Goal: Task Accomplishment & Management: Manage account settings

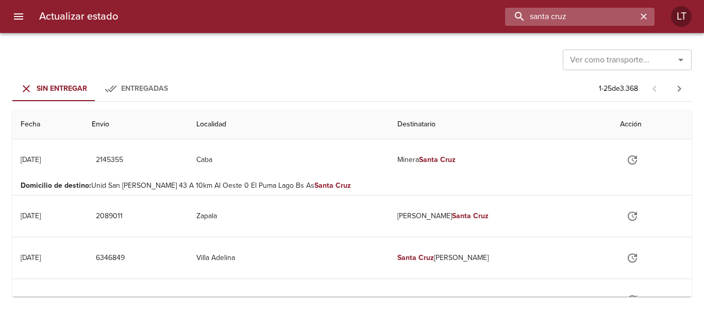
click at [585, 17] on input "santa cruz" at bounding box center [571, 17] width 132 height 18
type input "9450826"
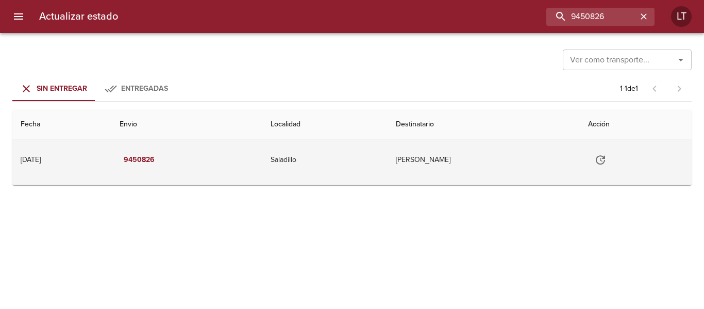
click at [610, 160] on button "Tabla de envíos del cliente" at bounding box center [600, 159] width 25 height 25
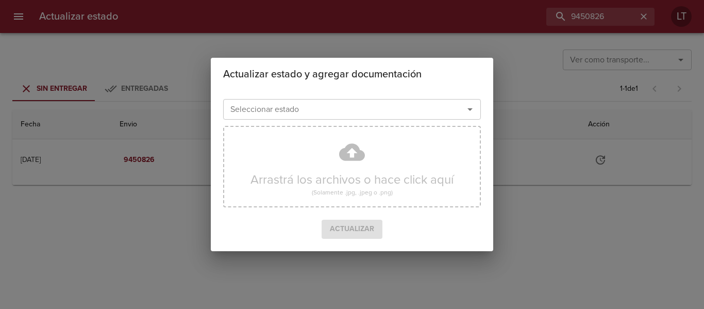
click at [413, 114] on input "Seleccionar estado" at bounding box center [336, 109] width 221 height 14
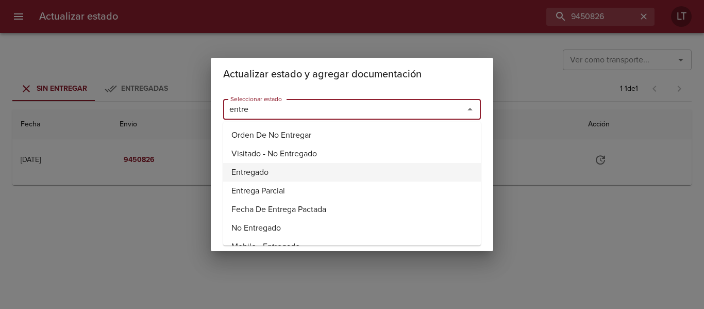
click at [269, 177] on li "Entregado" at bounding box center [352, 172] width 258 height 19
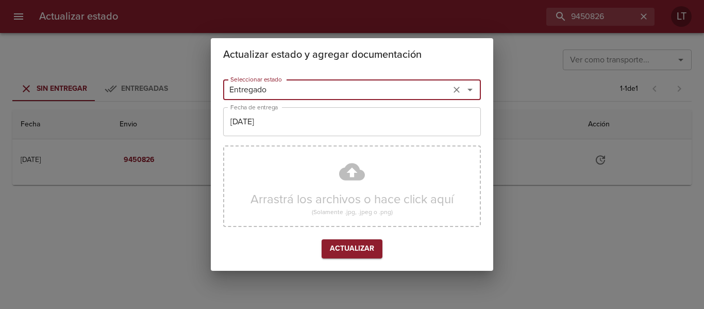
type input "Entregado"
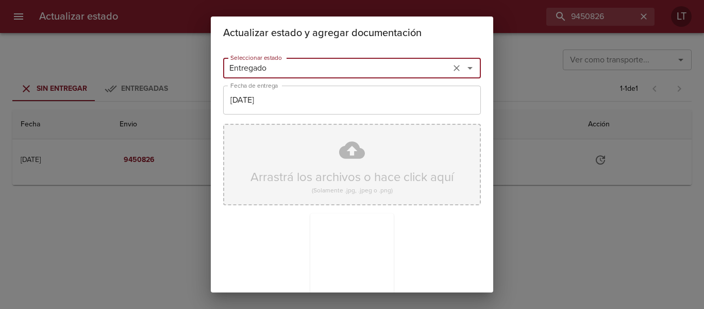
scroll to position [96, 0]
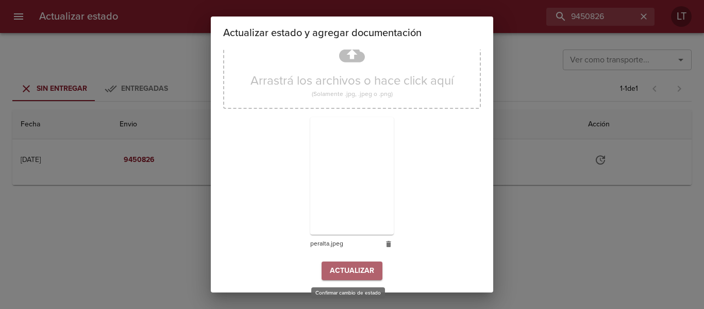
click at [363, 280] on button "Actualizar" at bounding box center [352, 270] width 61 height 19
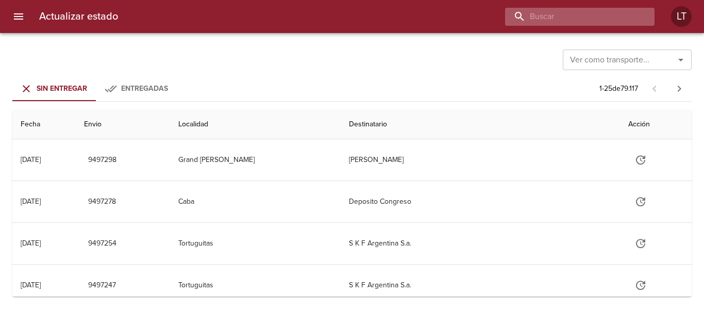
click at [610, 13] on input "buscar" at bounding box center [571, 17] width 132 height 18
type input "9457613"
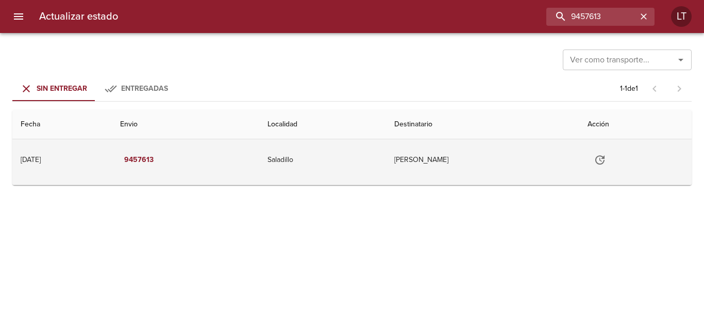
click at [605, 157] on icon "Tabla de envíos del cliente" at bounding box center [600, 160] width 12 height 12
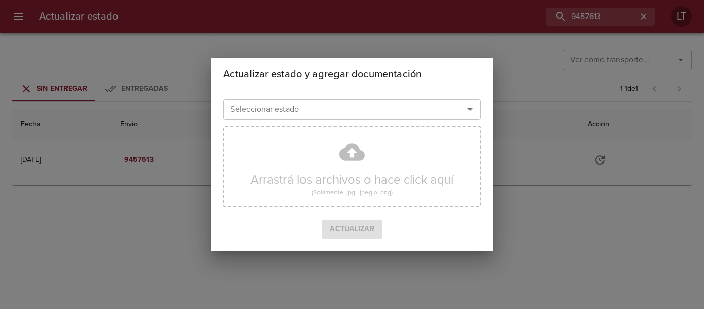
click at [344, 111] on input "Seleccionar estado" at bounding box center [336, 109] width 221 height 14
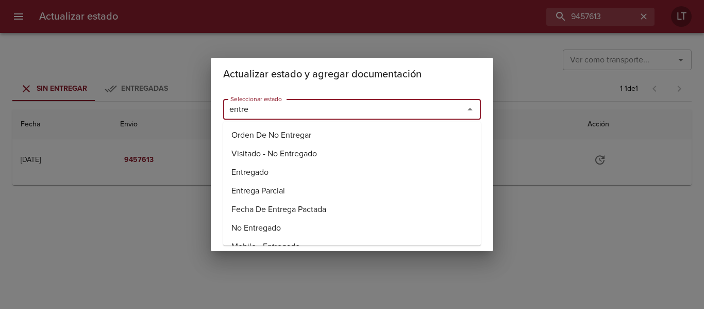
click at [265, 169] on li "Entregado" at bounding box center [352, 172] width 258 height 19
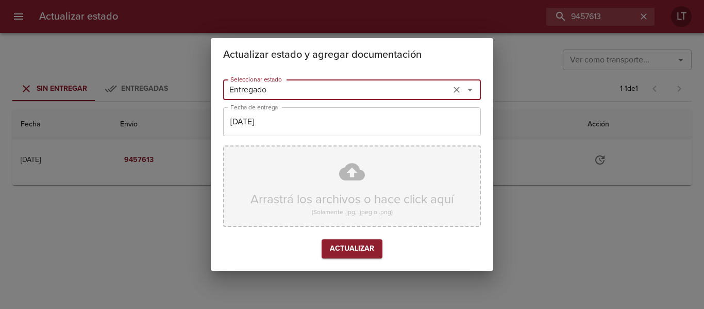
type input "Entregado"
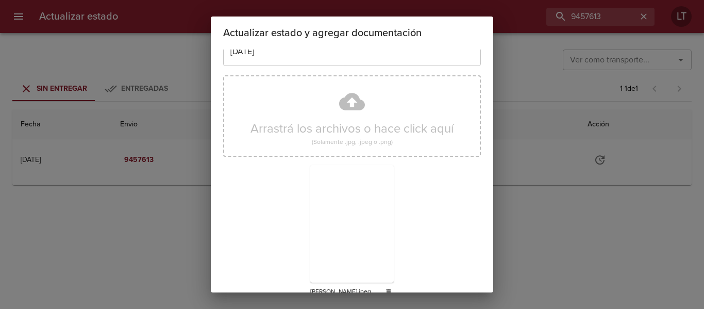
scroll to position [96, 0]
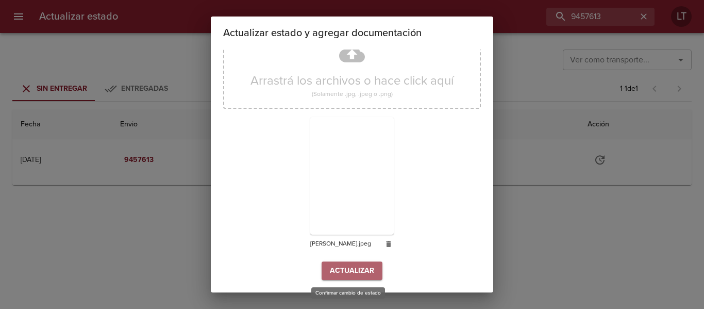
click at [372, 276] on button "Actualizar" at bounding box center [352, 270] width 61 height 19
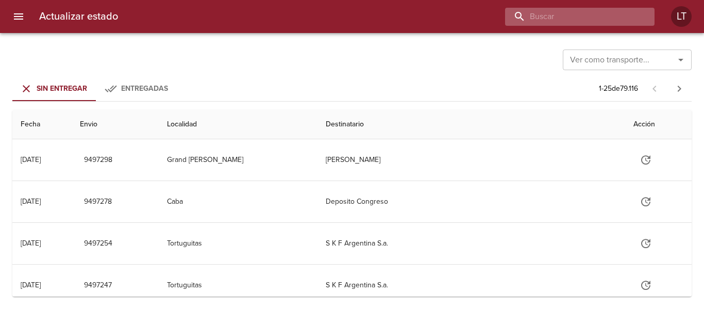
click at [593, 20] on input "buscar" at bounding box center [571, 17] width 132 height 18
type input "[PERSON_NAME]"
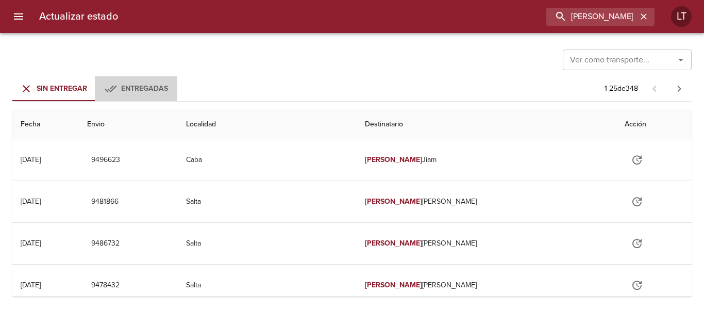
click at [149, 87] on span "Entregadas" at bounding box center [144, 88] width 47 height 9
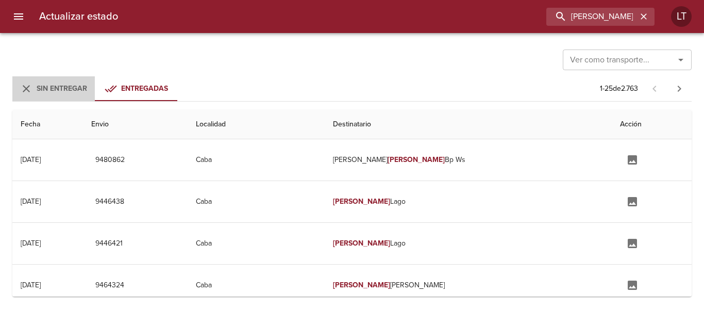
click at [76, 85] on span "Sin Entregar" at bounding box center [62, 88] width 51 height 9
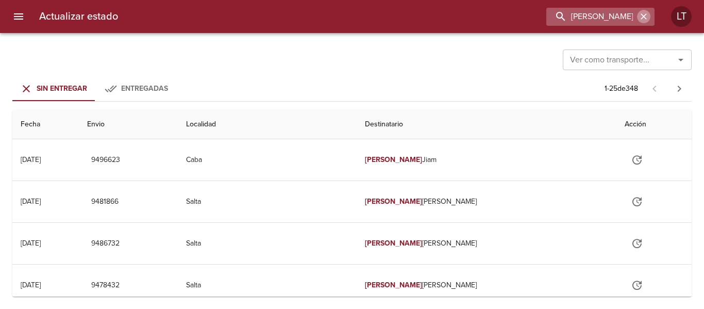
click at [640, 10] on button "button" at bounding box center [643, 16] width 13 height 13
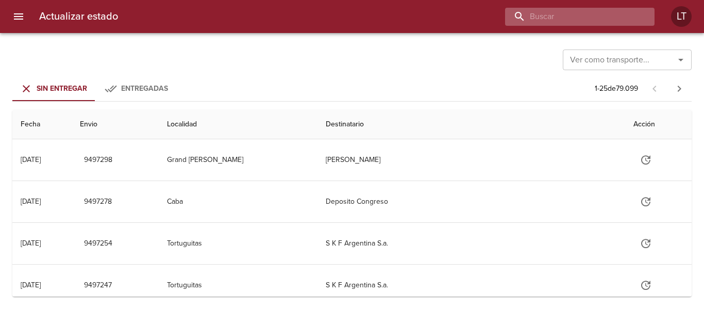
click at [582, 18] on input "buscar" at bounding box center [571, 17] width 132 height 18
paste input "9408656"
type input "9408656"
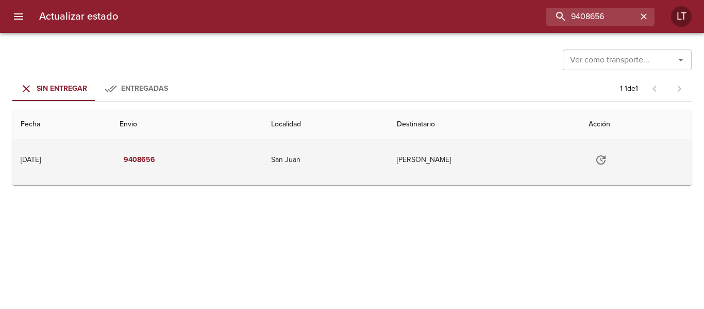
click at [481, 163] on td "Minera Andina Del Sol Srl" at bounding box center [485, 159] width 192 height 41
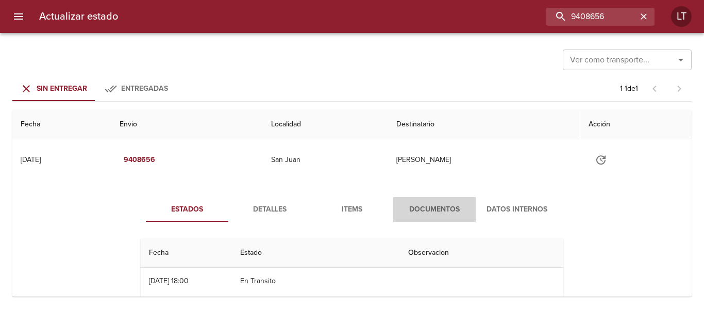
click at [428, 200] on button "Documentos" at bounding box center [434, 209] width 82 height 25
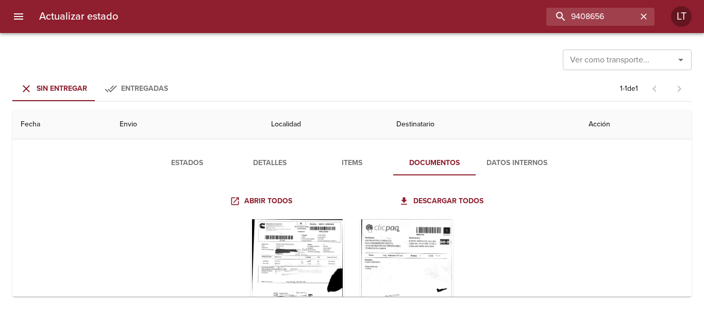
scroll to position [127, 0]
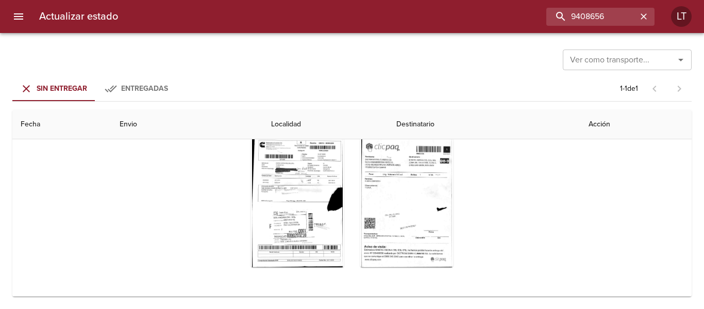
click at [29, 13] on button "menu" at bounding box center [18, 16] width 25 height 25
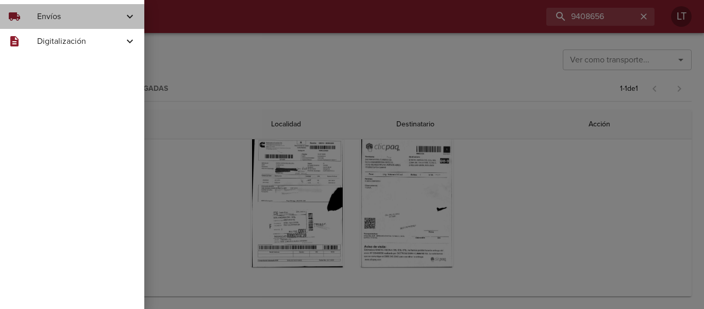
click at [48, 11] on span "Envíos" at bounding box center [80, 16] width 87 height 12
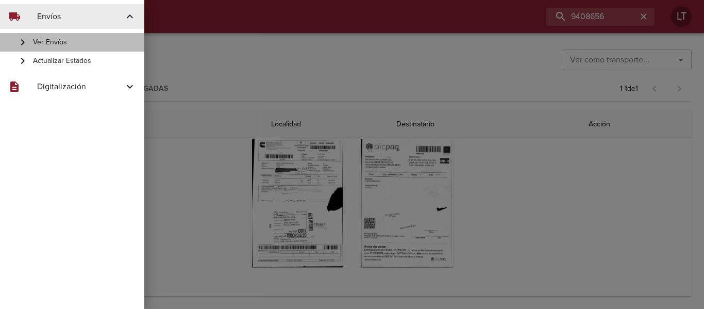
click at [66, 45] on span "Ver Envíos" at bounding box center [84, 42] width 103 height 10
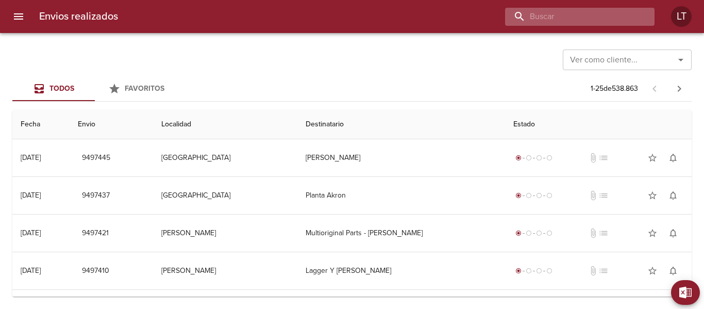
click at [621, 16] on input "buscar" at bounding box center [571, 17] width 132 height 18
paste input "9405849"
type input "9405849"
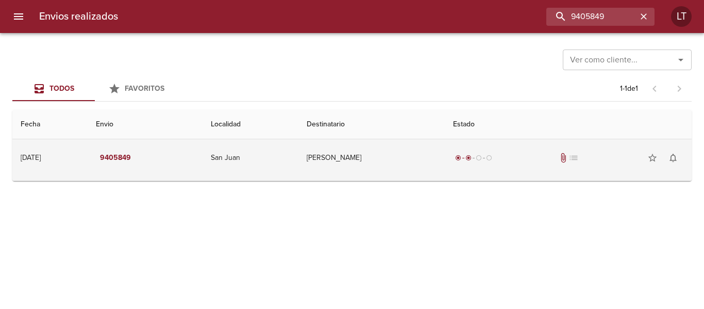
click at [404, 159] on td "Minera Andina Del Sol Srl" at bounding box center [371, 157] width 146 height 37
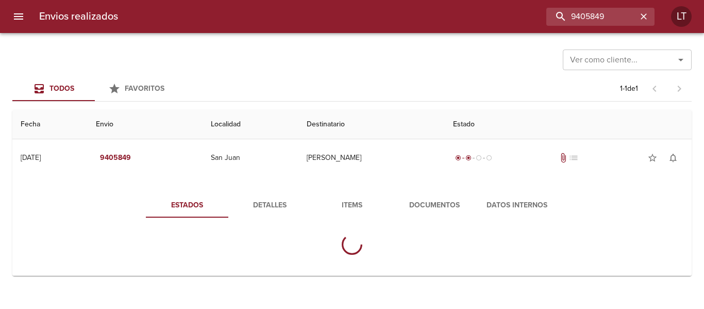
click at [417, 200] on span "Documentos" at bounding box center [434, 205] width 70 height 13
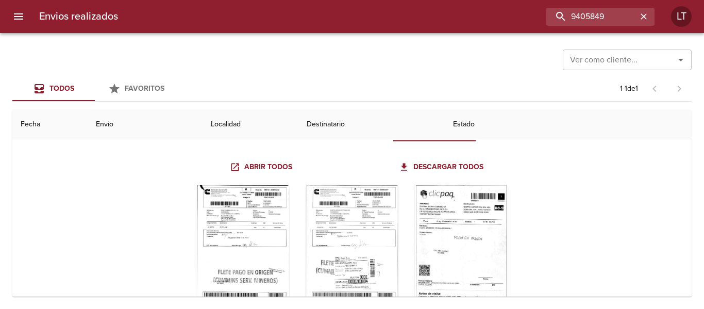
scroll to position [123, 0]
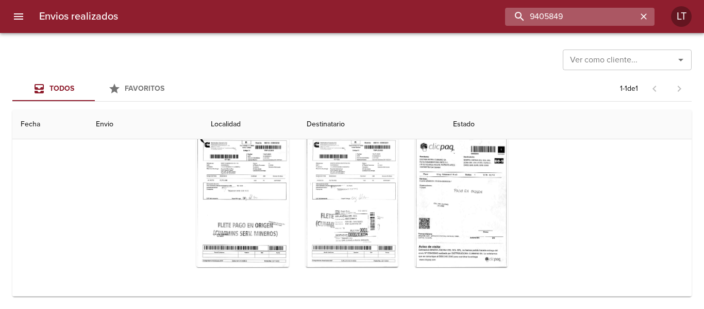
click at [607, 11] on input "9405849" at bounding box center [571, 17] width 132 height 18
paste input "918"
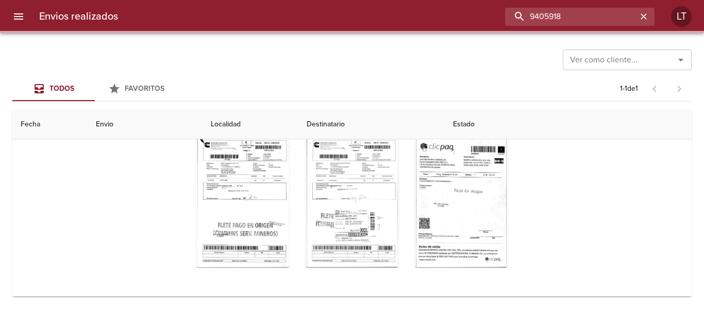
scroll to position [0, 0]
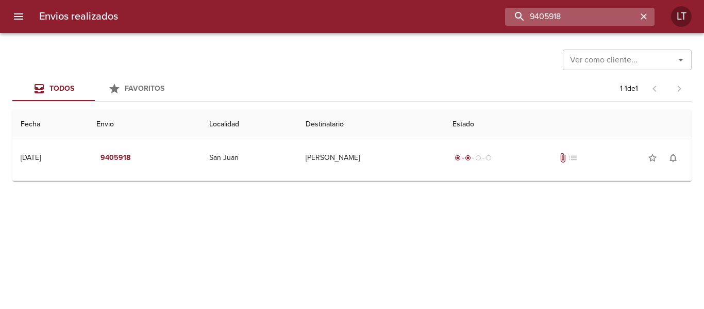
click at [596, 23] on input "9405918" at bounding box center [571, 17] width 132 height 18
paste input "17202"
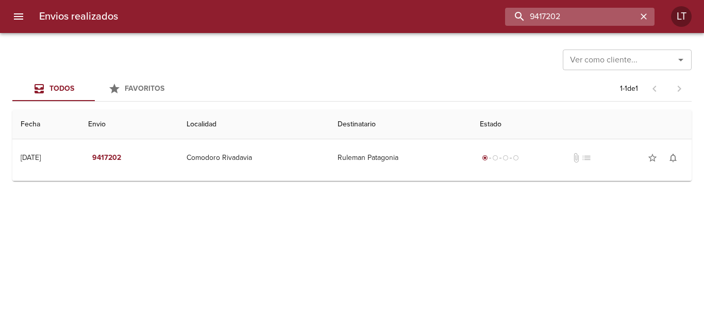
click at [562, 17] on input "9417202" at bounding box center [571, 17] width 132 height 18
paste input "13"
click at [602, 11] on input "9417213" at bounding box center [571, 17] width 132 height 18
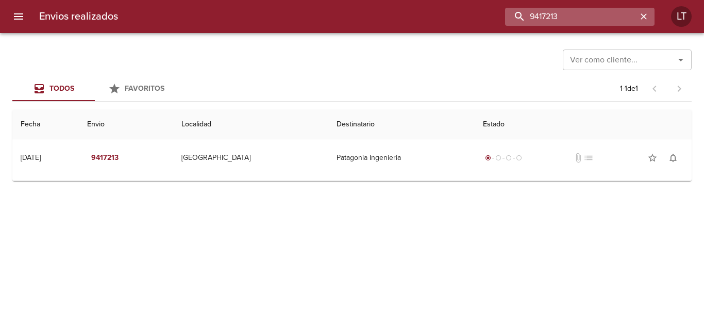
paste input "189995"
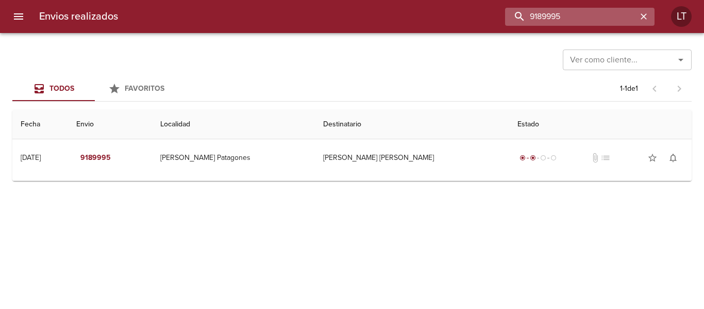
click at [554, 22] on input "9189995" at bounding box center [571, 17] width 132 height 18
paste input "414567"
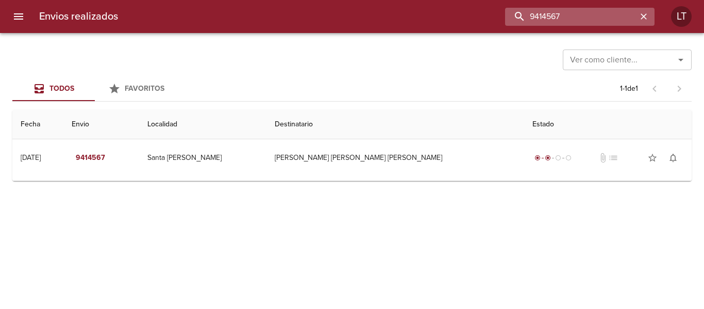
click at [586, 15] on input "9414567" at bounding box center [571, 17] width 132 height 18
paste input "6588"
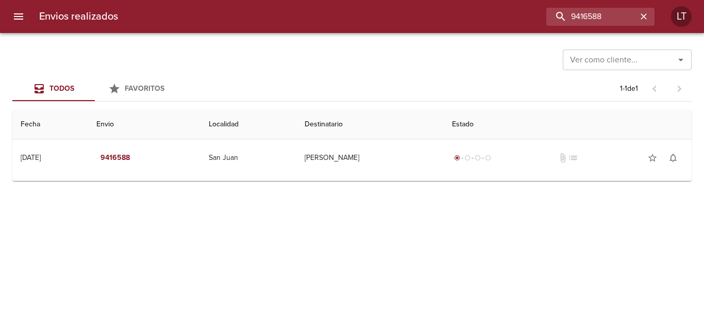
click at [546, 26] on div "Envios realizados 9416588 LT" at bounding box center [352, 16] width 704 height 33
click at [561, 13] on input "9416588" at bounding box center [571, 17] width 132 height 18
paste input "327055"
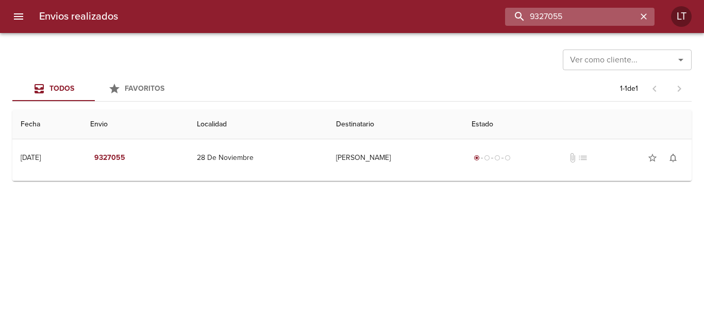
click at [554, 16] on input "9327055" at bounding box center [571, 17] width 132 height 18
paste input "492228"
click at [540, 19] on input "9492228" at bounding box center [571, 17] width 132 height 18
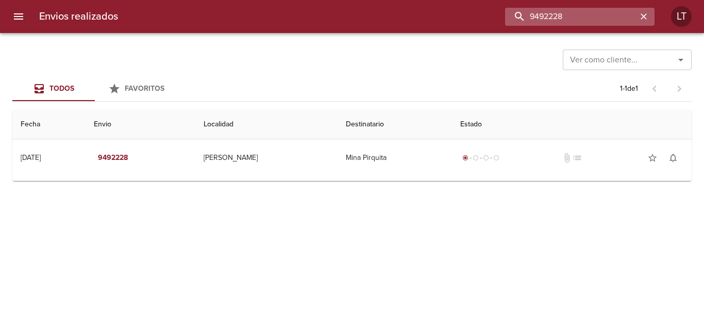
paste input "87006"
type input "9487006"
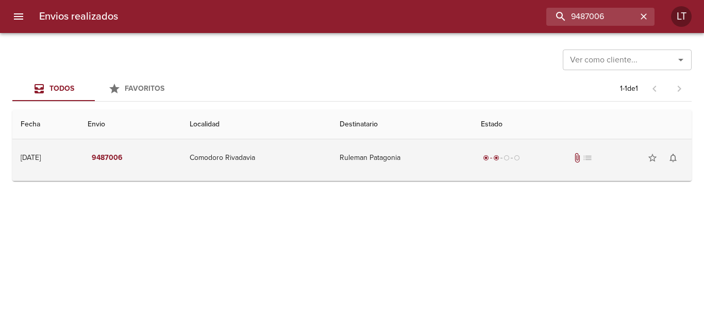
click at [487, 158] on td "radio_button_checked radio_button_checked radio_button_unchecked radio_button_u…" at bounding box center [582, 157] width 219 height 37
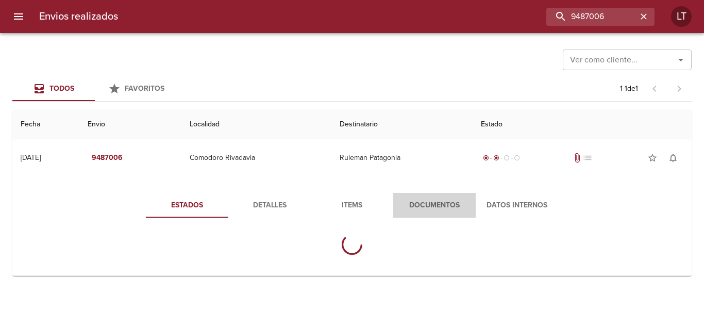
click at [439, 211] on span "Documentos" at bounding box center [434, 205] width 70 height 13
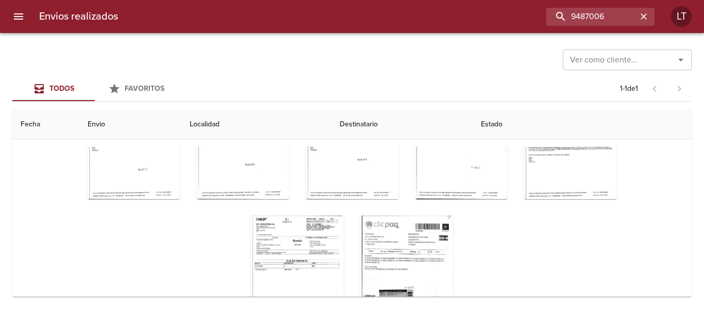
scroll to position [148, 0]
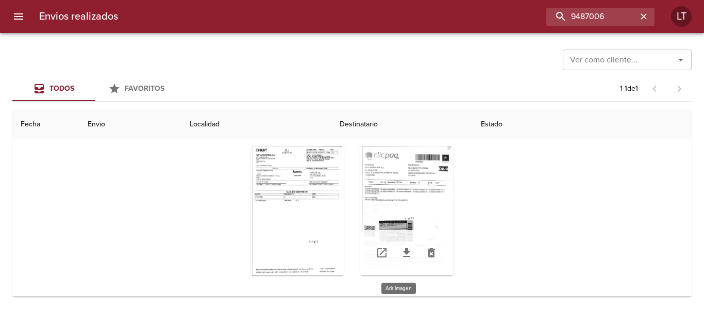
click at [401, 209] on div "Tabla de envíos del cliente" at bounding box center [406, 210] width 93 height 129
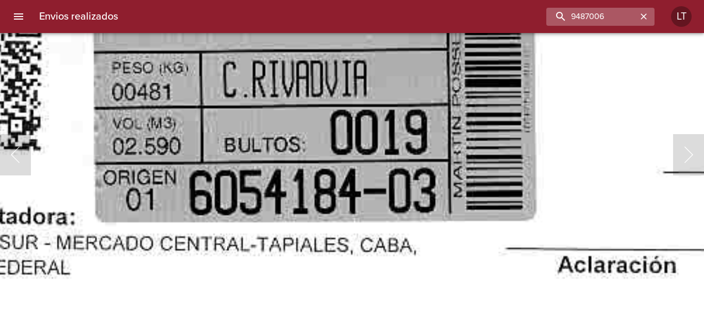
click at [638, 16] on button "button" at bounding box center [643, 16] width 13 height 13
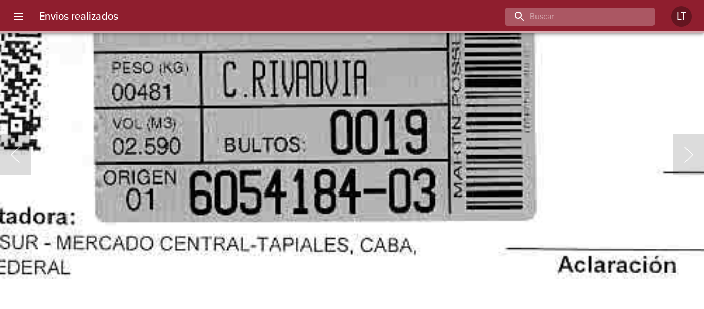
click at [626, 15] on input "buscar" at bounding box center [571, 17] width 132 height 18
paste input "9487214"
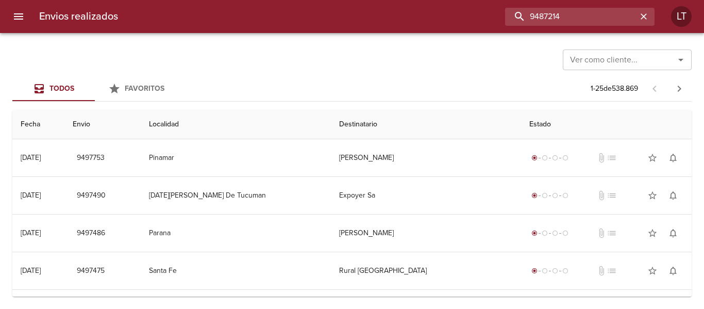
scroll to position [0, 0]
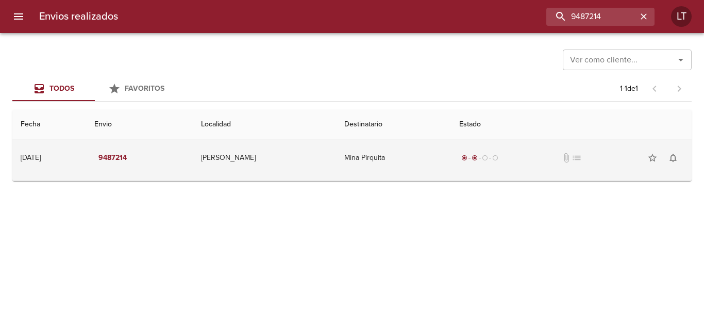
click at [359, 170] on td "Mina Pirquita" at bounding box center [393, 157] width 115 height 37
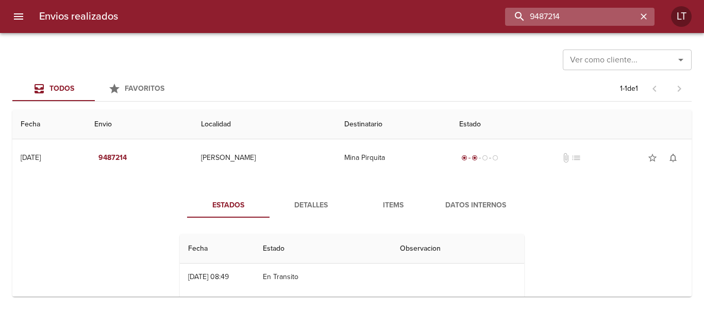
click at [587, 13] on input "9487214" at bounding box center [571, 17] width 132 height 18
paste input "391098"
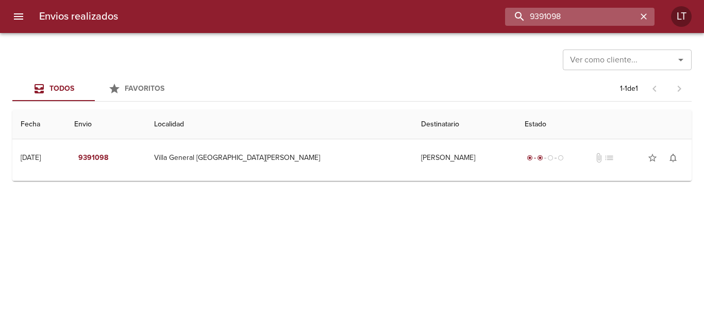
click at [545, 11] on input "9391098" at bounding box center [571, 17] width 132 height 18
paste input "492134"
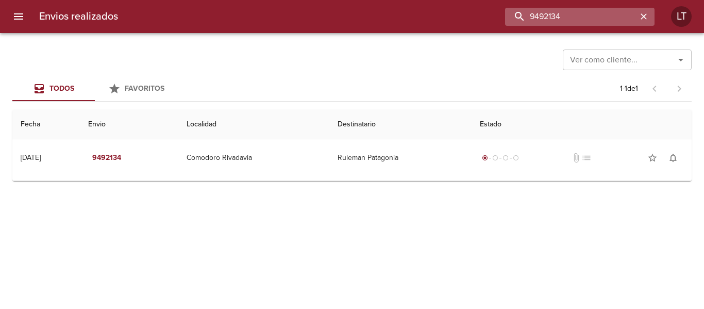
click at [564, 12] on input "9492134" at bounding box center [571, 17] width 132 height 18
paste input "47"
click at [565, 22] on input "9492147" at bounding box center [571, 17] width 132 height 18
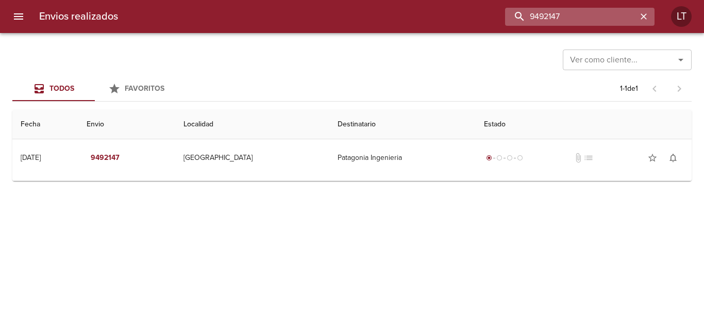
paste input "642"
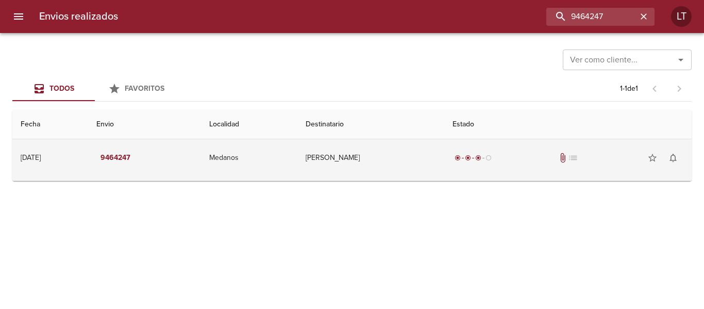
click at [395, 156] on td "Fabricio Agudiak" at bounding box center [370, 157] width 147 height 37
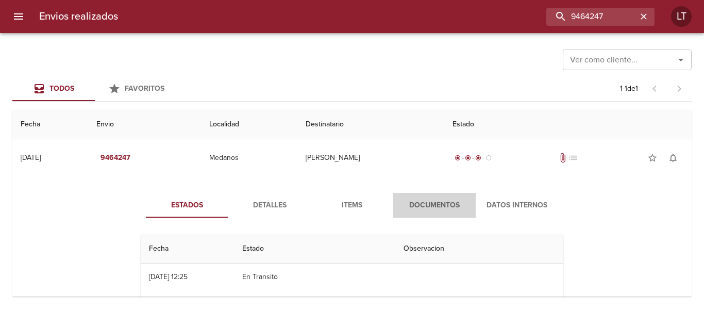
click at [424, 209] on span "Documentos" at bounding box center [434, 205] width 70 height 13
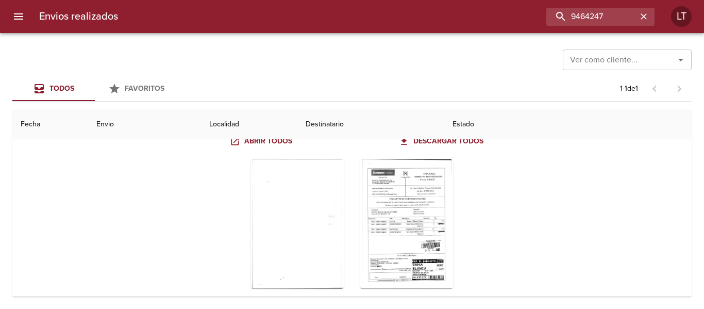
scroll to position [103, 0]
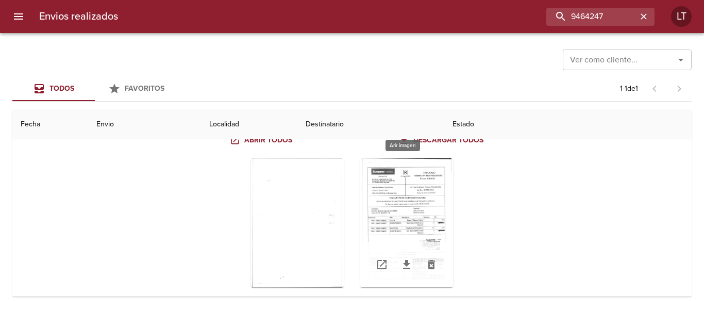
click at [400, 225] on div "Tabla de envíos del cliente" at bounding box center [406, 222] width 93 height 129
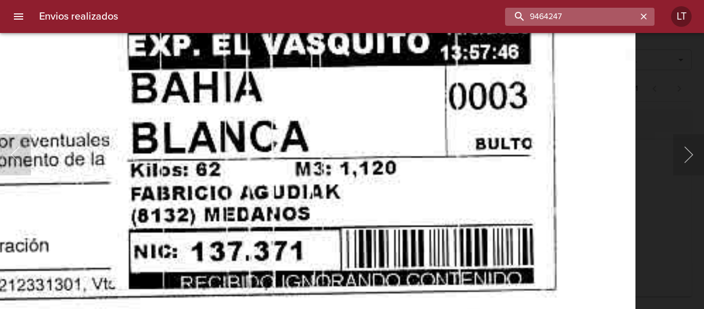
click at [576, 25] on input "9464247" at bounding box center [571, 17] width 132 height 18
paste input "6136"
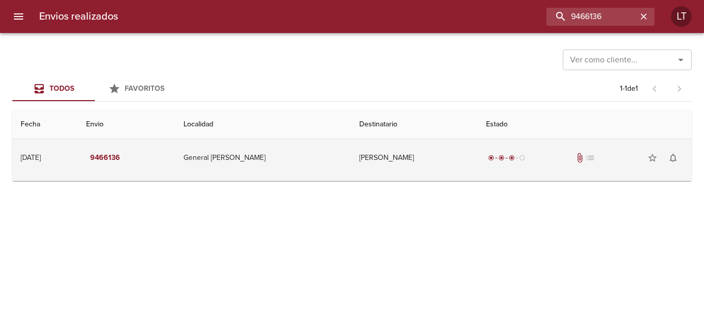
click at [441, 156] on td "María Laura Chaves" at bounding box center [414, 157] width 127 height 37
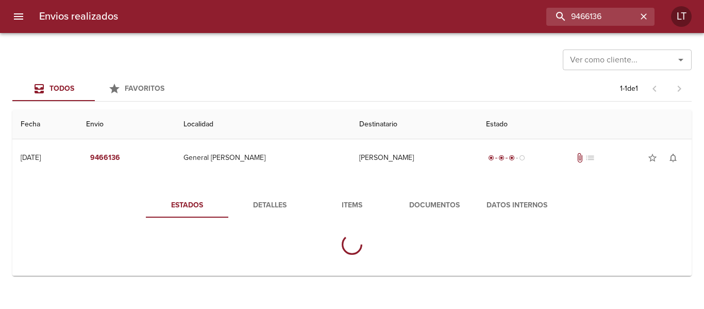
click at [432, 208] on span "Documentos" at bounding box center [434, 205] width 70 height 13
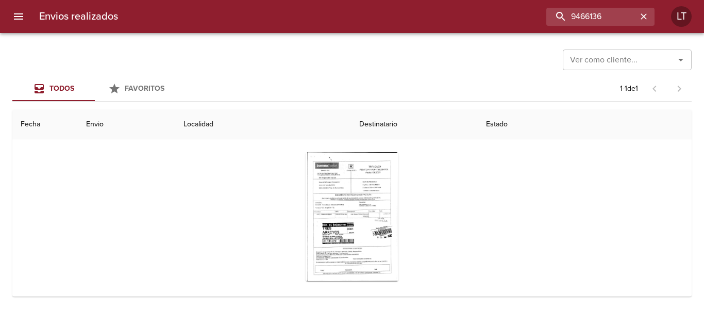
scroll to position [104, 0]
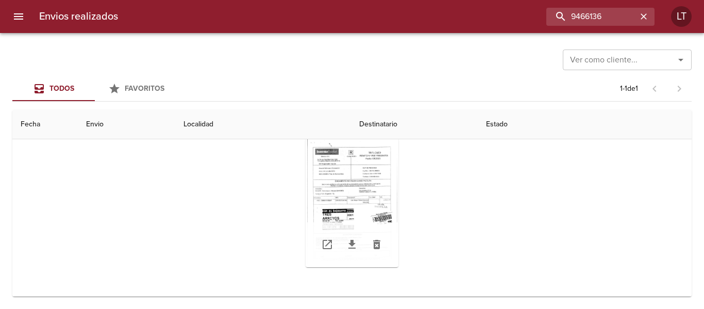
click at [371, 197] on div "Tabla de envíos del cliente" at bounding box center [352, 202] width 93 height 129
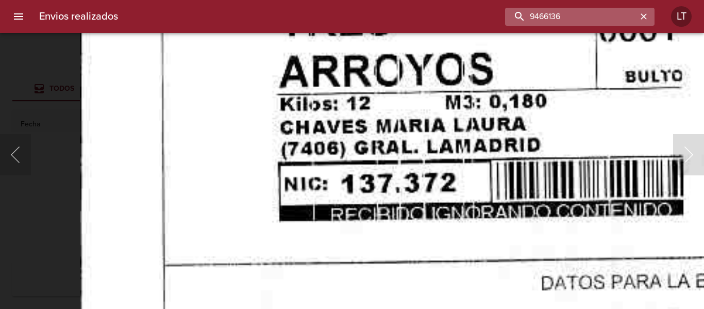
click at [585, 20] on input "9466136" at bounding box center [571, 17] width 132 height 18
paste input "74220"
type input "9474220"
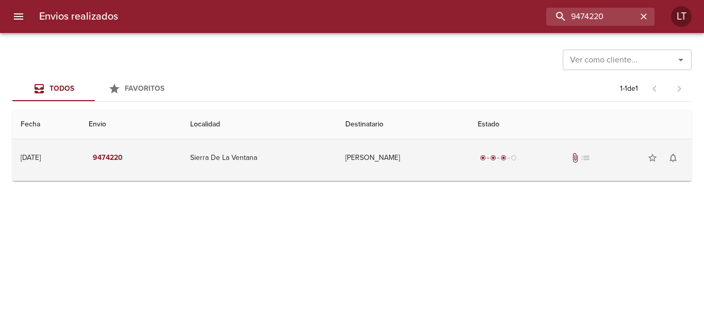
click at [386, 157] on td "Nadia Castia" at bounding box center [403, 157] width 132 height 37
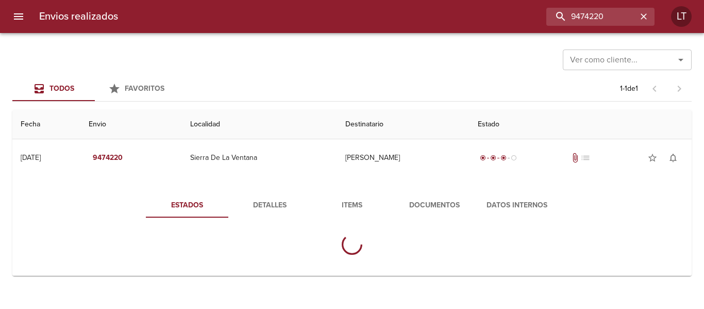
click at [410, 197] on button "Documentos" at bounding box center [434, 205] width 82 height 25
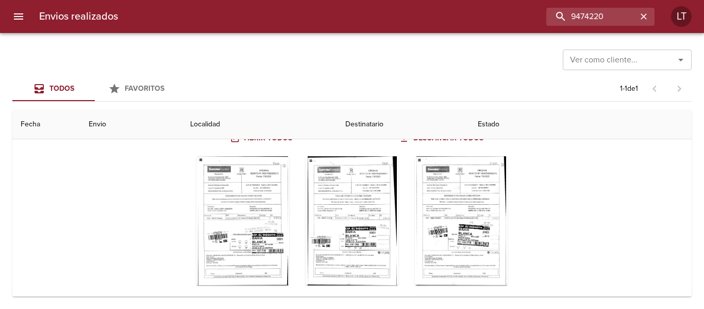
scroll to position [123, 0]
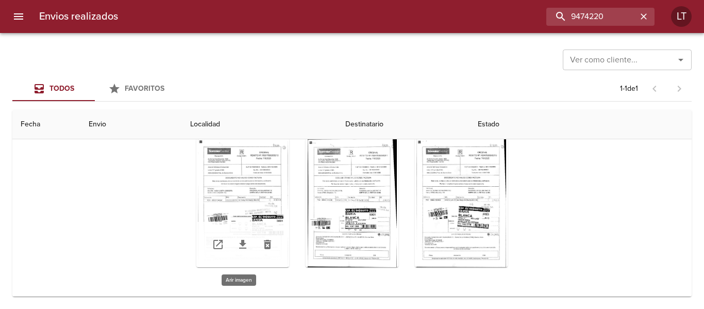
click at [273, 174] on div "Tabla de envíos del cliente" at bounding box center [242, 202] width 93 height 129
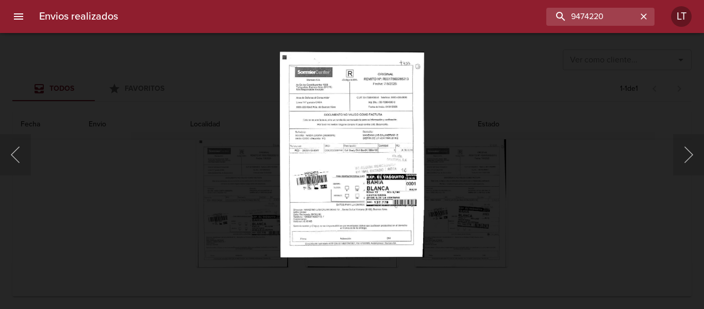
click at [513, 139] on div "Lightbox" at bounding box center [352, 154] width 704 height 309
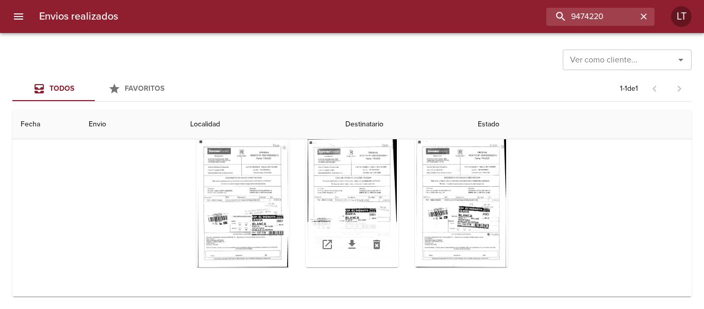
click at [358, 178] on div "Tabla de envíos del cliente" at bounding box center [352, 202] width 93 height 129
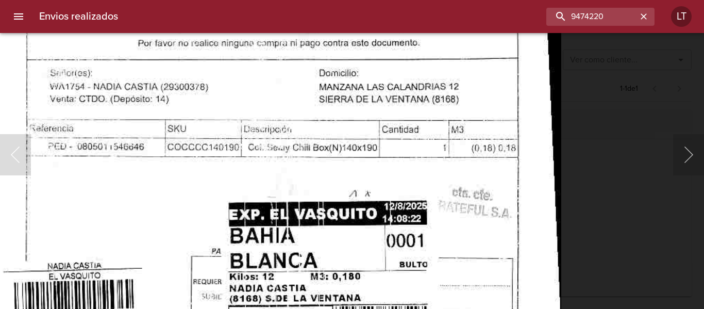
click at [402, 93] on img "Lightbox" at bounding box center [274, 165] width 576 height 830
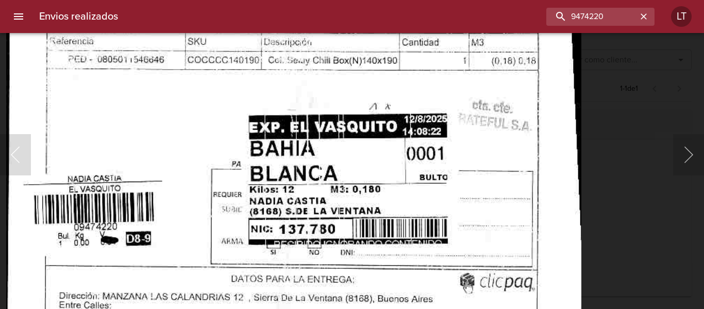
click at [403, 143] on img "Lightbox" at bounding box center [294, 77] width 576 height 830
click at [366, 187] on img "Lightbox" at bounding box center [294, 77] width 576 height 830
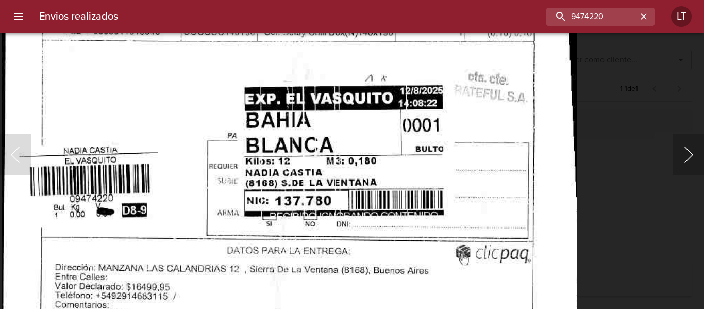
click at [686, 156] on button "Siguiente" at bounding box center [688, 154] width 31 height 41
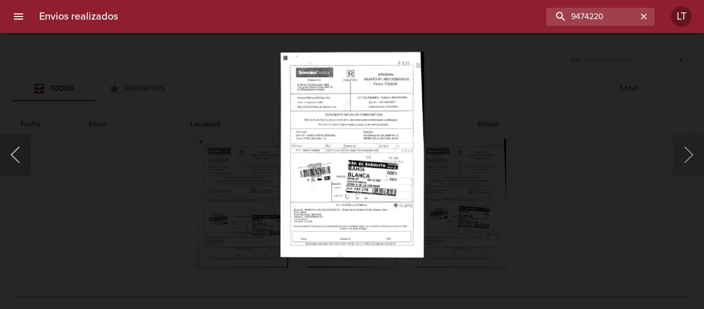
click at [18, 156] on button "Anterior" at bounding box center [15, 154] width 31 height 41
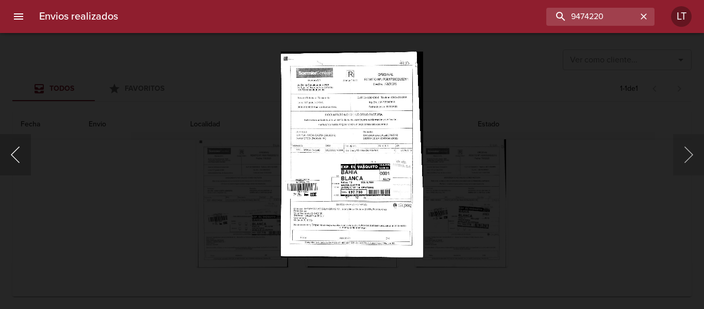
click at [18, 156] on button "Anterior" at bounding box center [15, 154] width 31 height 41
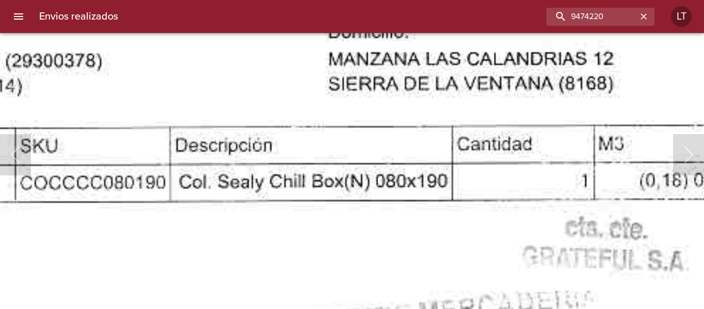
click at [474, 104] on img "Lightbox" at bounding box center [240, 216] width 1169 height 1667
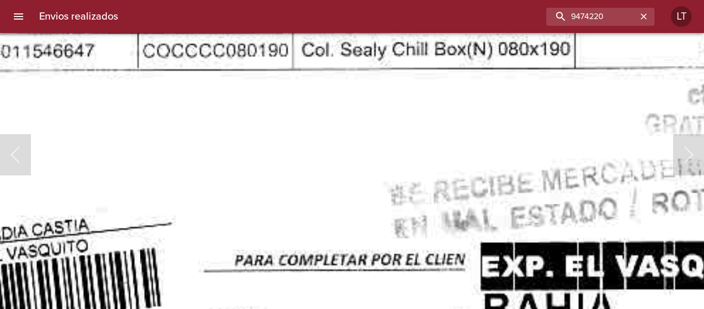
click at [468, 84] on img "Lightbox" at bounding box center [362, 84] width 1169 height 1667
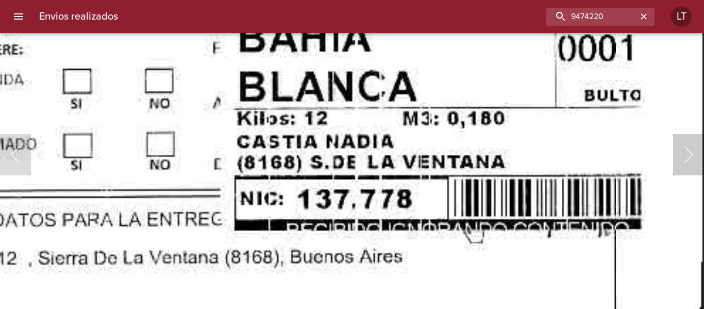
click at [685, 153] on button "Siguiente" at bounding box center [688, 154] width 31 height 41
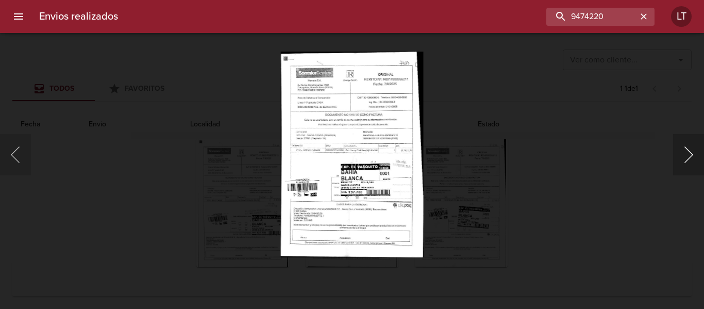
click at [685, 153] on button "Siguiente" at bounding box center [688, 154] width 31 height 41
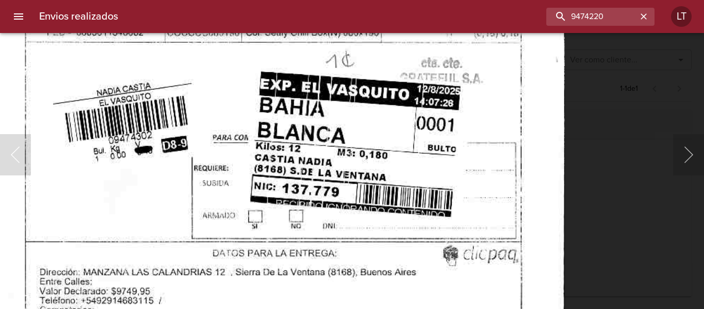
click at [376, 124] on img "Lightbox" at bounding box center [275, 50] width 579 height 830
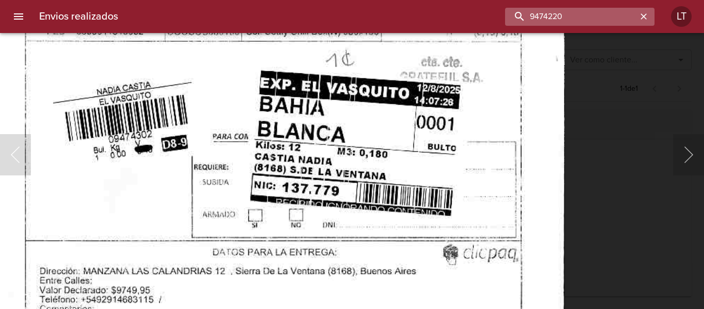
click at [586, 24] on input "9474220" at bounding box center [571, 17] width 132 height 18
paste input "315"
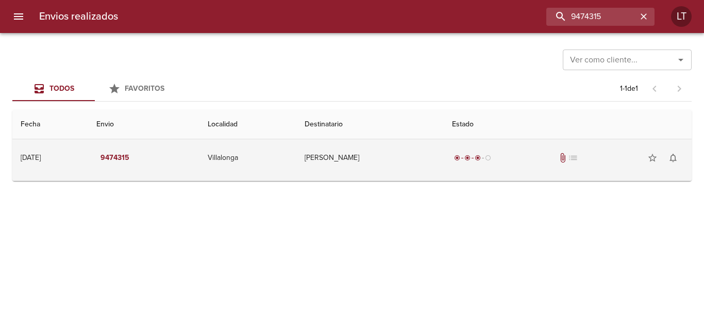
click at [415, 162] on td "Maria Belen Sanchez" at bounding box center [369, 157] width 147 height 37
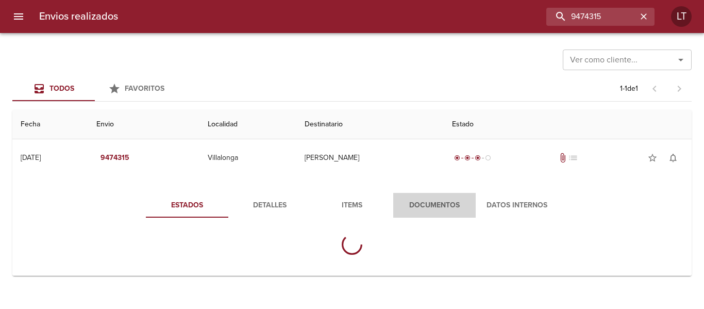
click at [425, 202] on span "Documentos" at bounding box center [434, 205] width 70 height 13
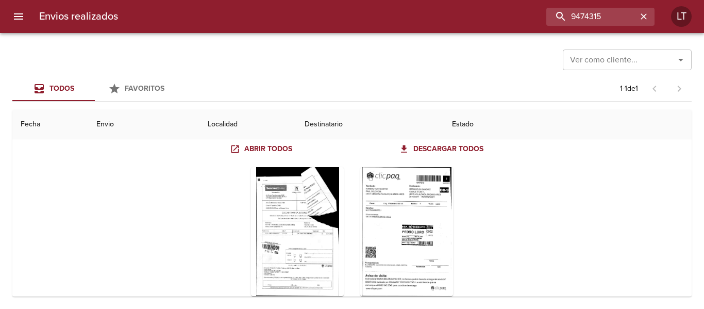
scroll to position [103, 0]
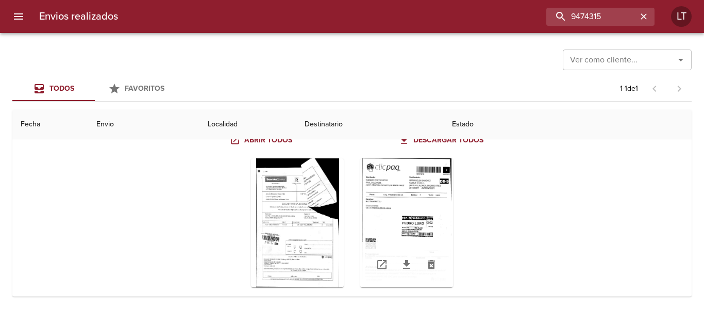
click at [416, 213] on div "Tabla de envíos del cliente" at bounding box center [406, 222] width 93 height 129
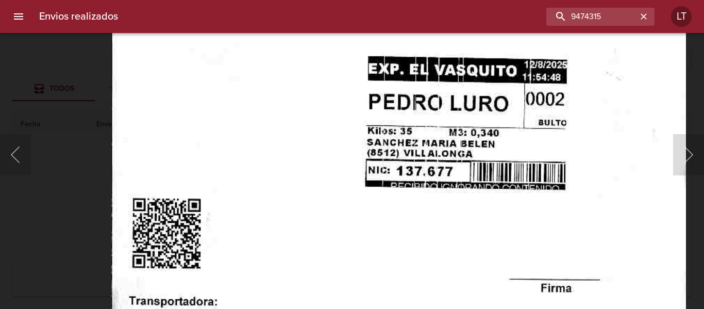
click at [505, 140] on img "Lightbox" at bounding box center [398, 100] width 575 height 830
click at [584, 13] on input "9474315" at bounding box center [571, 17] width 132 height 18
paste input "86954"
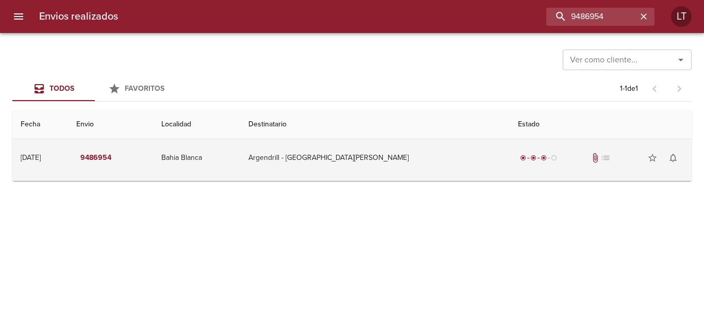
click at [430, 148] on td "Argendrill - [GEOGRAPHIC_DATA]" at bounding box center [375, 157] width 270 height 37
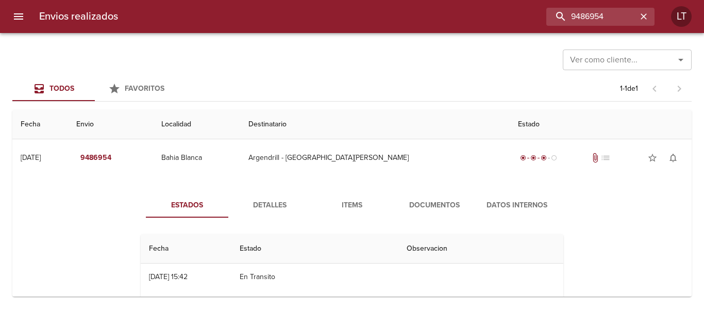
click at [438, 199] on span "Documentos" at bounding box center [434, 205] width 70 height 13
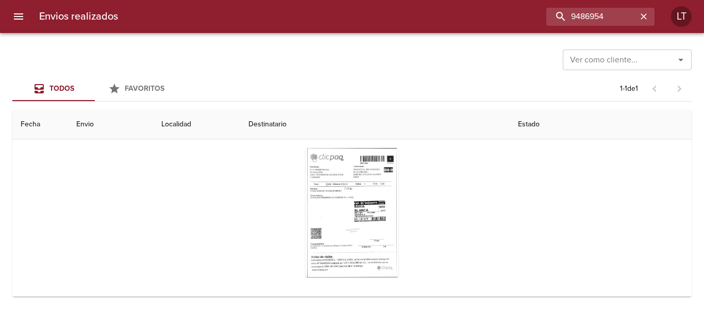
scroll to position [148, 0]
click at [374, 196] on div "Tabla de envíos del cliente" at bounding box center [352, 210] width 93 height 129
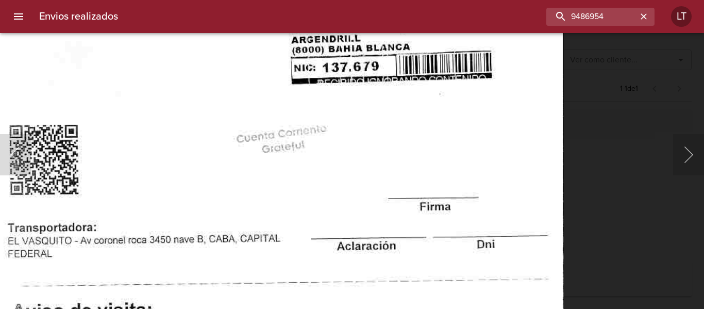
click at [374, 190] on img "Lightbox" at bounding box center [275, 25] width 577 height 830
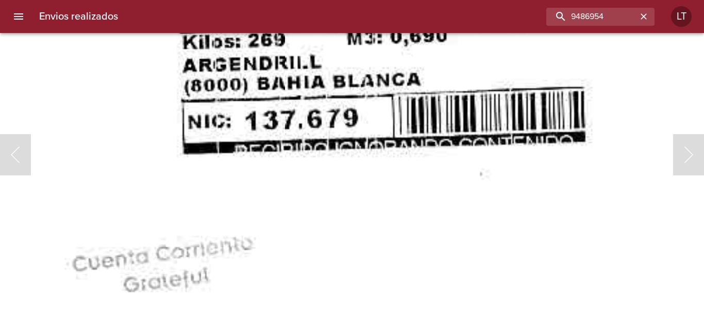
click at [345, 139] on img "Lightbox" at bounding box center [150, 36] width 1159 height 1667
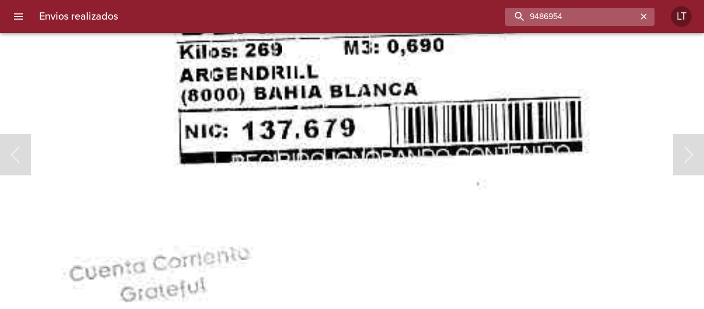
click at [592, 18] on input "9486954" at bounding box center [571, 17] width 132 height 18
paste input "7142"
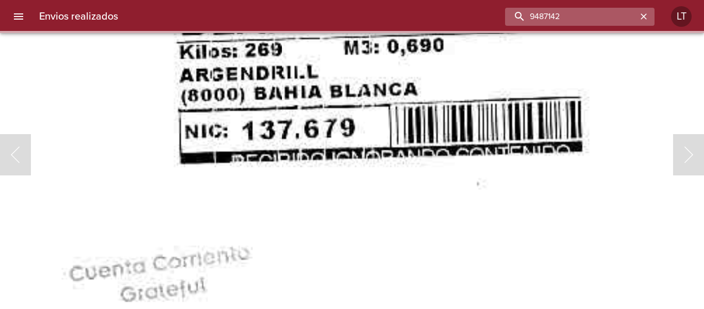
scroll to position [0, 0]
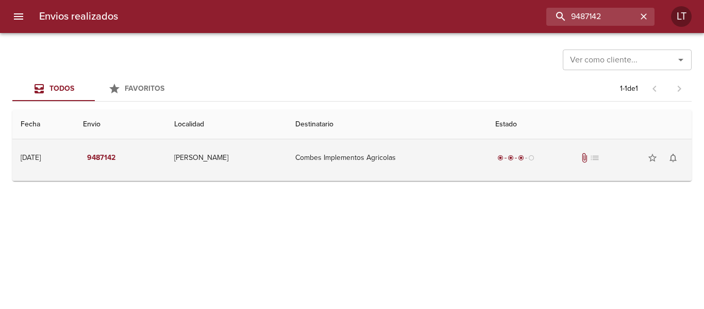
click at [442, 154] on td "Combes Implementos Agricolas" at bounding box center [387, 157] width 200 height 37
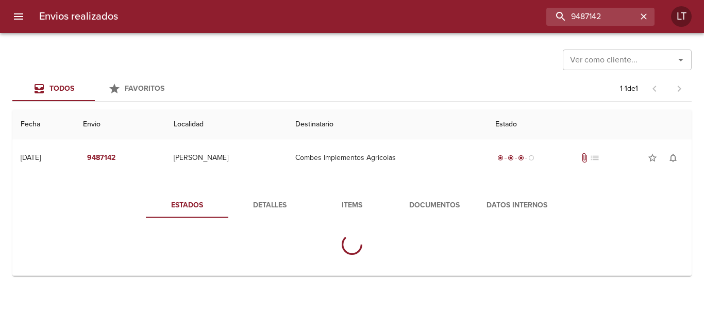
click at [436, 205] on span "Documentos" at bounding box center [434, 205] width 70 height 13
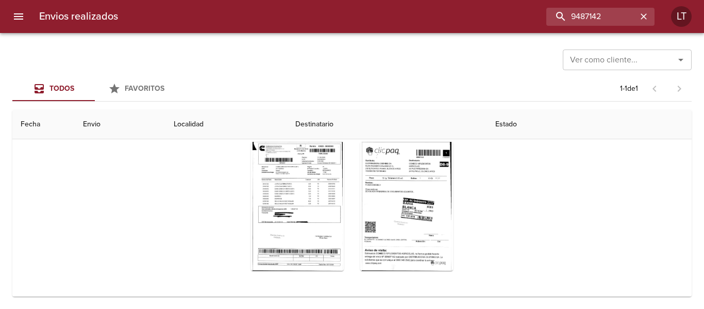
scroll to position [123, 0]
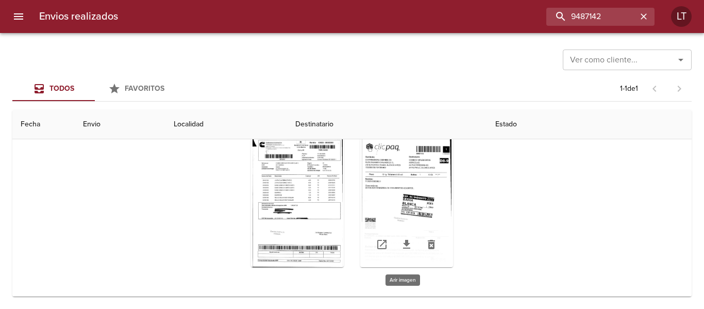
click at [423, 197] on div "Tabla de envíos del cliente" at bounding box center [406, 202] width 93 height 129
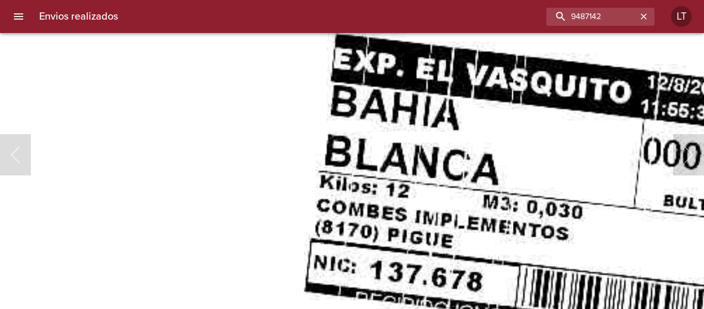
click at [496, 177] on img "Lightbox" at bounding box center [377, 145] width 1157 height 1667
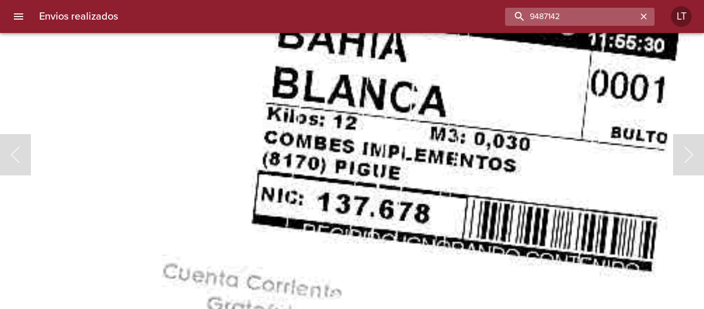
click at [633, 11] on input "9487142" at bounding box center [571, 17] width 132 height 18
paste input "69635"
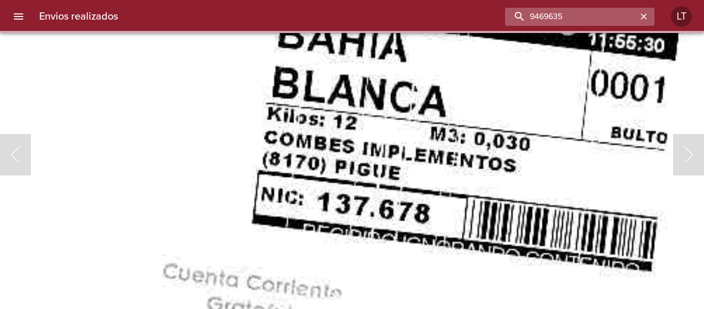
scroll to position [0, 0]
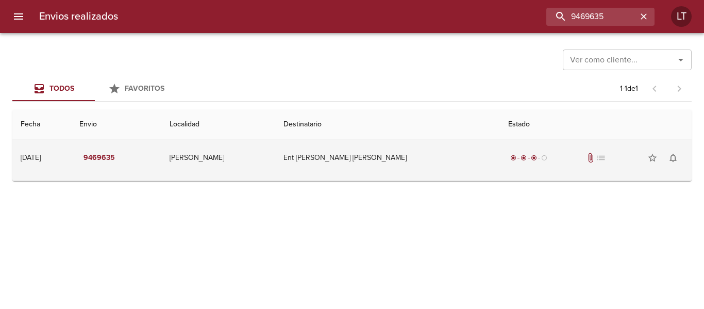
click at [461, 154] on td "Ent Alberto Oliva Ml" at bounding box center [387, 157] width 225 height 37
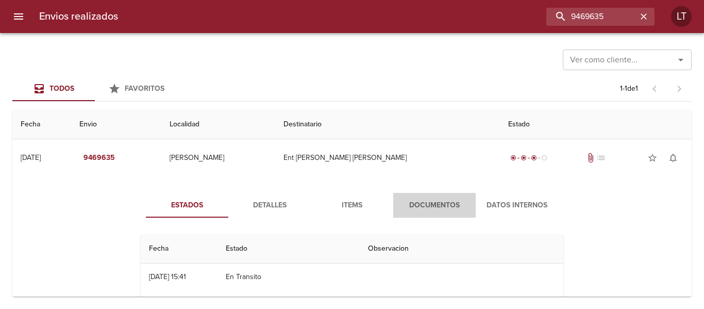
click at [441, 198] on button "Documentos" at bounding box center [434, 205] width 82 height 25
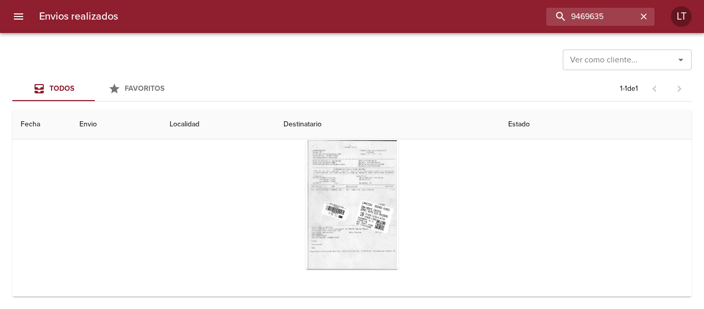
scroll to position [103, 0]
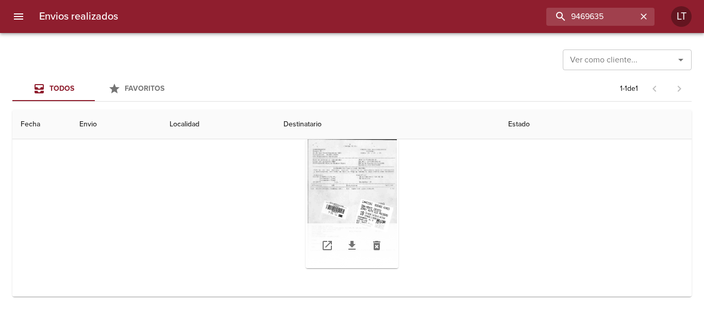
click at [362, 208] on div "Tabla de envíos del cliente" at bounding box center [352, 203] width 93 height 129
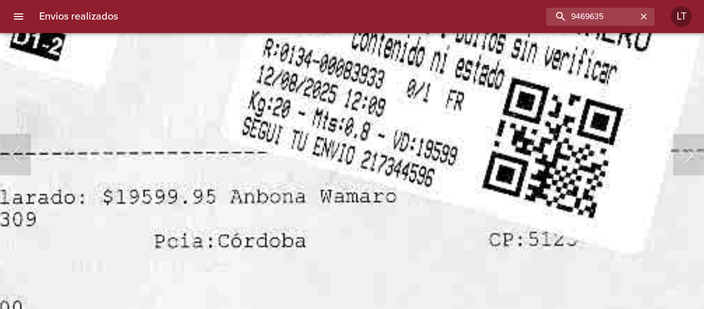
click at [593, 21] on input "9469635" at bounding box center [571, 17] width 132 height 18
paste input "80813"
type input "9480813"
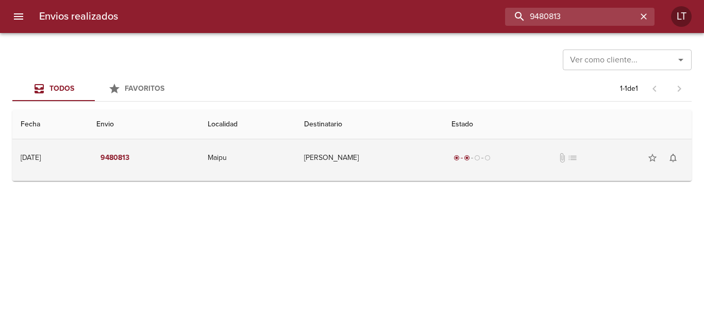
scroll to position [0, 0]
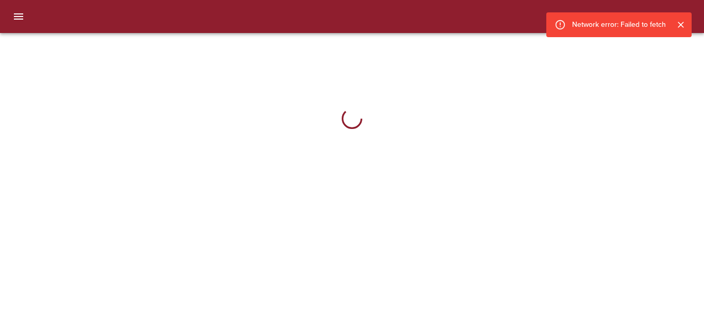
click at [679, 24] on icon "Cerrar" at bounding box center [681, 25] width 6 height 6
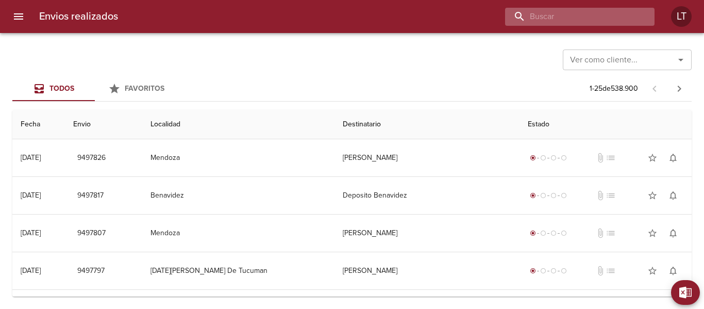
click at [618, 14] on input "buscar" at bounding box center [571, 17] width 132 height 18
paste input "9480813"
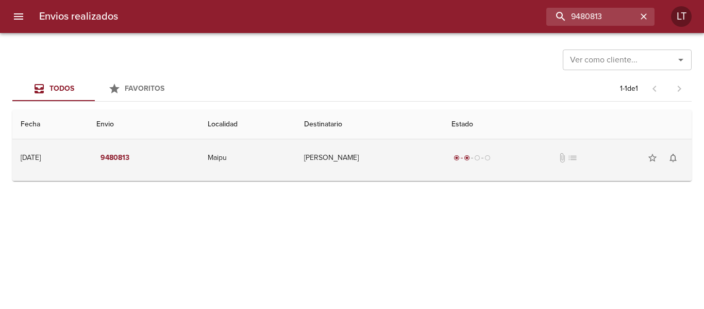
click at [367, 172] on td "[PERSON_NAME]" at bounding box center [369, 157] width 147 height 37
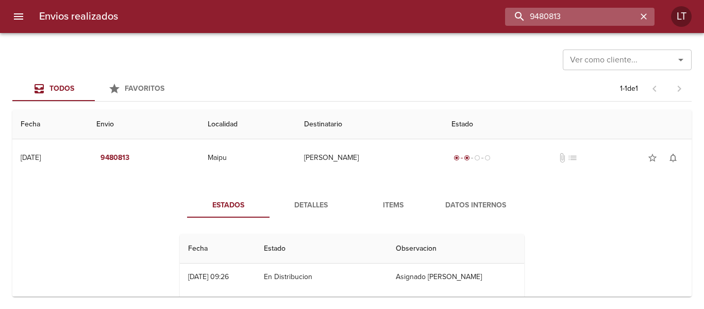
click at [607, 16] on input "9480813" at bounding box center [571, 17] width 132 height 18
paste input "76778"
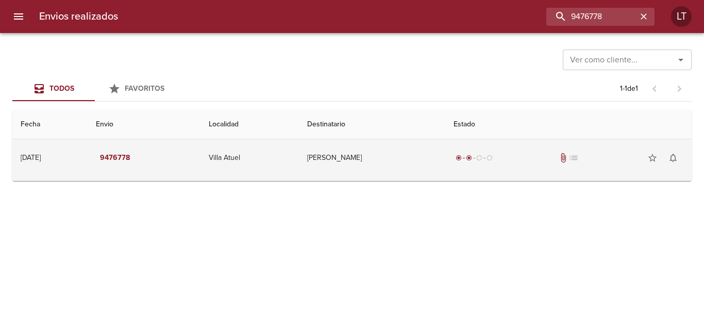
click at [427, 166] on td "Mauro Orozco" at bounding box center [372, 157] width 146 height 37
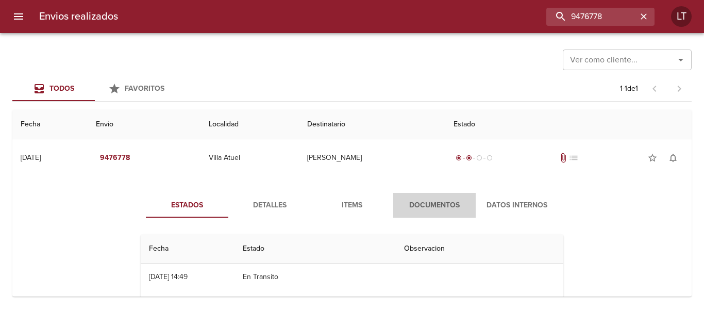
click at [448, 208] on span "Documentos" at bounding box center [434, 205] width 70 height 13
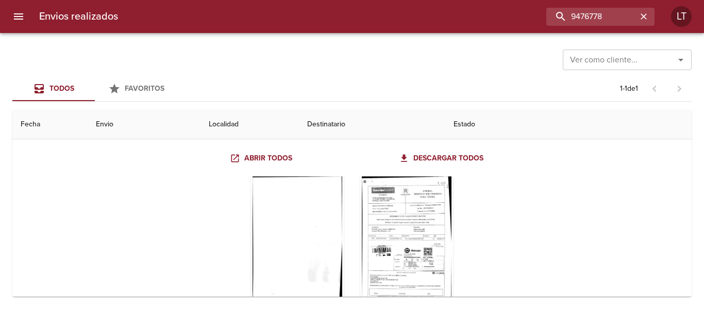
scroll to position [103, 0]
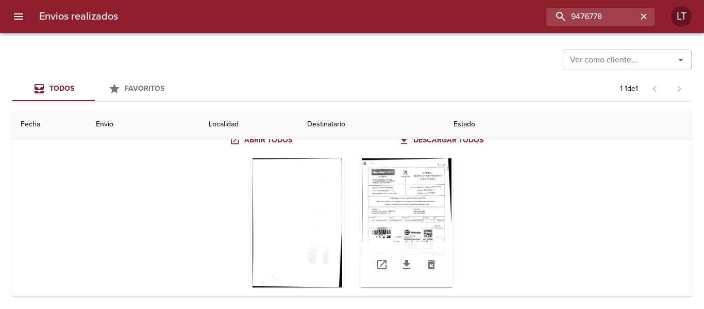
click at [388, 194] on div "Tabla de envíos del cliente" at bounding box center [406, 222] width 93 height 129
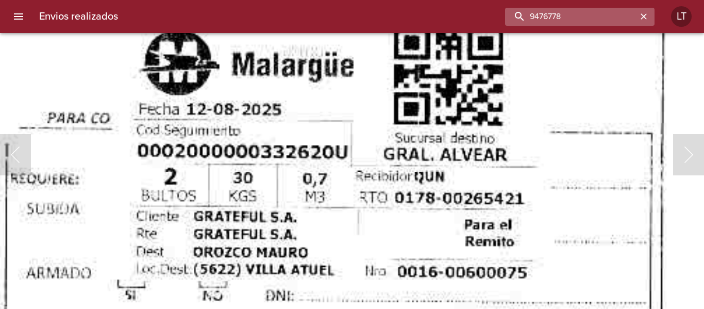
click at [587, 18] on input "9476778" at bounding box center [571, 17] width 132 height 18
paste input "907"
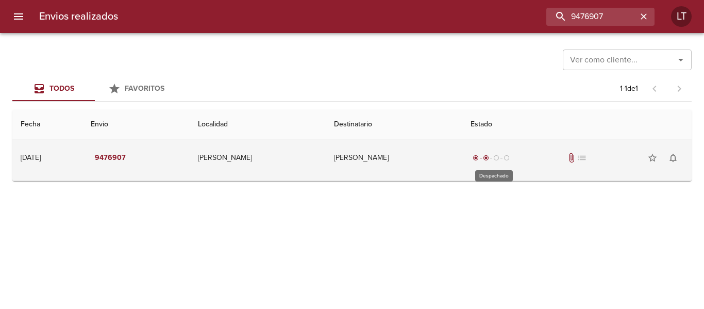
click at [456, 169] on td "Maria Danisa Salinas" at bounding box center [394, 157] width 137 height 37
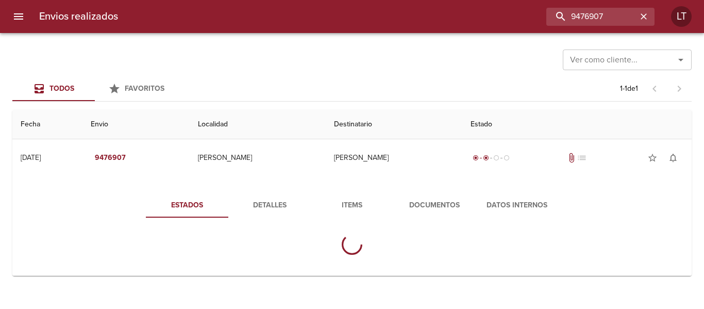
click at [452, 195] on button "Documentos" at bounding box center [434, 205] width 82 height 25
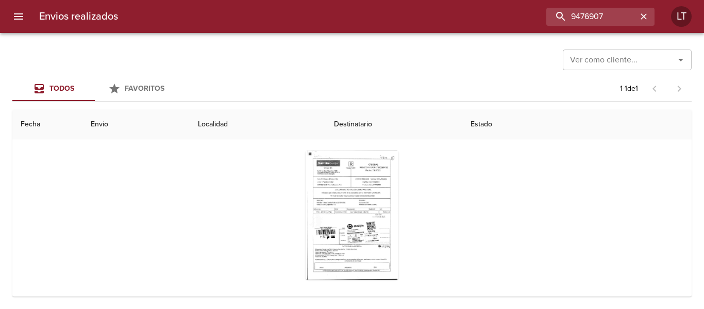
scroll to position [103, 0]
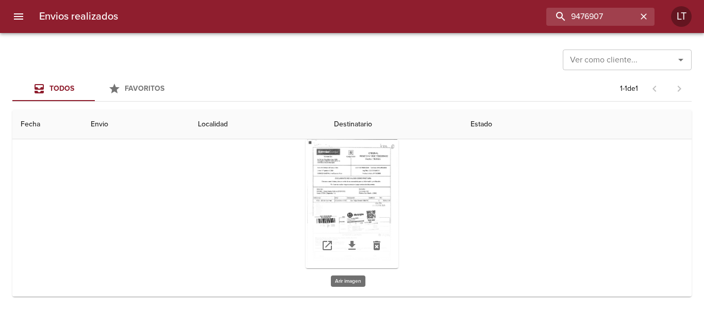
click at [344, 188] on div "Tabla de envíos del cliente" at bounding box center [352, 203] width 93 height 129
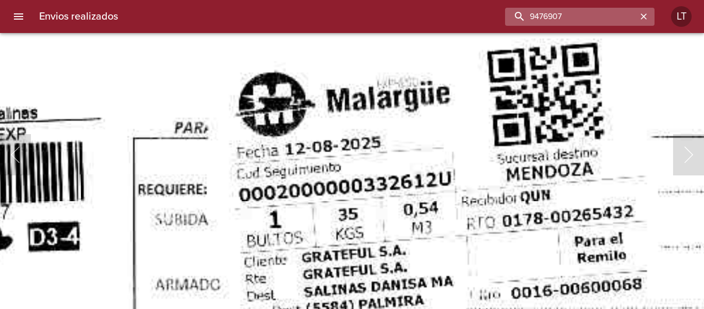
click at [586, 10] on input "9476907" at bounding box center [571, 17] width 132 height 18
paste input "5362"
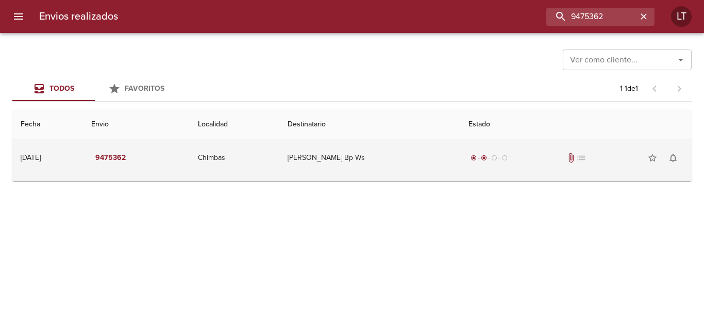
click at [460, 147] on td "Casas Cecilia Bp Ws" at bounding box center [369, 157] width 181 height 37
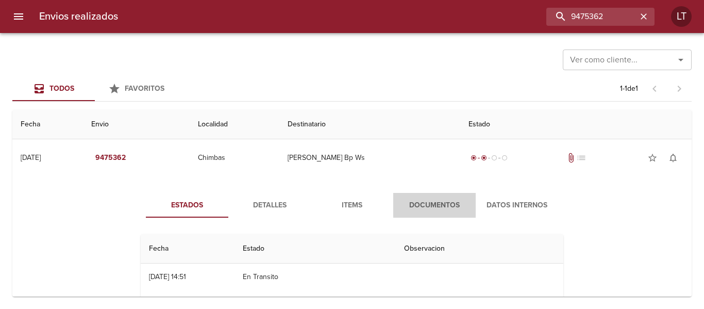
click at [444, 209] on span "Documentos" at bounding box center [434, 205] width 70 height 13
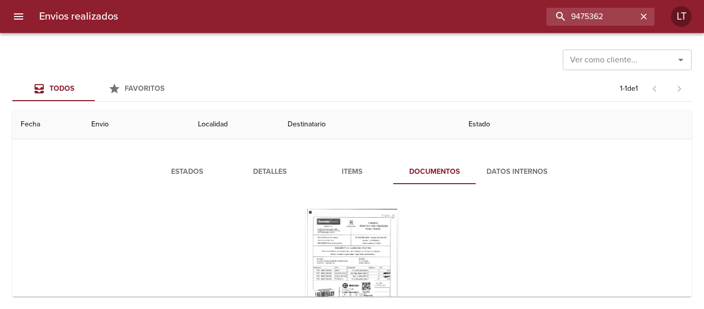
scroll to position [52, 0]
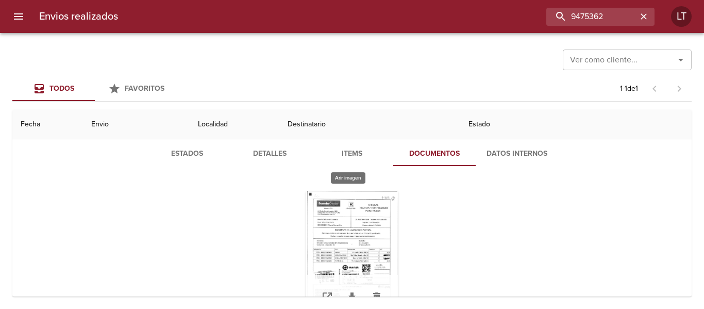
click at [361, 221] on div "Tabla de envíos del cliente" at bounding box center [352, 255] width 93 height 129
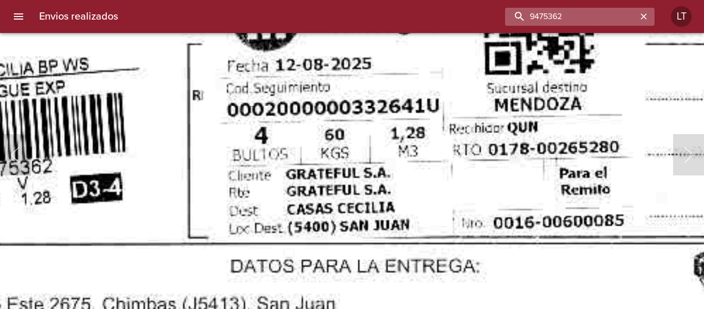
click at [597, 17] on input "9475362" at bounding box center [571, 17] width 132 height 18
paste input "6159"
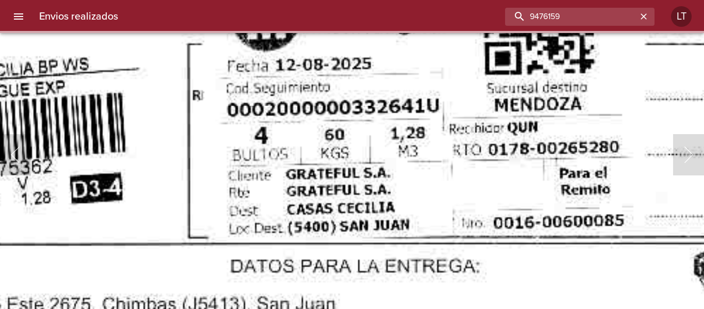
scroll to position [0, 0]
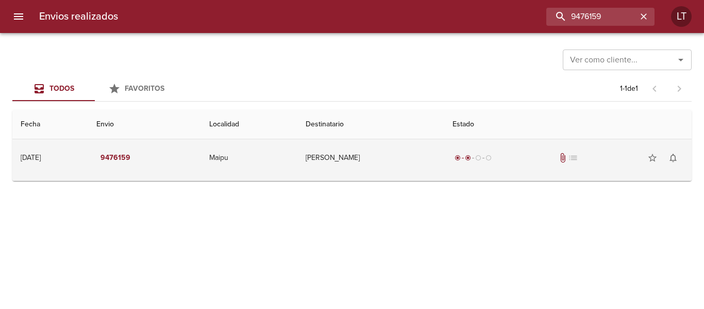
click at [420, 163] on td "Gustavo Arballo" at bounding box center [370, 157] width 147 height 37
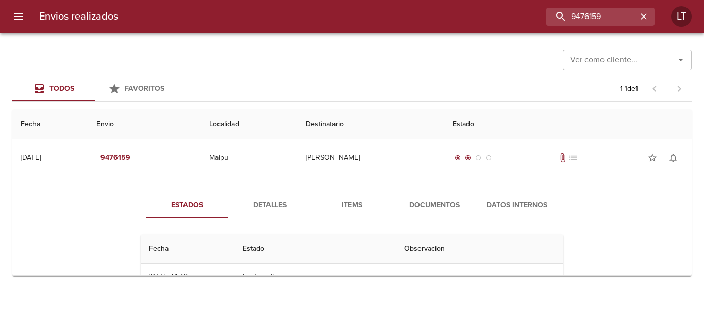
click at [426, 214] on button "Documentos" at bounding box center [434, 205] width 82 height 25
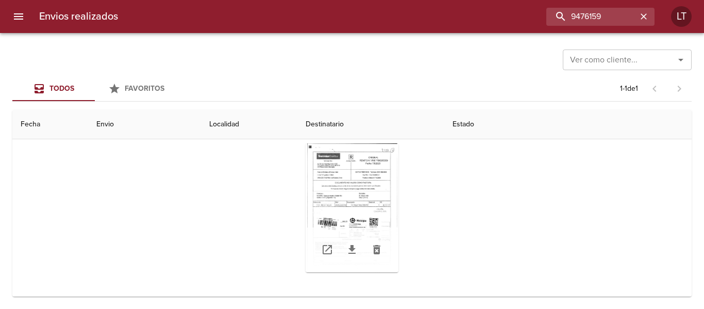
scroll to position [103, 0]
click at [341, 214] on div "Tabla de envíos del cliente" at bounding box center [352, 203] width 93 height 129
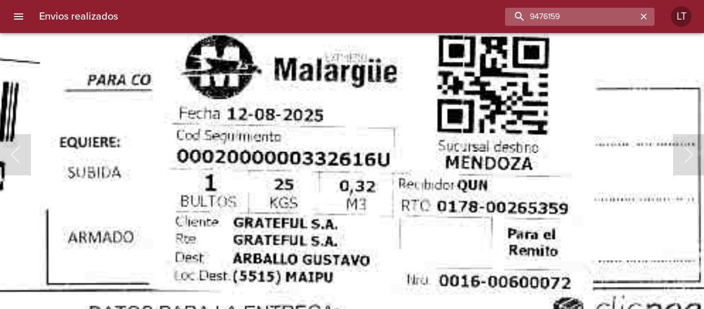
click at [580, 23] on input "9476159" at bounding box center [571, 17] width 132 height 18
paste input "87"
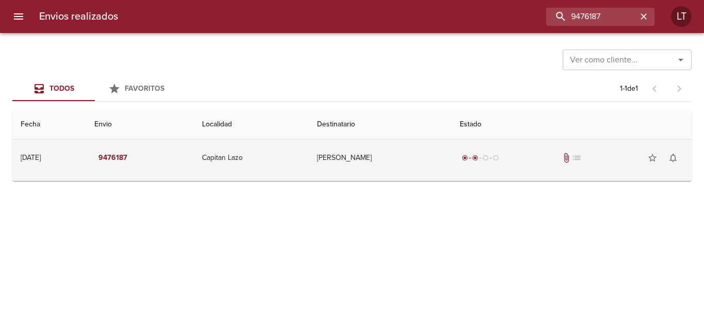
click at [451, 158] on td "Martin Garcia" at bounding box center [380, 157] width 143 height 37
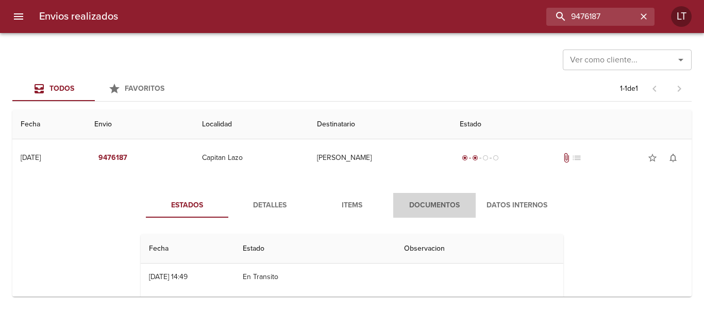
click at [444, 195] on button "Documentos" at bounding box center [434, 205] width 82 height 25
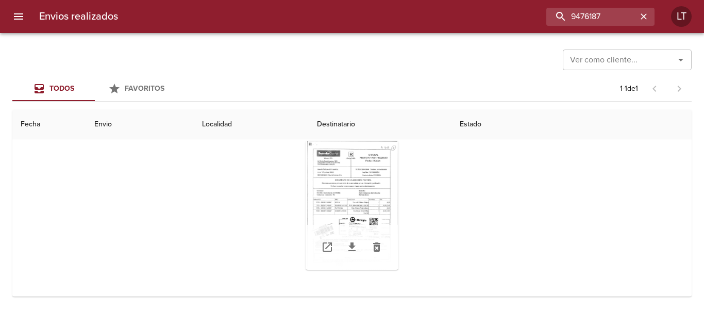
scroll to position [103, 0]
click at [362, 216] on div "Tabla de envíos del cliente" at bounding box center [352, 203] width 93 height 129
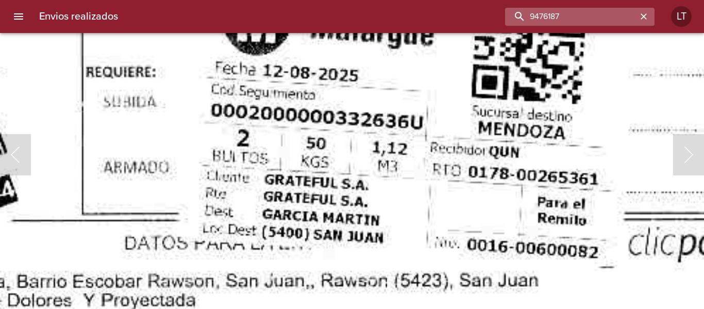
click at [604, 17] on input "9476187" at bounding box center [571, 17] width 132 height 18
click at [603, 16] on input "9476187" at bounding box center [571, 17] width 132 height 18
paste input "4096"
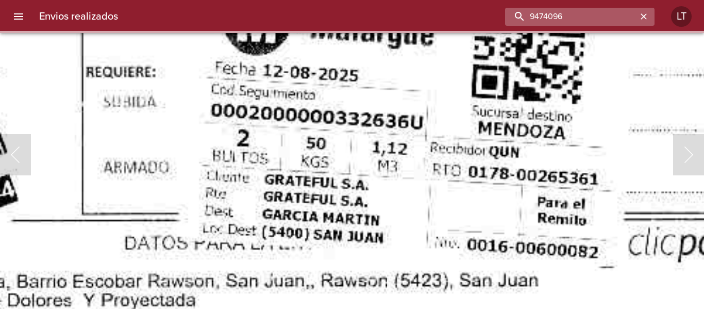
scroll to position [0, 0]
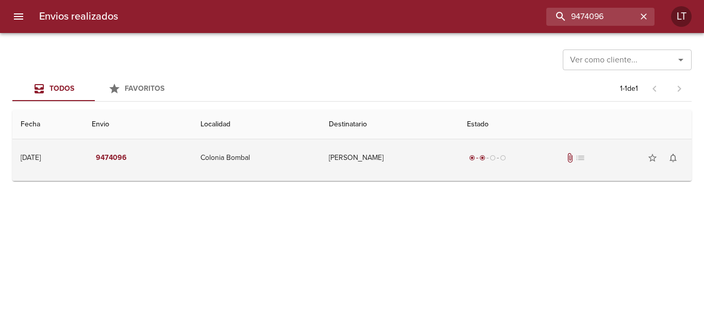
click at [448, 155] on td "Claudia Noelia Rojas Casanell" at bounding box center [390, 157] width 138 height 37
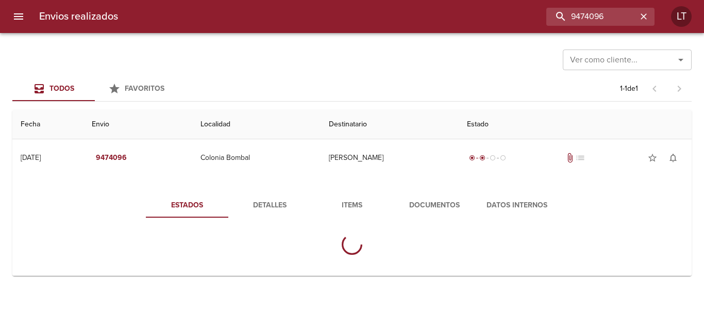
click at [439, 194] on button "Documentos" at bounding box center [434, 205] width 82 height 25
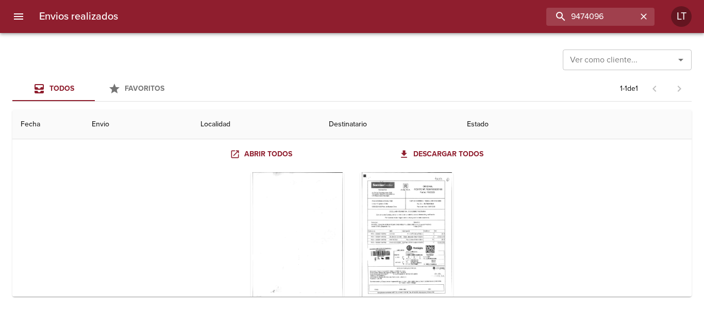
scroll to position [103, 0]
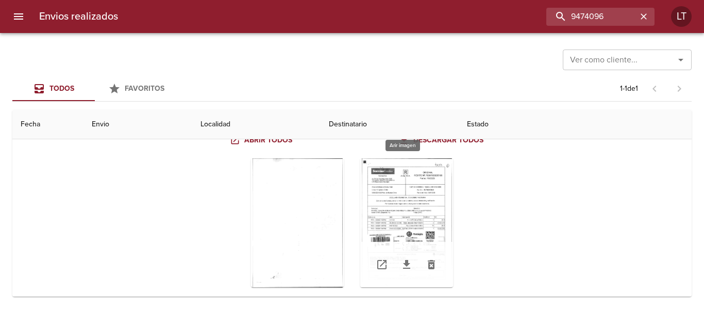
click at [405, 221] on div "Tabla de envíos del cliente" at bounding box center [406, 222] width 93 height 129
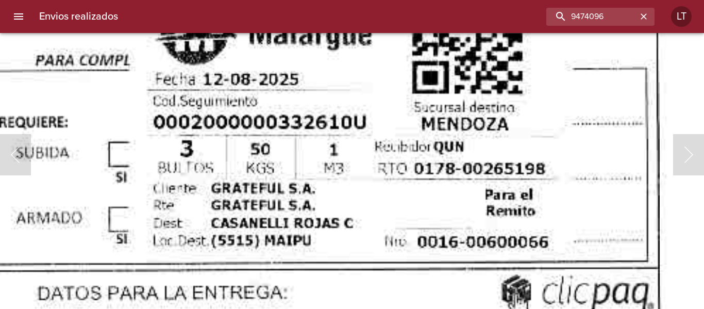
click at [575, 21] on input "9474096" at bounding box center [571, 17] width 132 height 18
paste input "233"
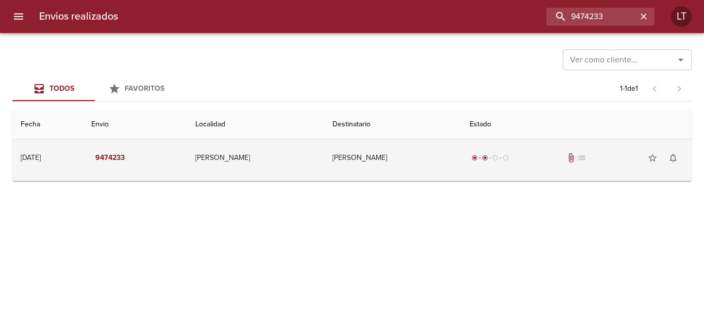
click at [419, 149] on td "Sonia Gutierrez" at bounding box center [392, 157] width 137 height 37
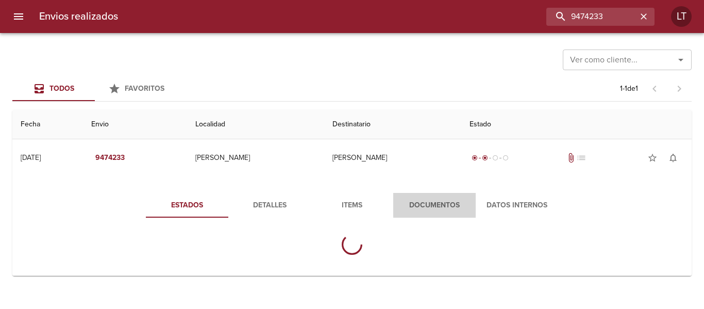
click at [422, 197] on button "Documentos" at bounding box center [434, 205] width 82 height 25
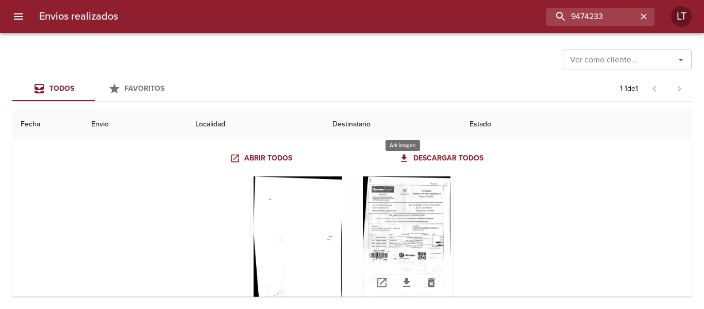
scroll to position [103, 0]
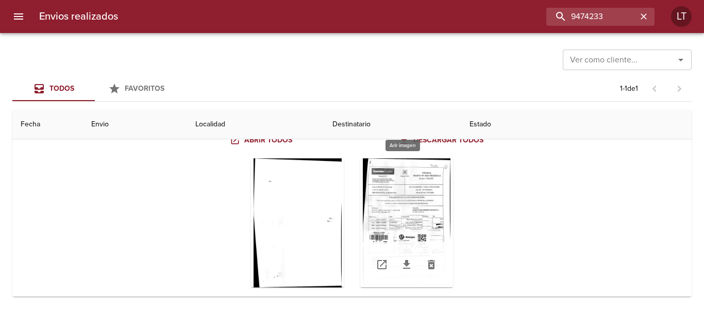
click at [417, 203] on div "Tabla de envíos del cliente" at bounding box center [406, 222] width 93 height 129
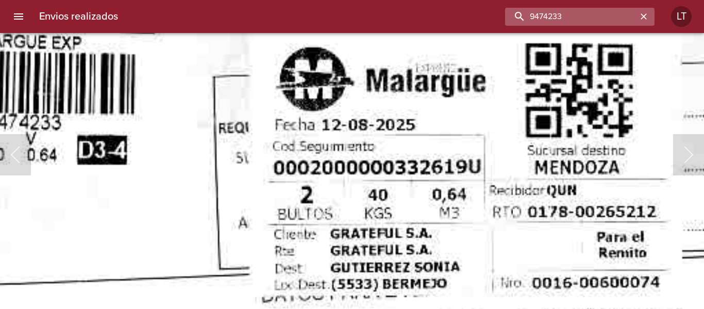
click at [581, 21] on input "9474233" at bounding box center [571, 17] width 132 height 18
paste input "9120"
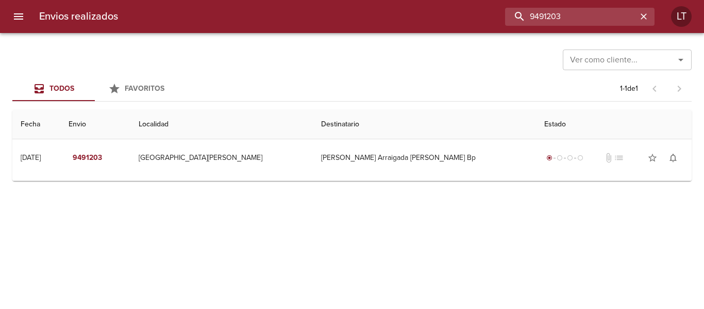
scroll to position [0, 0]
click at [559, 14] on input "9491203" at bounding box center [571, 17] width 132 height 18
paste input "79380"
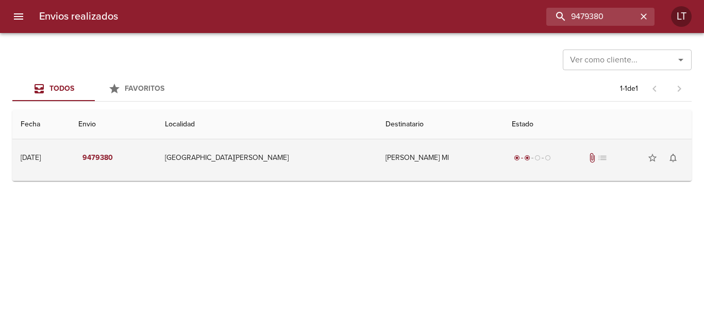
click at [439, 150] on td "Nelson Fabian Echegaray Ml" at bounding box center [440, 157] width 126 height 37
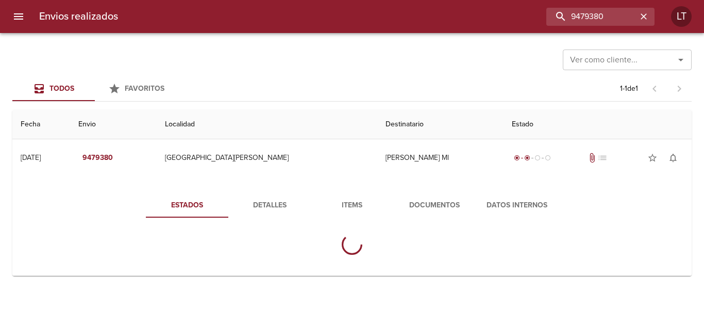
click at [443, 187] on div "Estados Detalles Items Documentos Datos Internos" at bounding box center [352, 227] width 663 height 95
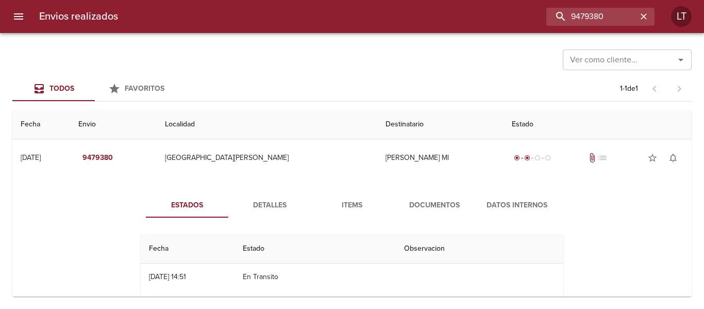
click at [443, 203] on span "Documentos" at bounding box center [434, 205] width 70 height 13
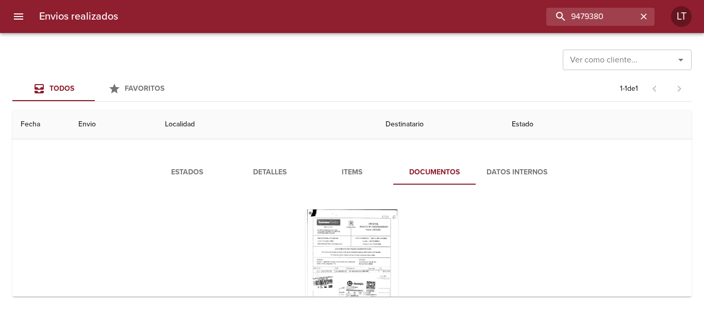
scroll to position [52, 0]
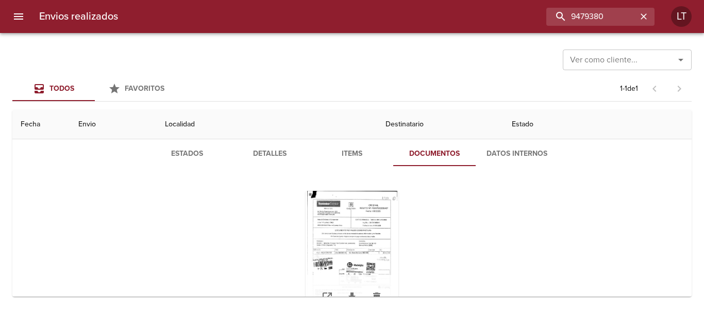
click at [349, 230] on div "Tabla de envíos del cliente" at bounding box center [352, 255] width 93 height 129
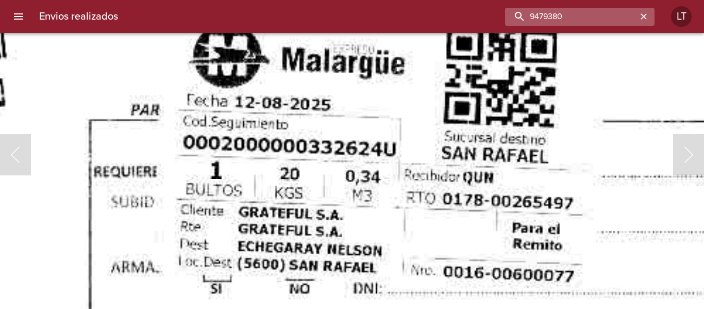
click at [584, 23] on input "9479380" at bounding box center [571, 17] width 132 height 18
paste input "407"
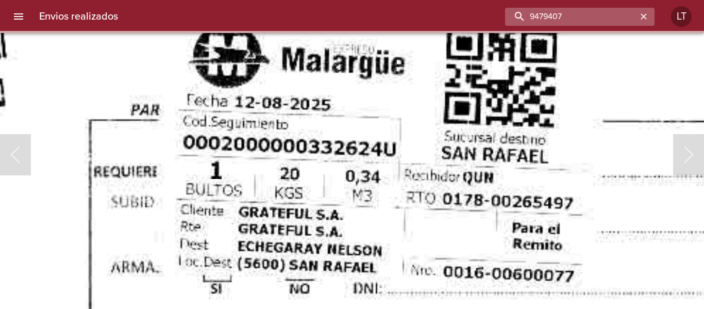
scroll to position [0, 0]
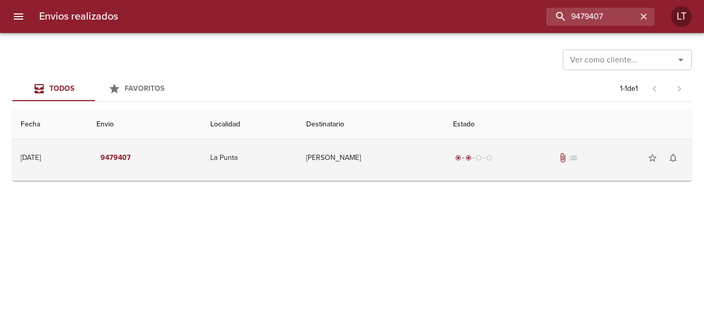
click at [441, 172] on td "Juan Gabriel Piermarini Moina" at bounding box center [371, 157] width 147 height 37
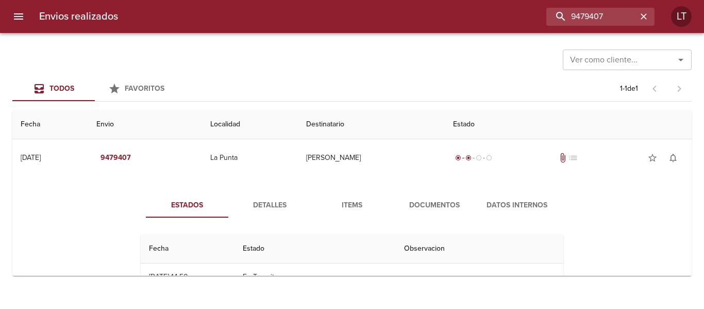
click at [442, 203] on span "Documentos" at bounding box center [434, 205] width 70 height 13
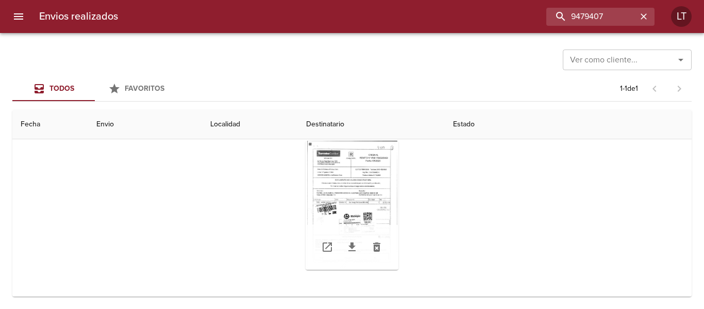
scroll to position [103, 0]
click at [363, 217] on div "Tabla de envíos del cliente" at bounding box center [352, 203] width 93 height 129
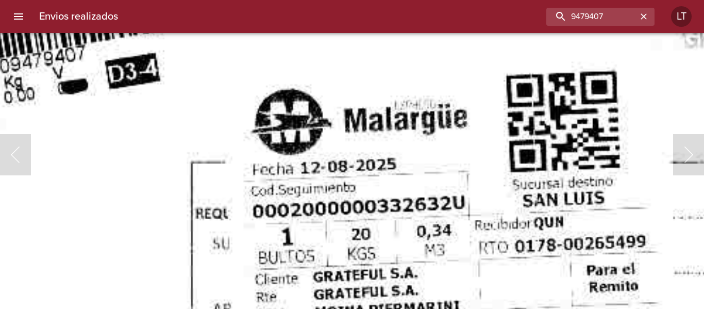
click at [592, 22] on input "9479407" at bounding box center [571, 17] width 132 height 18
paste input "609"
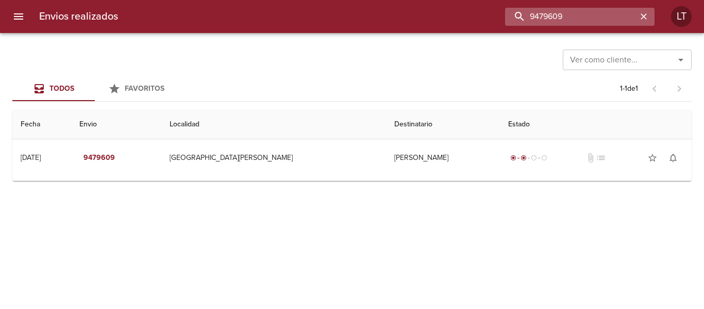
scroll to position [0, 0]
click at [569, 13] on input "9479609" at bounding box center [571, 17] width 132 height 18
paste input "4657"
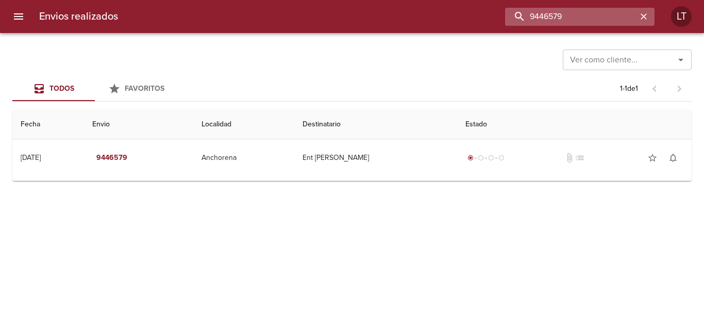
click at [564, 16] on input "9446579" at bounding box center [571, 17] width 132 height 18
paste input "86841"
click at [564, 16] on input "9486841" at bounding box center [571, 17] width 132 height 18
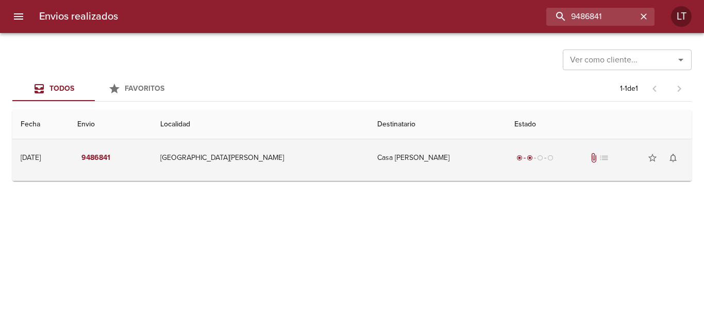
click at [453, 161] on td "Casa Jose Chiabrando" at bounding box center [437, 157] width 137 height 37
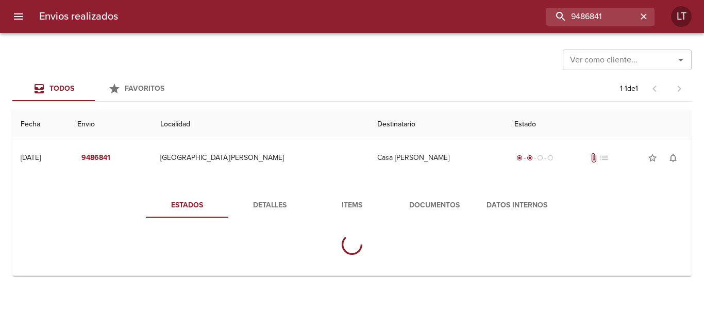
click at [446, 203] on span "Documentos" at bounding box center [434, 205] width 70 height 13
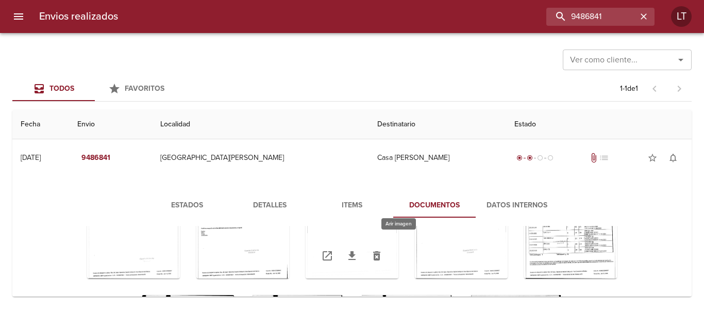
scroll to position [148, 0]
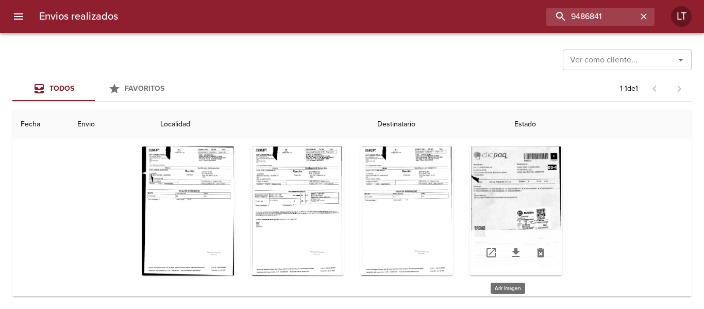
click at [496, 204] on div "Tabla de envíos del cliente" at bounding box center [515, 210] width 93 height 129
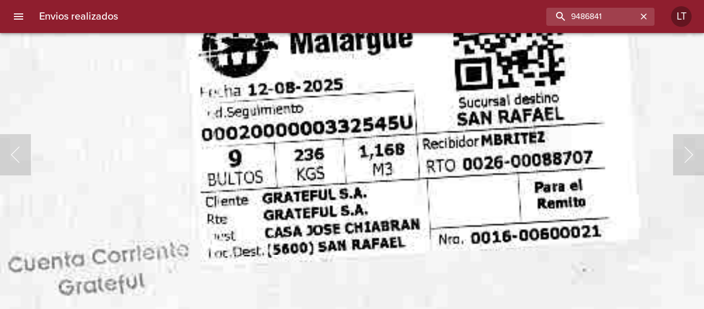
click at [450, 166] on img "Lightbox" at bounding box center [183, 16] width 1157 height 1667
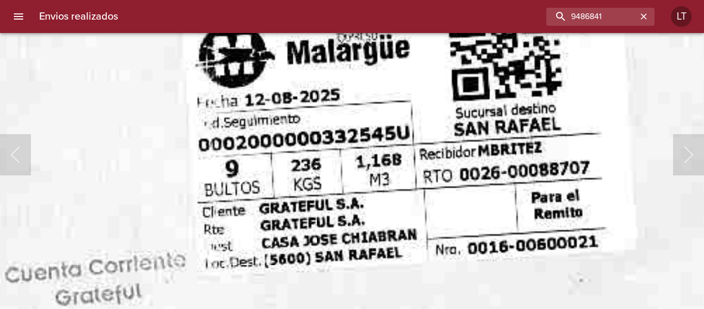
click at [603, 28] on div "Envios realizados 9486841 LT" at bounding box center [352, 16] width 704 height 33
click at [604, 24] on input "9486841" at bounding box center [571, 17] width 132 height 18
paste input "91392"
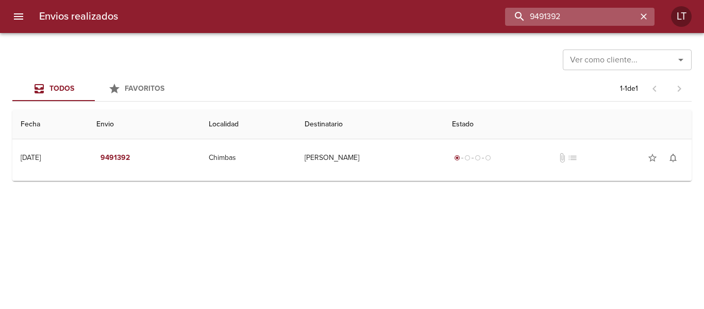
scroll to position [0, 0]
click at [579, 20] on input "9491392" at bounding box center [571, 17] width 132 height 18
paste input "2047"
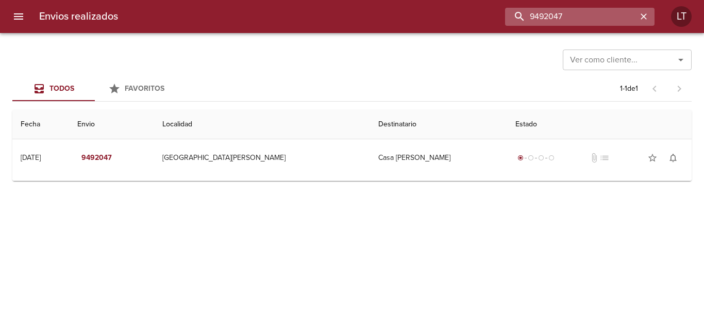
click at [565, 11] on input "9492047" at bounding box center [571, 17] width 132 height 18
paste input "Daniel Eduardo Meson"
type input "Daniel Eduardo Meson"
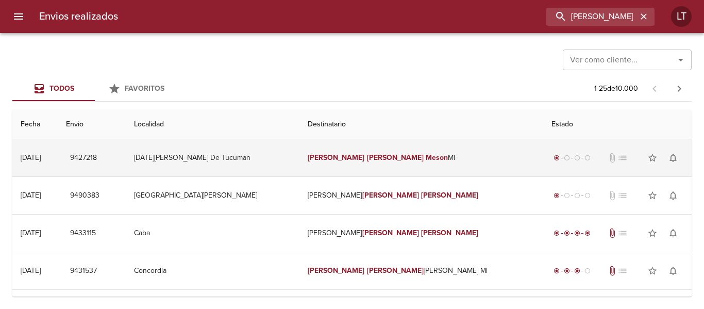
click at [453, 158] on td "Daniel Eduardo Meson Ml" at bounding box center [421, 157] width 244 height 37
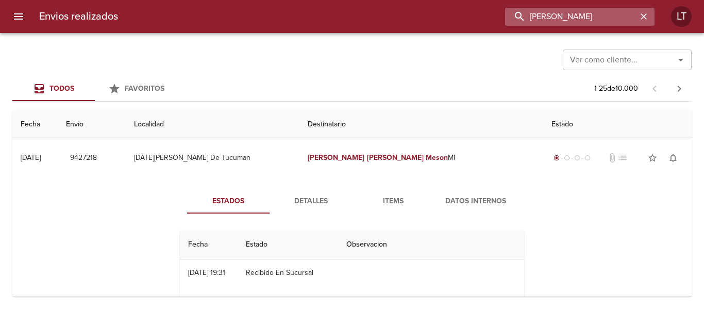
click at [583, 20] on input "Daniel Eduardo Meson" at bounding box center [571, 17] width 132 height 18
click at [19, 11] on icon "menu" at bounding box center [18, 16] width 12 height 12
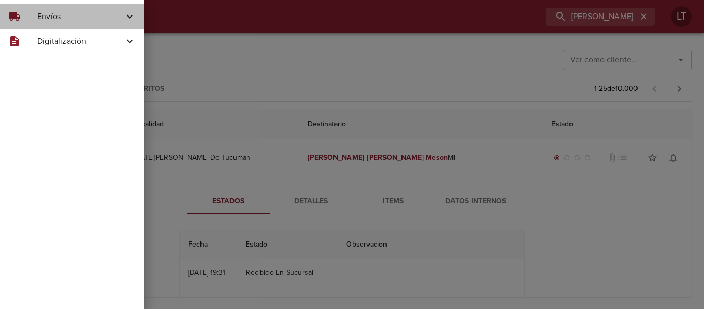
click at [41, 15] on span "Envíos" at bounding box center [80, 16] width 87 height 12
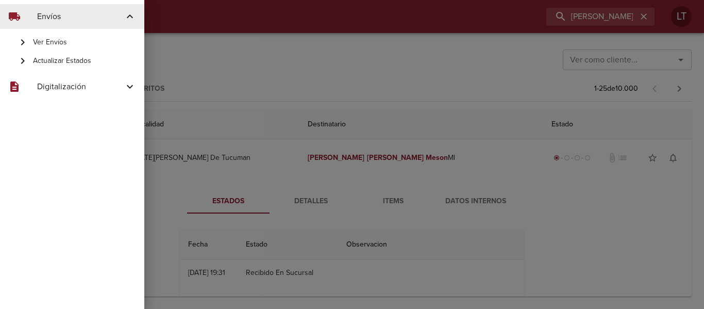
click at [71, 58] on span "Actualizar Estados" at bounding box center [84, 61] width 103 height 10
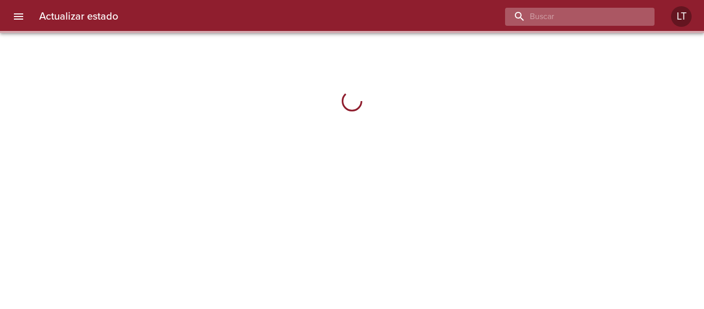
click at [575, 18] on input "buscar" at bounding box center [571, 17] width 132 height 18
paste input "9474780"
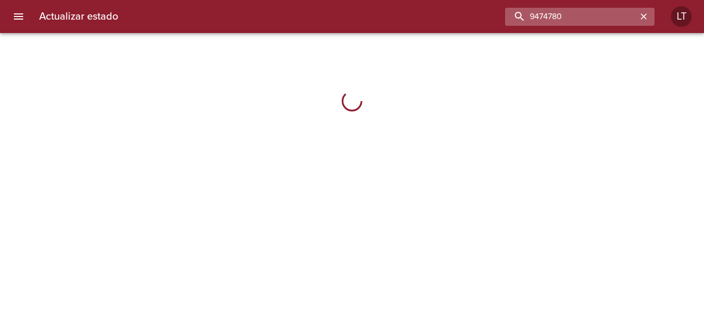
type input "9474780"
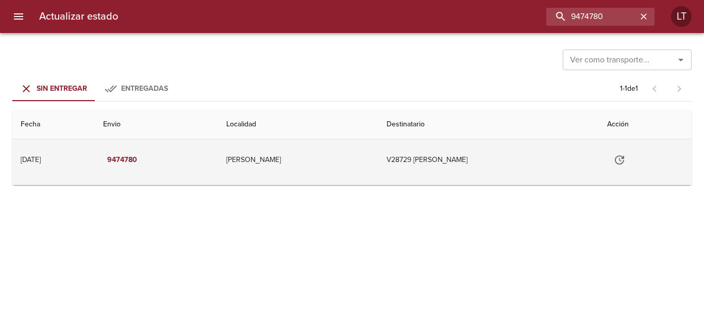
click at [615, 153] on button "Tabla de envíos del cliente" at bounding box center [619, 159] width 25 height 25
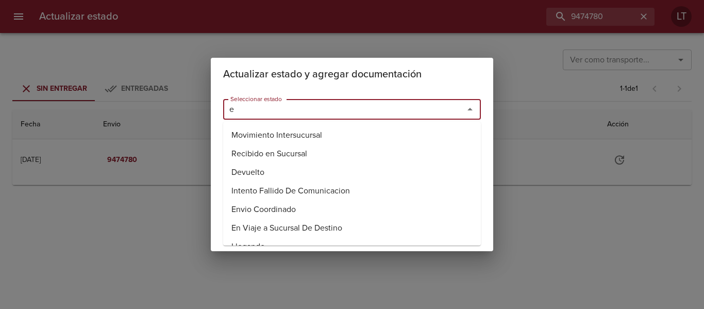
click at [346, 114] on input "e" at bounding box center [336, 109] width 221 height 14
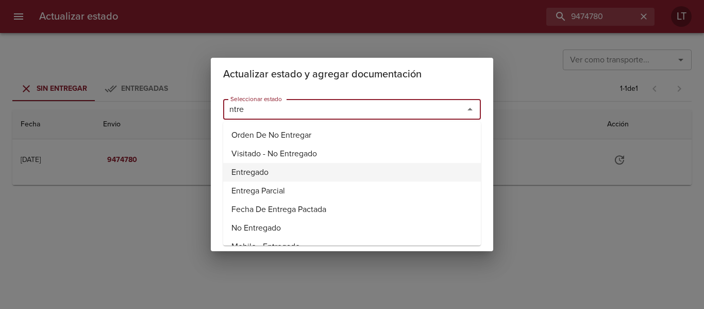
click at [261, 164] on li "Entregado" at bounding box center [352, 172] width 258 height 19
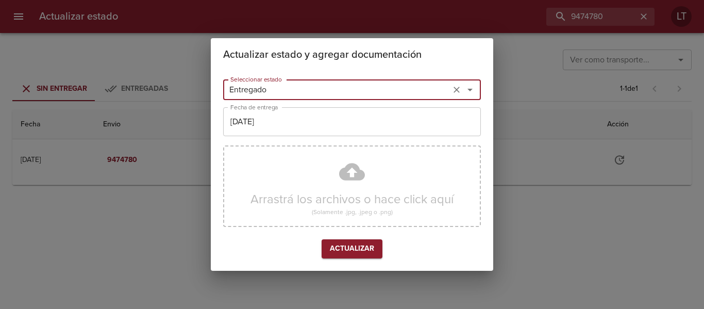
type input "Entregado"
click at [273, 128] on input "[DATE]" at bounding box center [352, 121] width 258 height 29
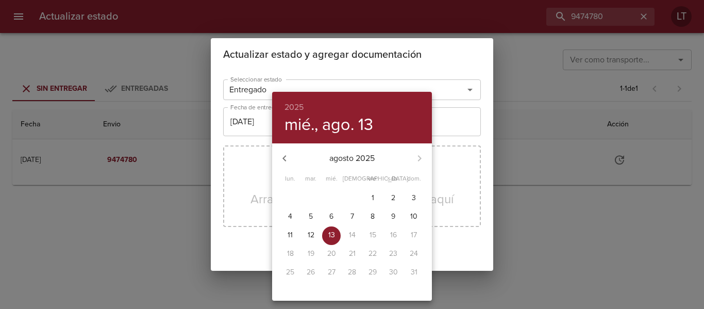
click at [372, 213] on p "8" at bounding box center [373, 216] width 4 height 10
type input "08/08/2025"
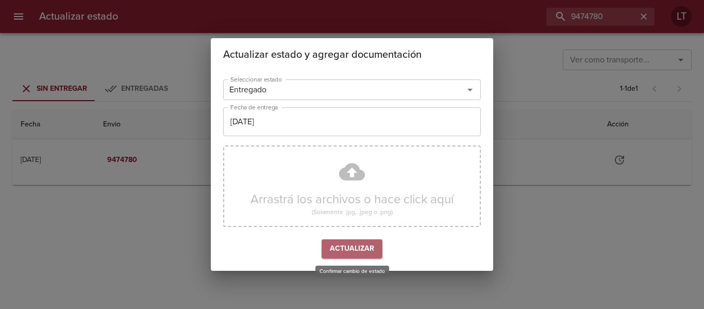
click at [374, 244] on span "Actualizar" at bounding box center [352, 248] width 44 height 13
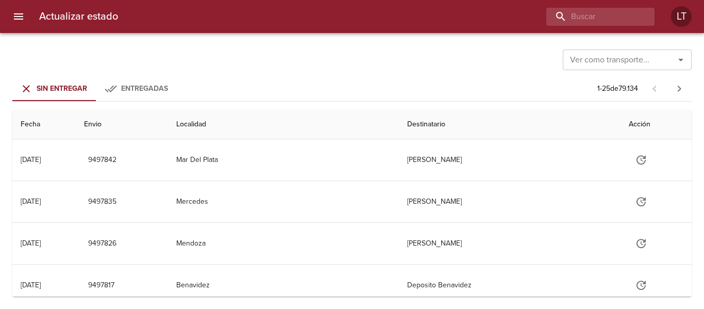
click at [585, 5] on div "Actualizar estado LT" at bounding box center [352, 16] width 704 height 33
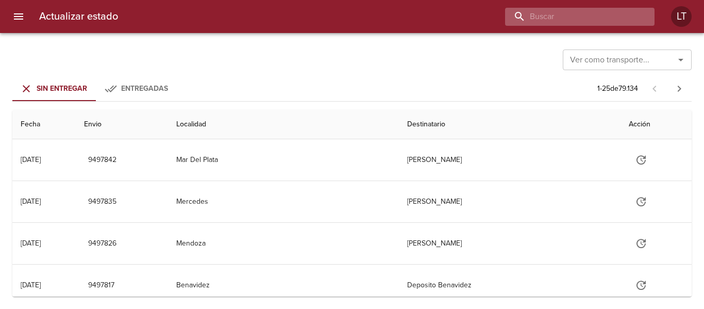
click at [586, 9] on input "buscar" at bounding box center [571, 17] width 132 height 18
paste input "9474810"
type input "9474810"
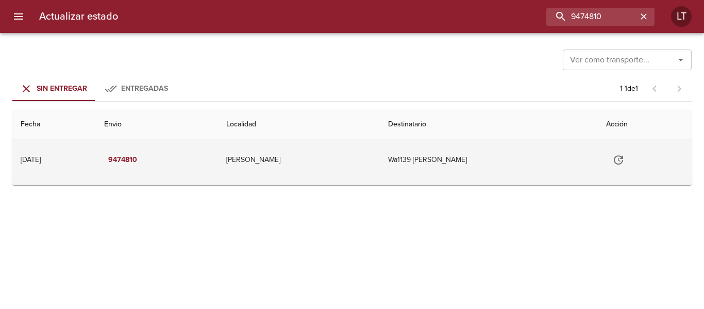
click at [622, 159] on icon "Tabla de envíos del cliente" at bounding box center [618, 160] width 12 height 12
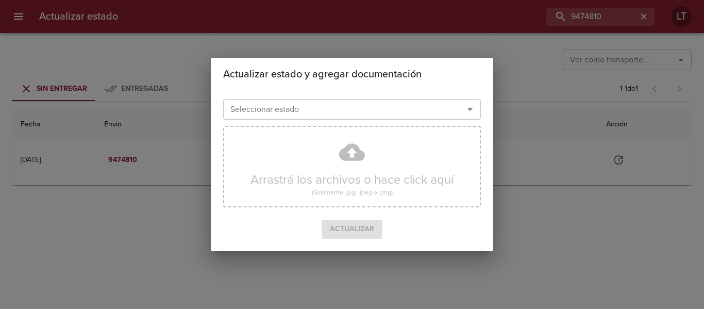
click at [419, 103] on input "Seleccionar estado" at bounding box center [336, 109] width 221 height 14
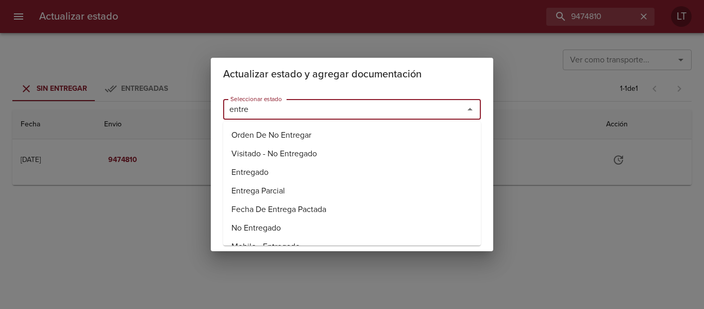
drag, startPoint x: 256, startPoint y: 174, endPoint x: 266, endPoint y: 139, distance: 36.0
click at [255, 172] on li "Entregado" at bounding box center [352, 172] width 258 height 19
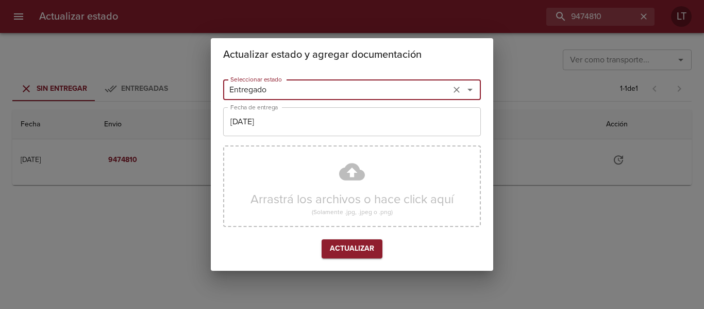
type input "Entregado"
click at [266, 139] on div "Seleccionar estado Entregado Seleccionar estado Fecha de entrega [DATE] Fecha d…" at bounding box center [352, 170] width 258 height 191
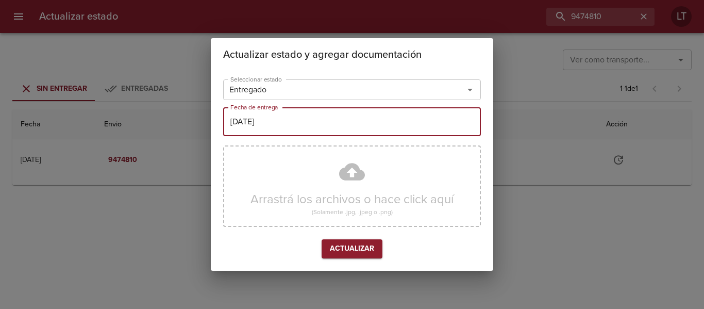
click at [266, 133] on input "[DATE]" at bounding box center [352, 121] width 258 height 29
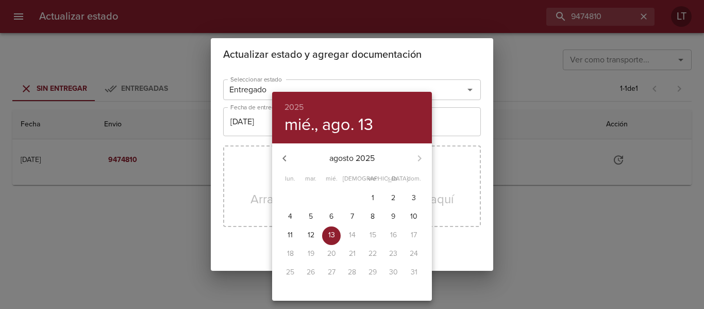
click at [368, 219] on span "8" at bounding box center [372, 216] width 19 height 10
type input "08/08/2025"
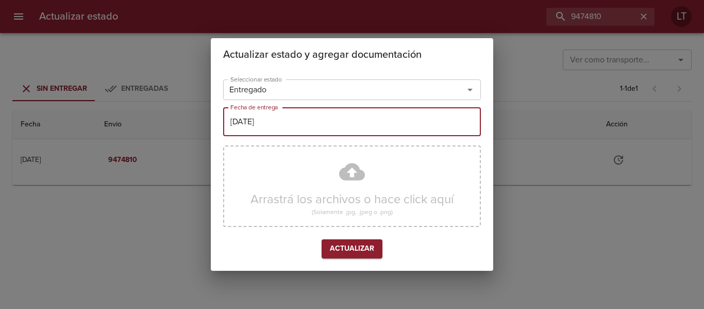
click at [366, 243] on span "Actualizar" at bounding box center [352, 248] width 44 height 13
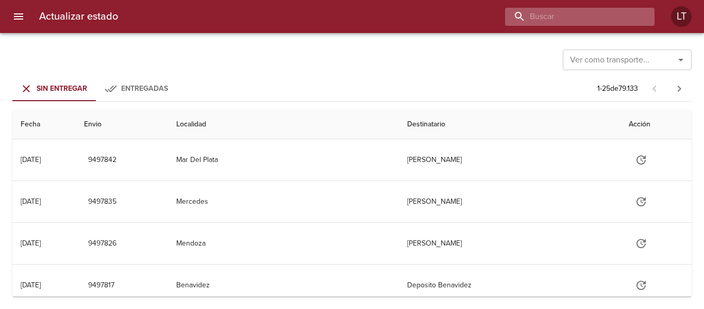
click at [574, 20] on input "buscar" at bounding box center [571, 17] width 132 height 18
paste input "9472415"
type input "9472415"
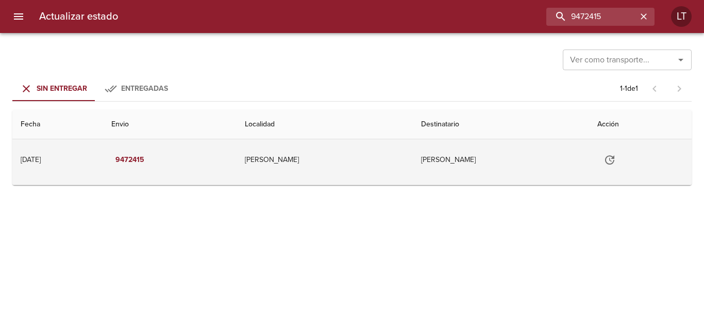
click at [613, 161] on icon "Tabla de envíos del cliente" at bounding box center [609, 160] width 12 height 12
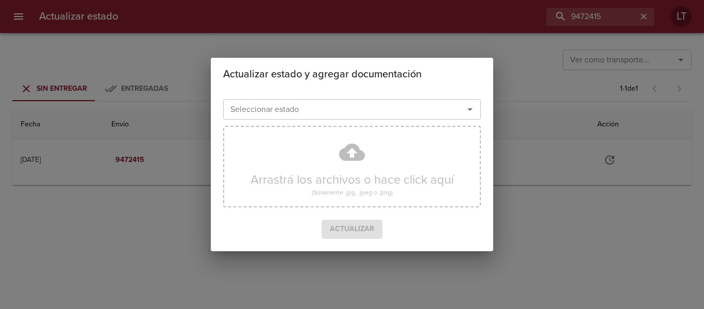
click at [381, 99] on div "Seleccionar estado" at bounding box center [352, 109] width 258 height 21
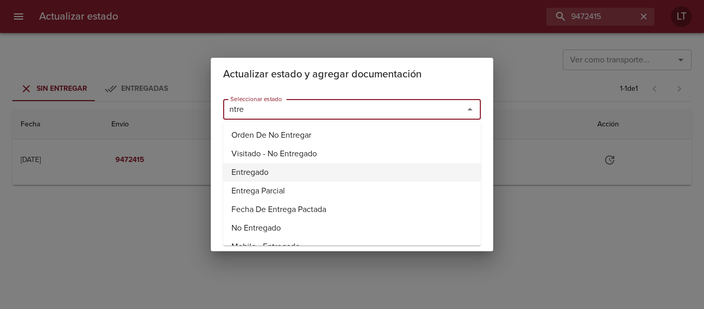
click at [256, 169] on li "Entregado" at bounding box center [352, 172] width 258 height 19
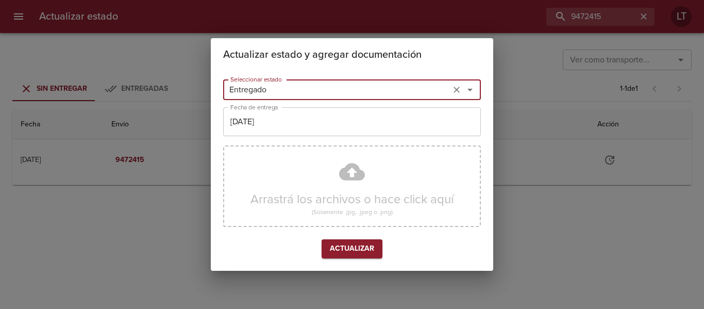
type input "Entregado"
click at [255, 120] on input "[DATE]" at bounding box center [352, 121] width 258 height 29
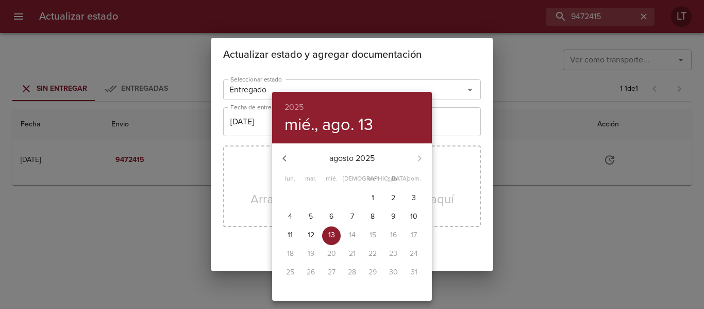
click at [348, 218] on span "7" at bounding box center [352, 216] width 19 height 10
type input "[DATE]"
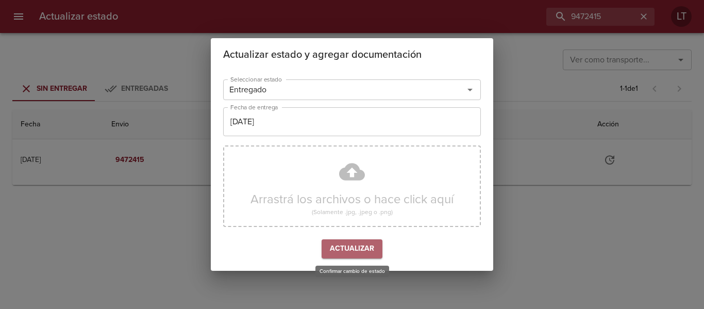
click at [367, 248] on span "Actualizar" at bounding box center [352, 248] width 44 height 13
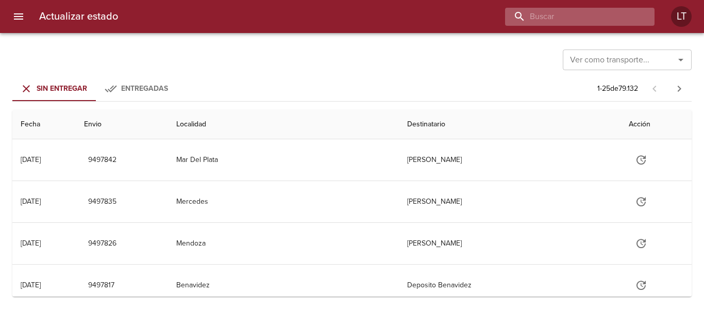
click at [613, 13] on input "buscar" at bounding box center [571, 17] width 132 height 18
paste input "9415452"
type input "9415452"
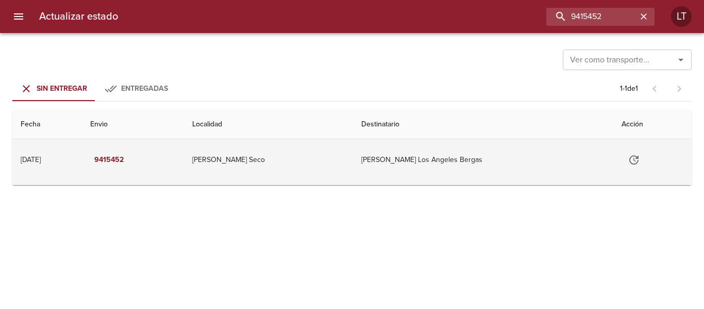
click at [628, 157] on icon "Tabla de envíos del cliente" at bounding box center [634, 160] width 12 height 12
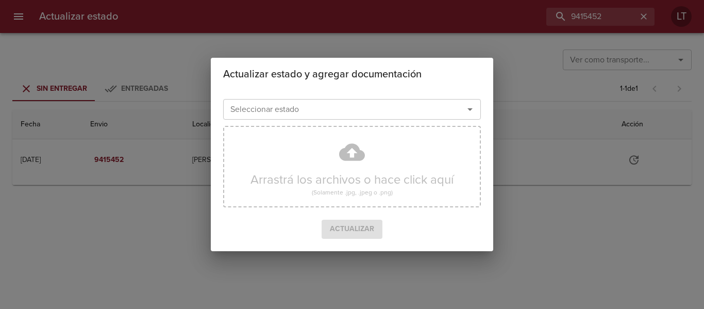
click at [390, 108] on input "Seleccionar estado" at bounding box center [336, 109] width 221 height 14
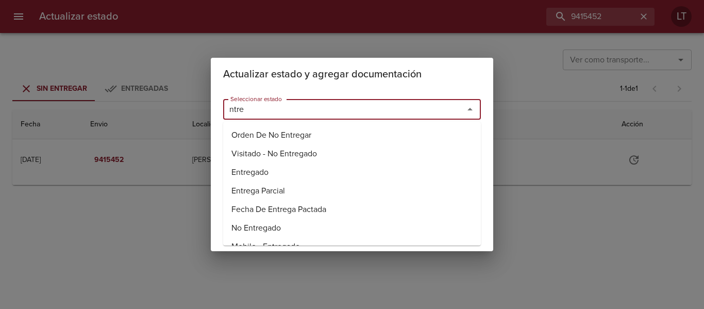
click at [262, 170] on li "Entregado" at bounding box center [352, 172] width 258 height 19
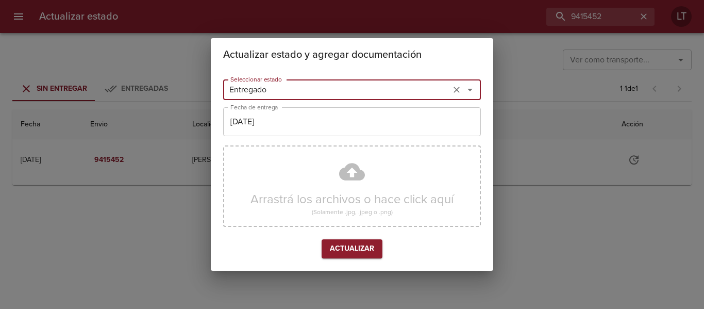
type input "Entregado"
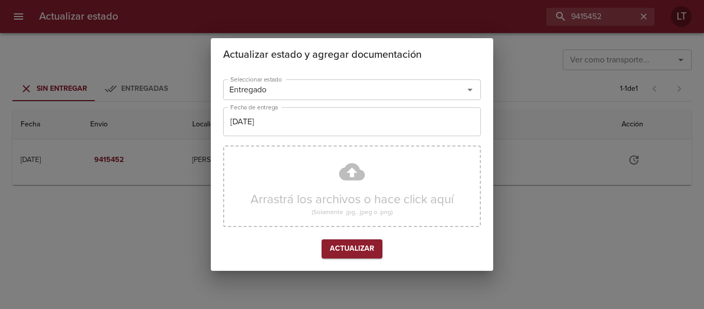
click at [267, 137] on div "Seleccionar estado Entregado Seleccionar estado Fecha de entrega [DATE] Fecha d…" at bounding box center [352, 170] width 258 height 191
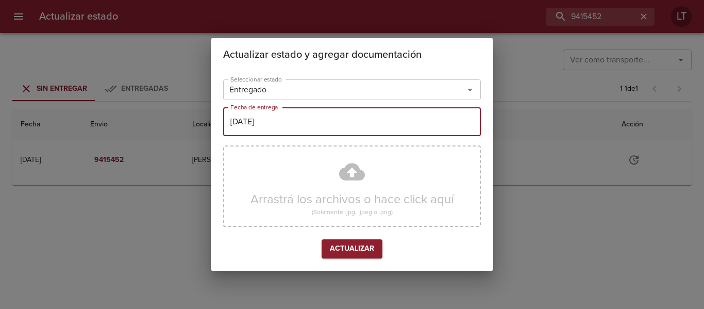
click at [266, 130] on input "[DATE]" at bounding box center [352, 121] width 258 height 29
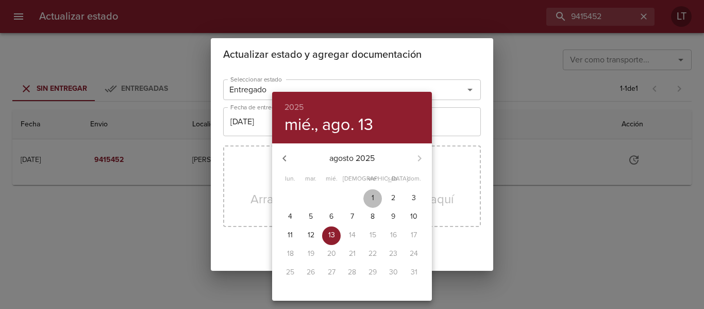
click at [373, 198] on p "1" at bounding box center [373, 198] width 3 height 10
type input "[DATE]"
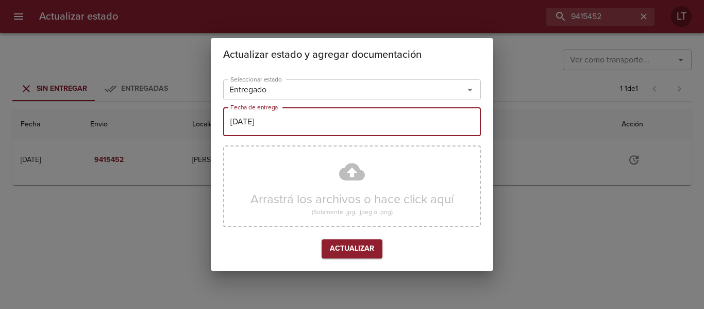
click at [368, 240] on button "Actualizar" at bounding box center [352, 248] width 61 height 19
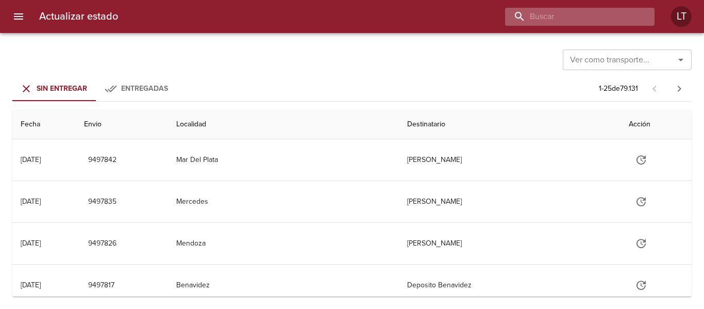
click at [604, 24] on input "buscar" at bounding box center [571, 17] width 132 height 18
paste input "9472501"
type input "9472501"
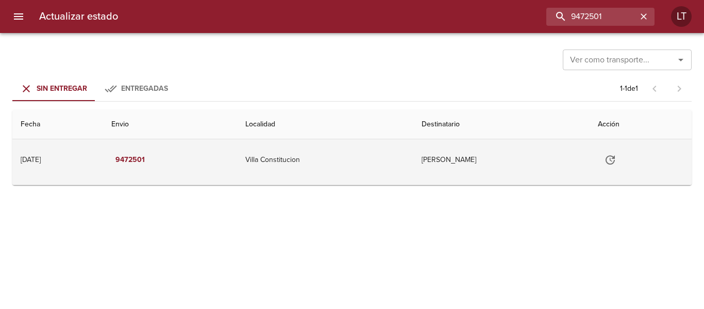
click at [617, 170] on button "Tabla de envíos del cliente" at bounding box center [610, 159] width 25 height 25
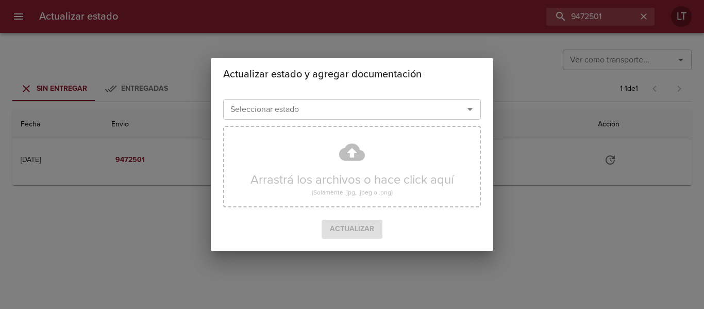
click at [386, 113] on input "Seleccionar estado" at bounding box center [336, 109] width 221 height 14
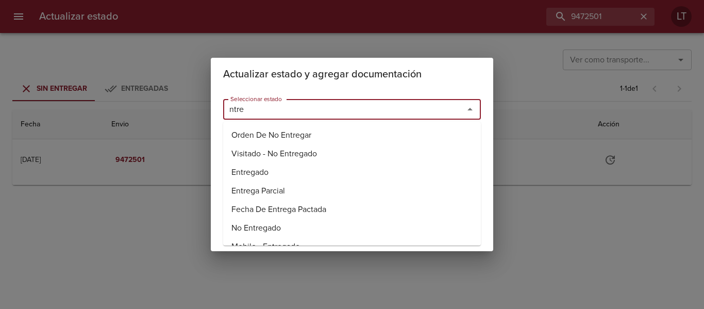
click at [289, 167] on li "Entregado" at bounding box center [352, 172] width 258 height 19
type input "Entregado"
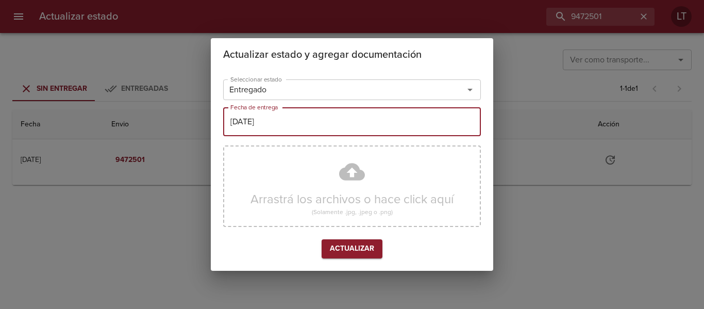
click at [286, 124] on input "[DATE]" at bounding box center [352, 121] width 258 height 29
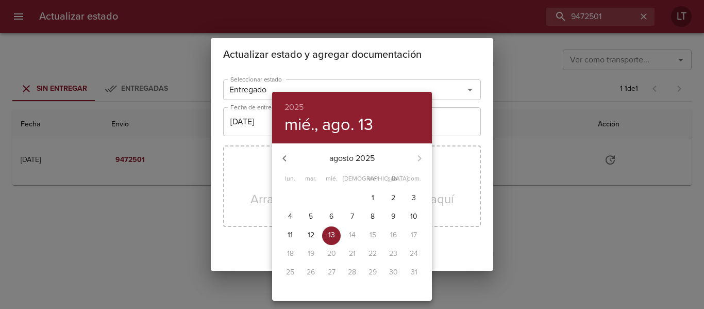
click at [348, 221] on span "7" at bounding box center [352, 216] width 19 height 10
type input "07/08/2025"
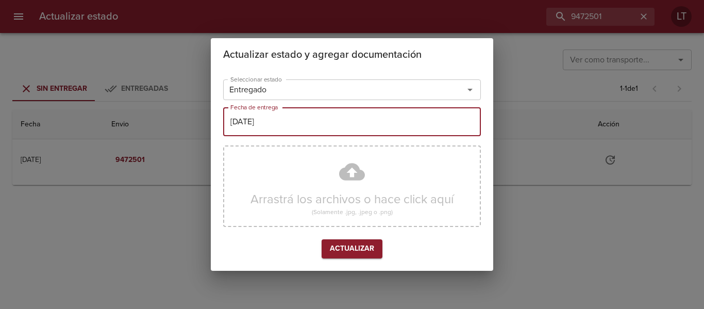
click at [354, 235] on div "Arrastrá los archivos o hace click aquí (Solamente .jpg, .jpeg o .png)" at bounding box center [352, 190] width 258 height 98
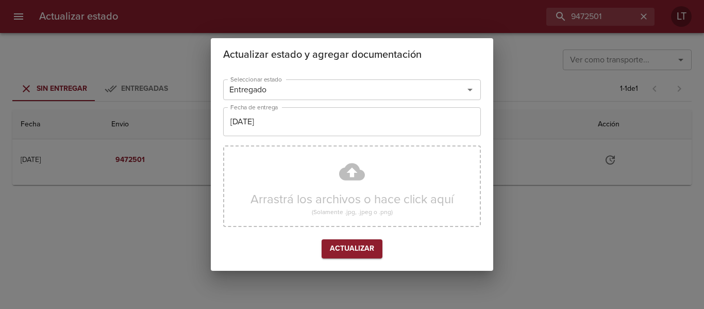
click at [356, 246] on span "Actualizar" at bounding box center [352, 248] width 44 height 13
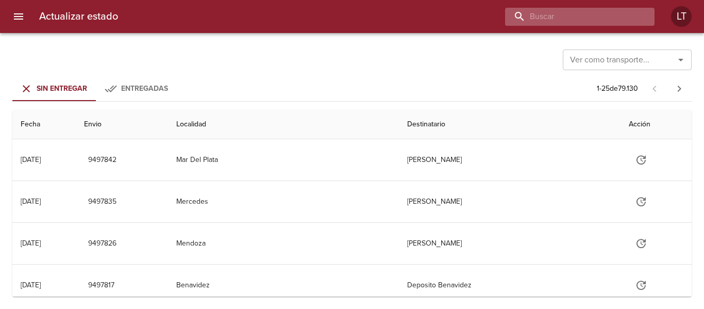
click at [589, 15] on input "buscar" at bounding box center [571, 17] width 132 height 18
paste input "9455161"
type input "9455161"
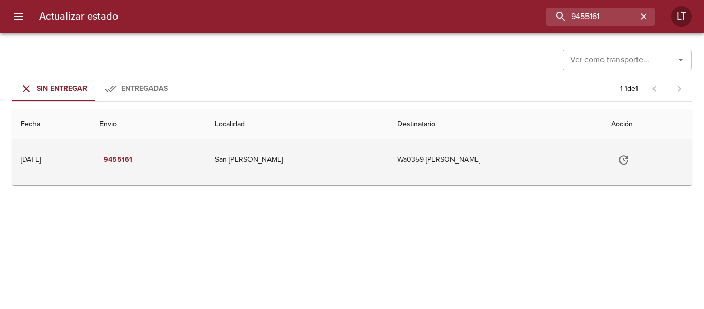
click at [624, 162] on icon "Tabla de envíos del cliente" at bounding box center [623, 160] width 12 height 12
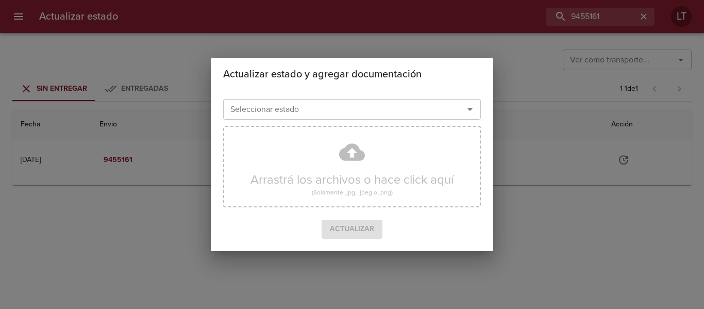
click at [368, 111] on input "Seleccionar estado" at bounding box center [336, 109] width 221 height 14
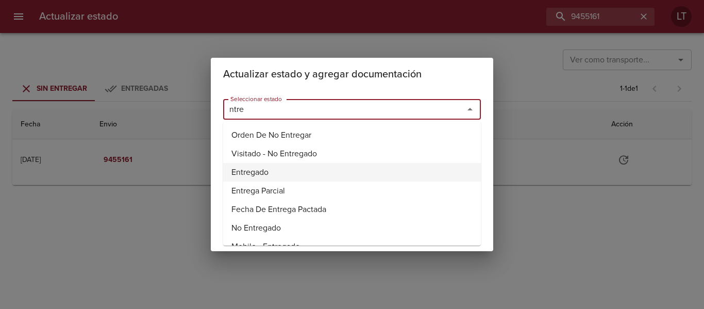
click at [258, 171] on li "Entregado" at bounding box center [352, 172] width 258 height 19
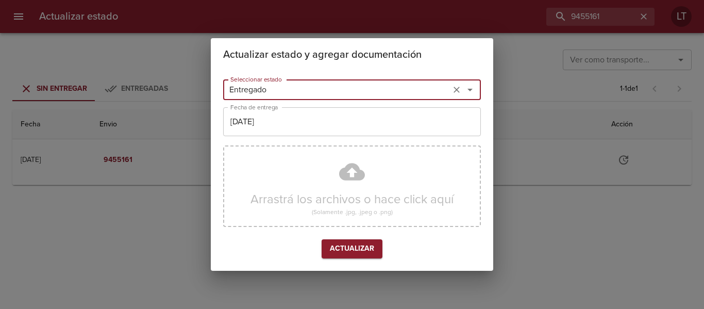
type input "Entregado"
click at [259, 127] on input "[DATE]" at bounding box center [352, 121] width 258 height 29
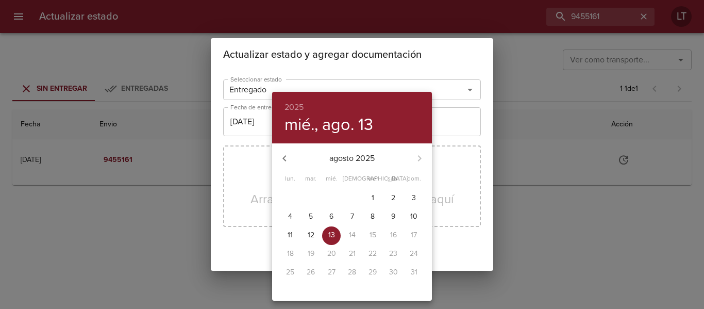
click at [333, 218] on p "6" at bounding box center [331, 216] width 4 height 10
type input "06/08/2025"
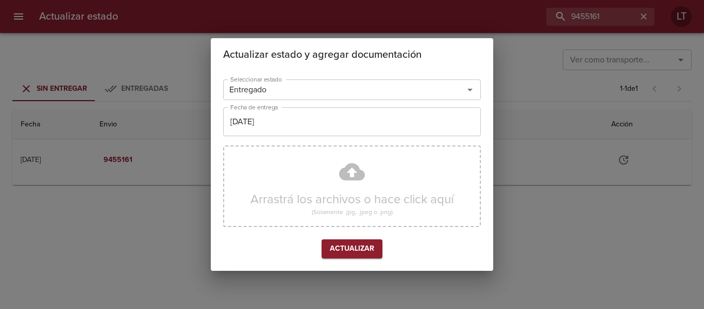
click at [352, 178] on div "Arrastrá los archivos o hace click aquí (Solamente .jpg, .jpeg o .png)" at bounding box center [352, 185] width 258 height 81
click at [366, 248] on span "Actualizar" at bounding box center [352, 248] width 44 height 13
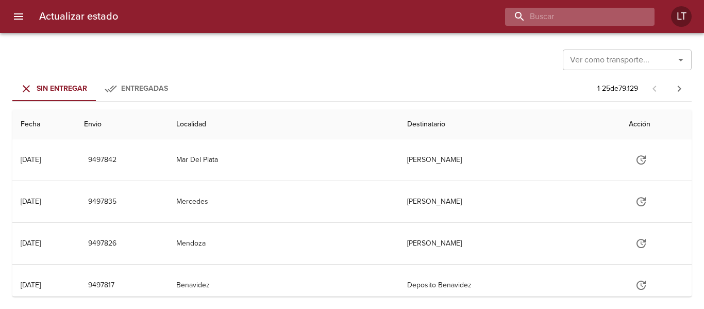
click at [603, 17] on input "buscar" at bounding box center [571, 17] width 132 height 18
paste input "9455314"
type input "9455314"
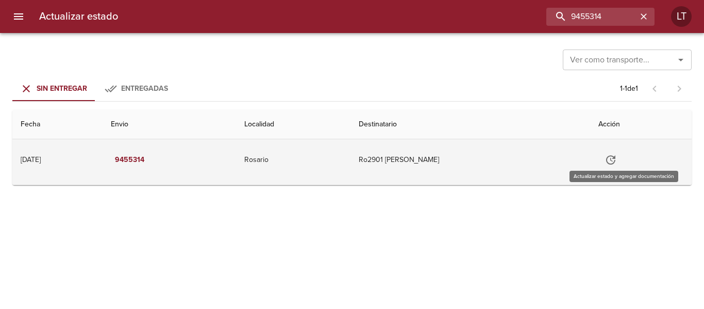
click at [617, 164] on icon "Tabla de envíos del cliente" at bounding box center [610, 160] width 12 height 12
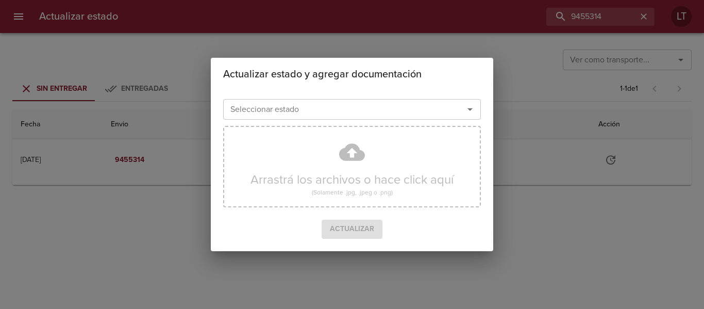
click at [396, 116] on input "Seleccionar estado" at bounding box center [336, 109] width 221 height 14
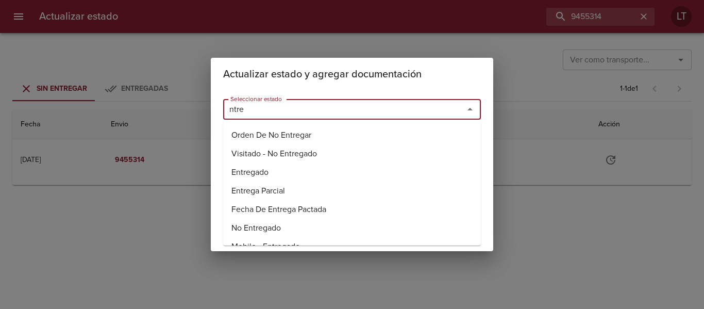
click at [270, 169] on li "Entregado" at bounding box center [352, 172] width 258 height 19
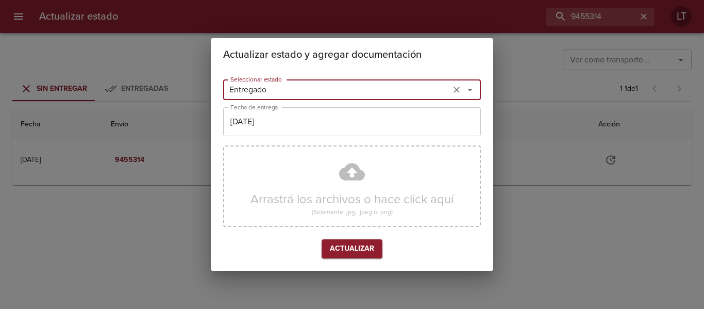
type input "Entregado"
click at [275, 119] on input "[DATE]" at bounding box center [352, 121] width 258 height 29
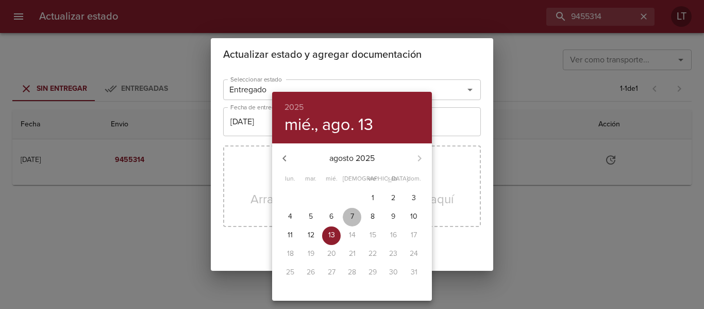
click at [358, 223] on button "7" at bounding box center [352, 217] width 19 height 19
type input "[DATE]"
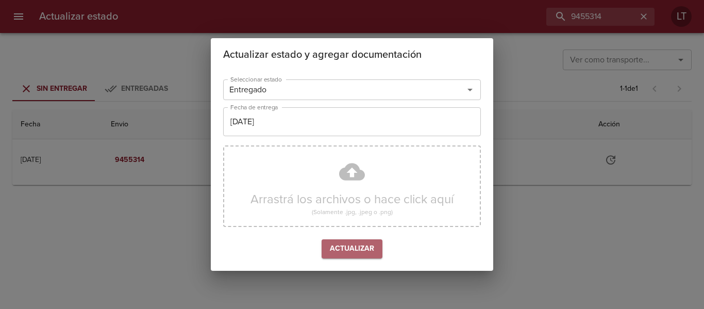
click at [355, 248] on span "Actualizar" at bounding box center [352, 248] width 44 height 13
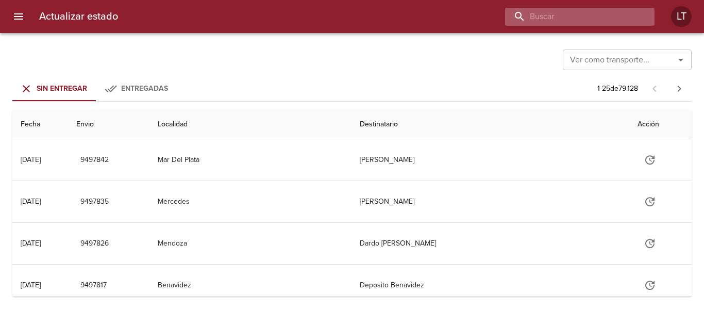
click at [584, 13] on input "buscar" at bounding box center [571, 17] width 132 height 18
paste input "9424073"
type input "9424073"
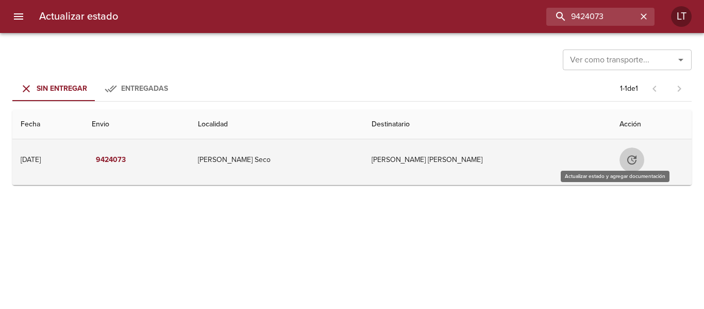
click at [626, 157] on icon "Tabla de envíos del cliente" at bounding box center [632, 160] width 12 height 12
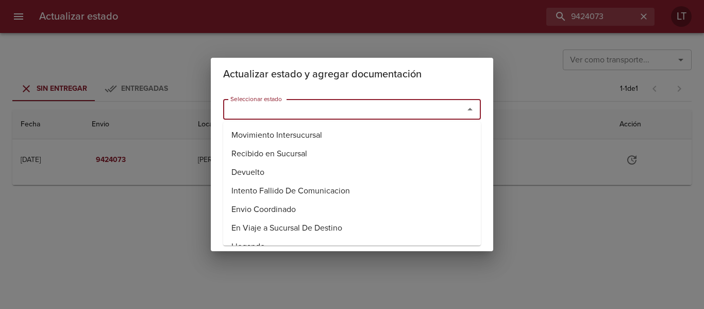
click at [383, 109] on input "Seleccionar estado" at bounding box center [336, 109] width 221 height 14
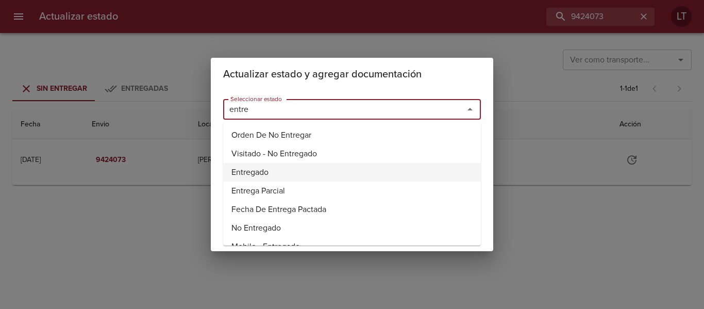
click at [277, 164] on li "Entregado" at bounding box center [352, 172] width 258 height 19
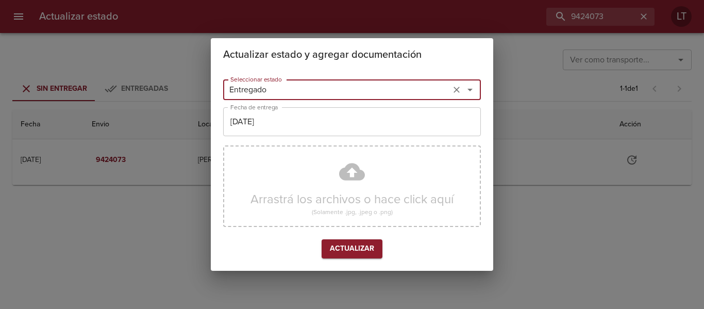
type input "Entregado"
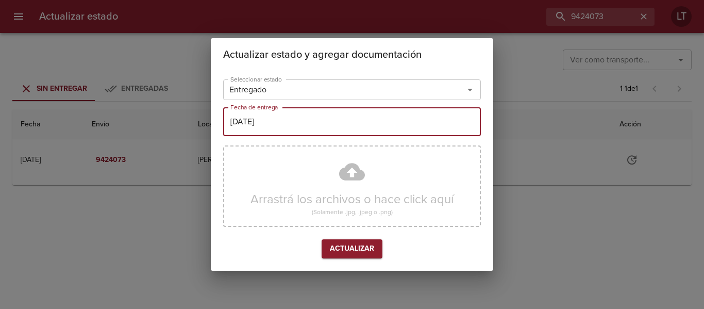
click at [274, 129] on input "[DATE]" at bounding box center [352, 121] width 258 height 29
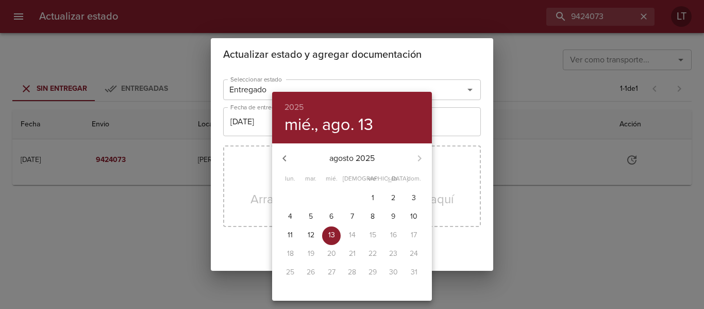
click at [372, 200] on p "1" at bounding box center [373, 198] width 3 height 10
type input "[DATE]"
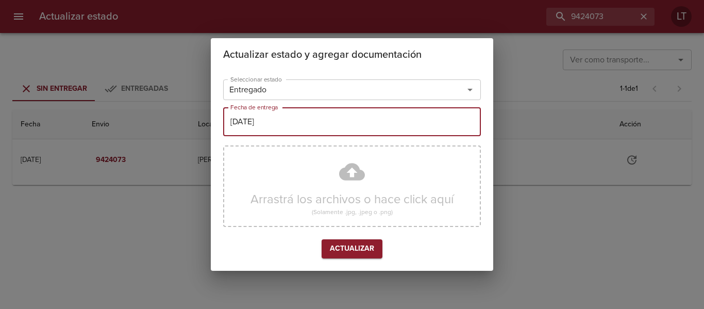
click at [369, 249] on span "Actualizar" at bounding box center [352, 248] width 44 height 13
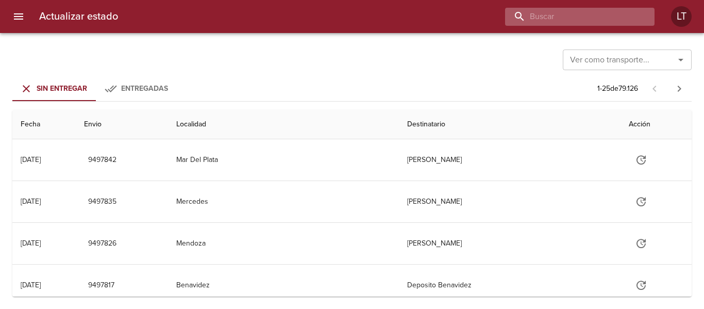
click at [592, 13] on input "buscar" at bounding box center [571, 17] width 132 height 18
paste input "9427250"
type input "9427250"
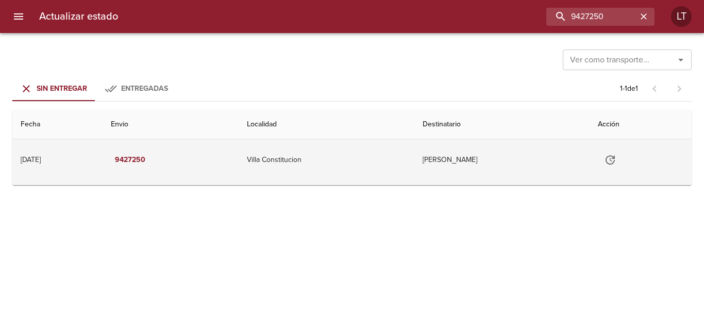
click at [616, 155] on icon "Tabla de envíos del cliente" at bounding box center [610, 160] width 12 height 12
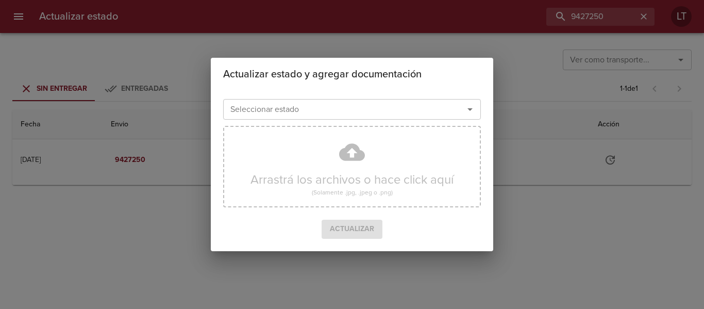
click at [366, 103] on input "Seleccionar estado" at bounding box center [336, 109] width 221 height 14
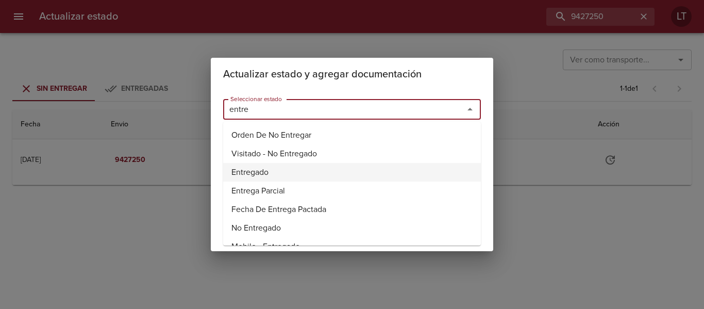
drag, startPoint x: 243, startPoint y: 169, endPoint x: 248, endPoint y: 138, distance: 30.9
click at [241, 169] on li "Entregado" at bounding box center [352, 172] width 258 height 19
type input "Entregado"
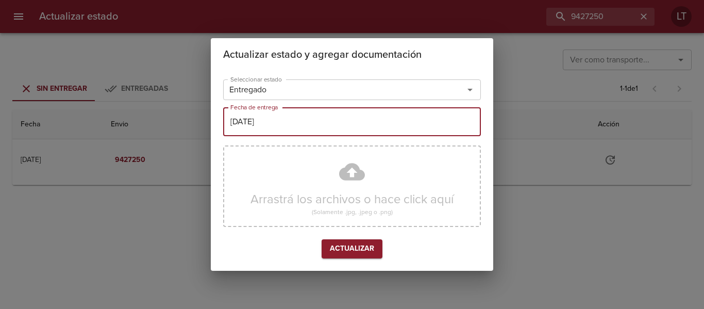
click at [266, 116] on input "[DATE]" at bounding box center [352, 121] width 258 height 29
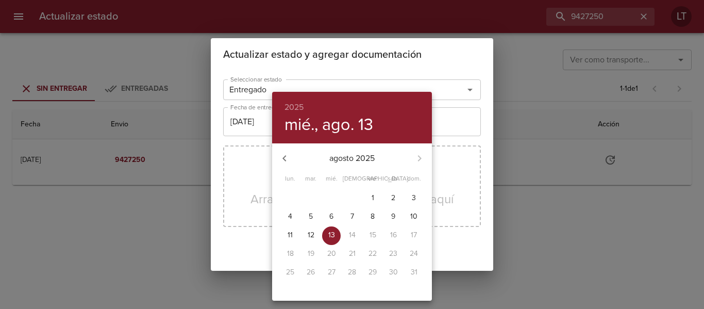
click at [293, 213] on span "4" at bounding box center [290, 216] width 19 height 10
type input "[DATE]"
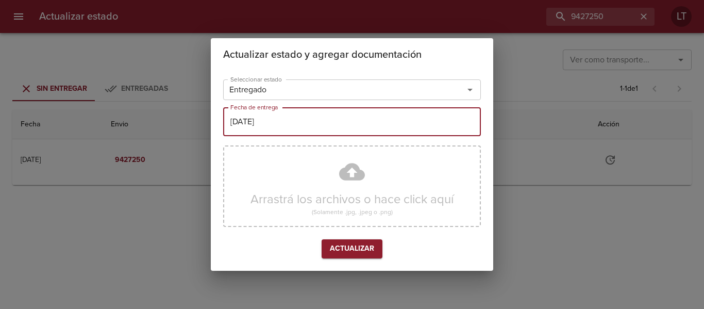
click at [354, 253] on span "Actualizar" at bounding box center [352, 248] width 44 height 13
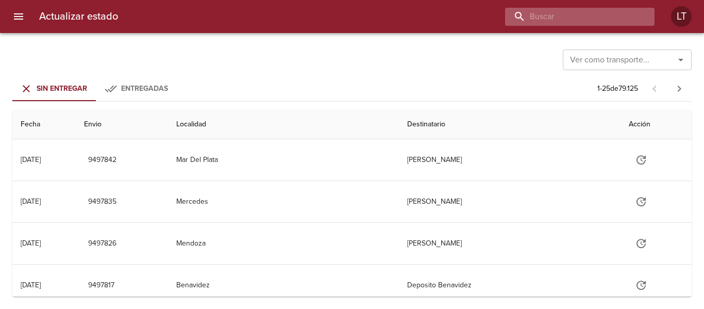
click at [608, 14] on input "buscar" at bounding box center [571, 17] width 132 height 18
paste input "9486466"
type input "9486466"
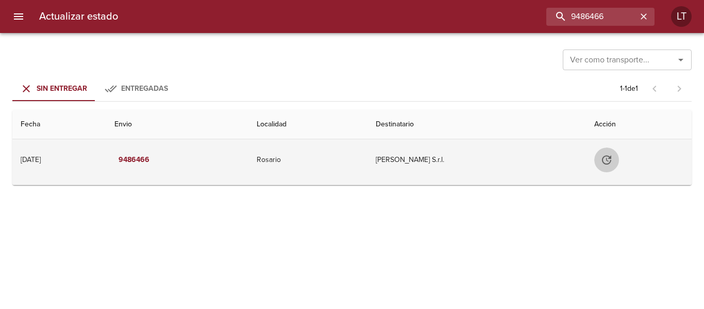
click at [596, 165] on button "Tabla de envíos del cliente" at bounding box center [606, 159] width 25 height 25
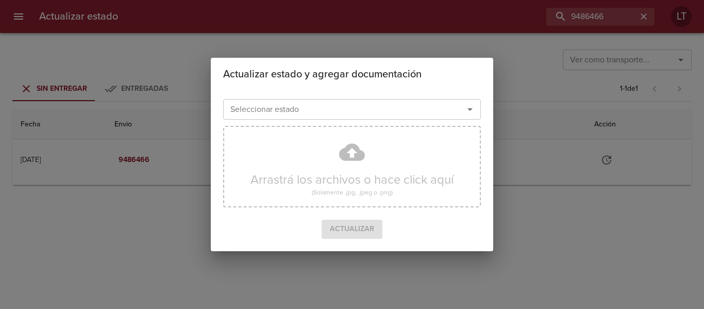
click at [332, 116] on div "Seleccionar estado" at bounding box center [352, 109] width 258 height 21
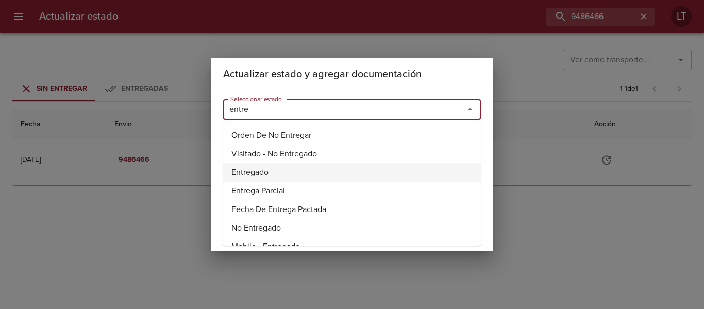
click at [273, 170] on li "Entregado" at bounding box center [352, 172] width 258 height 19
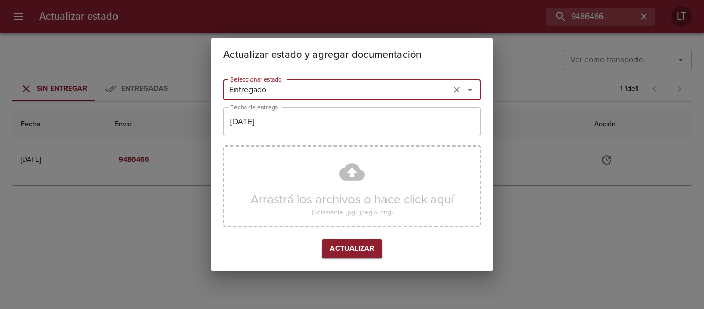
type input "Entregado"
click at [268, 129] on input "[DATE]" at bounding box center [352, 121] width 258 height 29
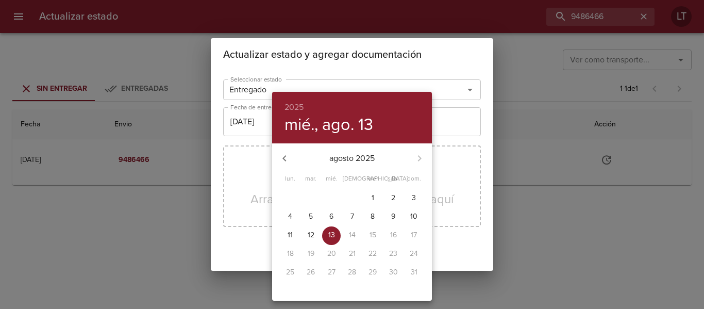
click at [312, 238] on p "12" at bounding box center [311, 235] width 7 height 10
type input "[DATE]"
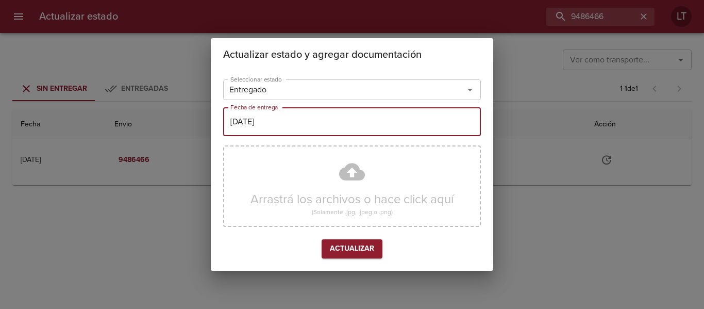
click at [330, 246] on span "Actualizar" at bounding box center [352, 248] width 44 height 13
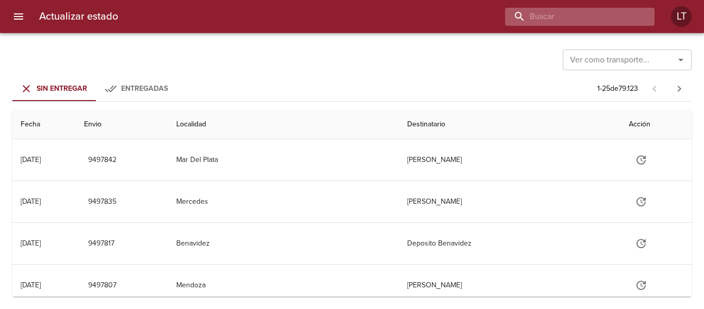
click at [579, 11] on input "buscar" at bounding box center [571, 17] width 132 height 18
paste input "9486591"
type input "9486591"
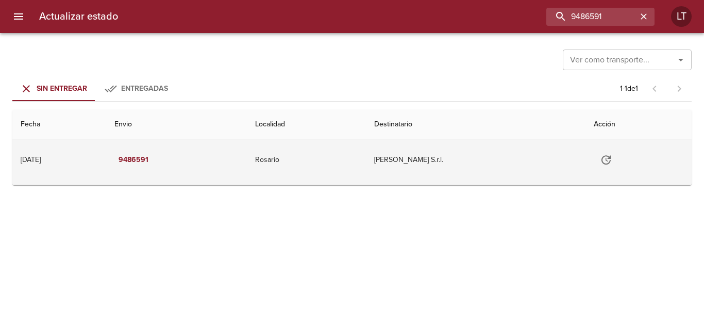
click at [602, 162] on icon "Tabla de envíos del cliente" at bounding box center [606, 160] width 12 height 12
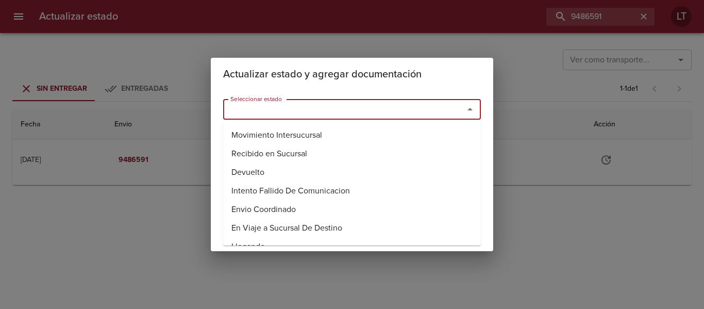
drag, startPoint x: 260, startPoint y: 106, endPoint x: 256, endPoint y: 112, distance: 7.4
click at [257, 112] on input "Seleccionar estado" at bounding box center [336, 109] width 221 height 14
click at [244, 166] on li "Entregado" at bounding box center [352, 172] width 258 height 19
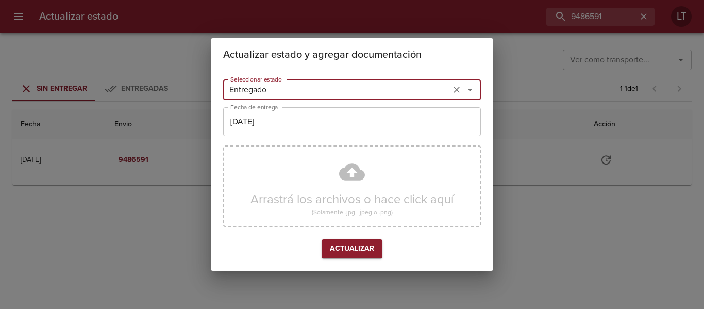
type input "Entregado"
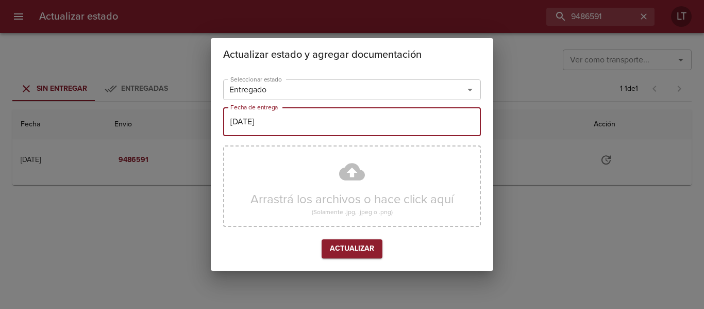
click at [251, 129] on input "[DATE]" at bounding box center [352, 121] width 258 height 29
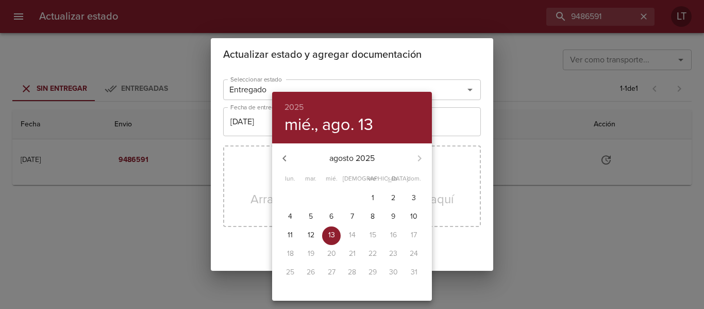
click at [310, 239] on p "12" at bounding box center [311, 235] width 7 height 10
type input "[DATE]"
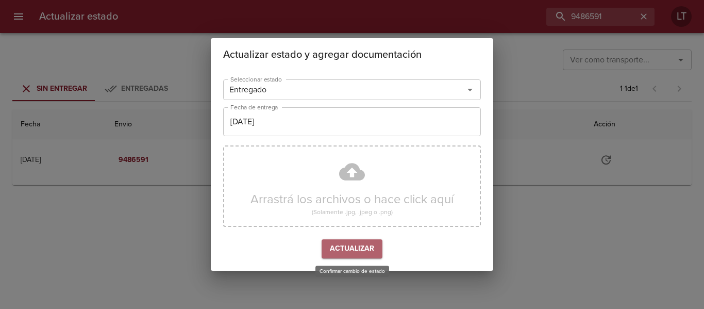
click at [333, 258] on button "Actualizar" at bounding box center [352, 248] width 61 height 19
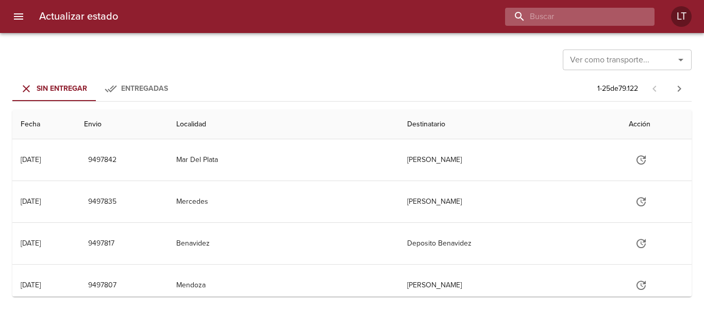
drag, startPoint x: 580, startPoint y: 13, endPoint x: 570, endPoint y: 9, distance: 10.6
click at [582, 14] on input "buscar" at bounding box center [571, 17] width 132 height 18
paste input "9486604"
type input "9486604"
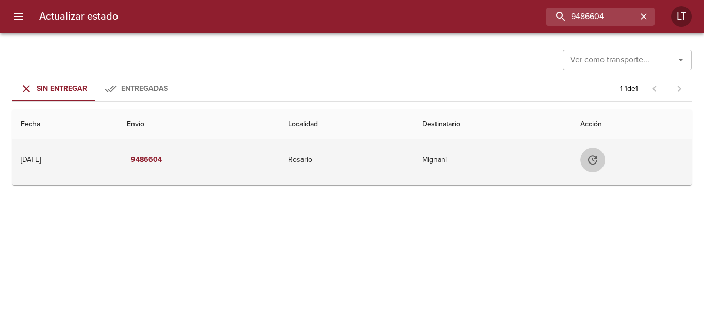
click at [599, 164] on icon "Tabla de envíos del cliente" at bounding box center [592, 160] width 12 height 12
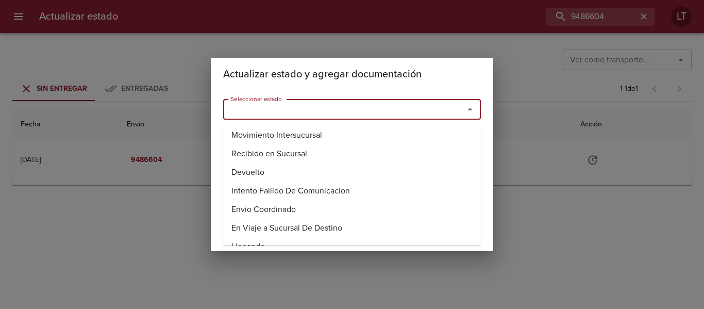
click at [316, 104] on input "Seleccionar estado" at bounding box center [336, 109] width 221 height 14
click at [263, 167] on li "Entregado" at bounding box center [352, 172] width 258 height 19
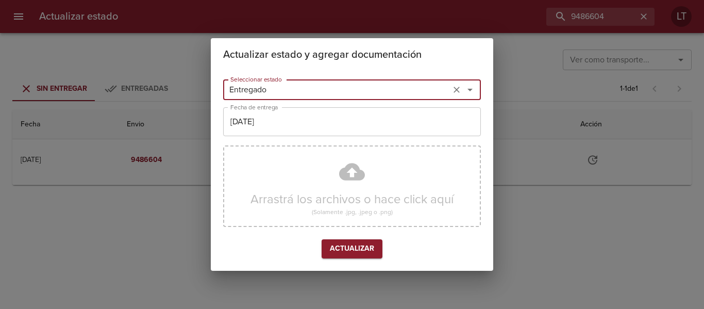
type input "Entregado"
click at [278, 116] on input "[DATE]" at bounding box center [352, 121] width 258 height 29
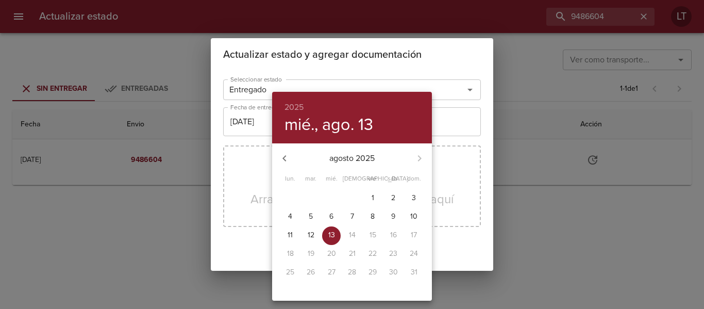
click at [308, 232] on p "12" at bounding box center [311, 235] width 7 height 10
type input "12/08/2025"
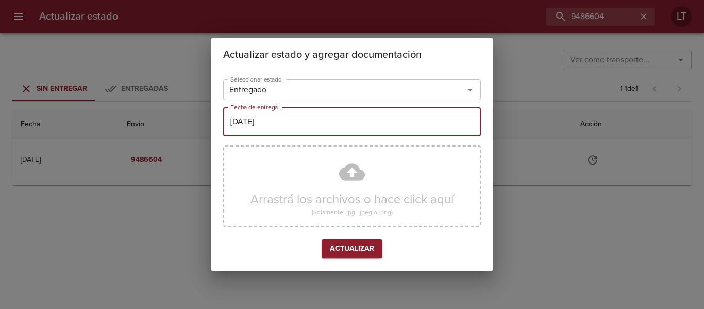
click at [341, 245] on span "Actualizar" at bounding box center [352, 248] width 44 height 13
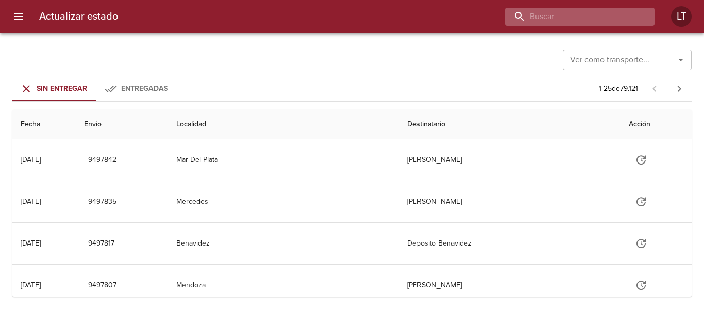
click at [615, 15] on input "buscar" at bounding box center [571, 17] width 132 height 18
paste input "9486619"
type input "9486619"
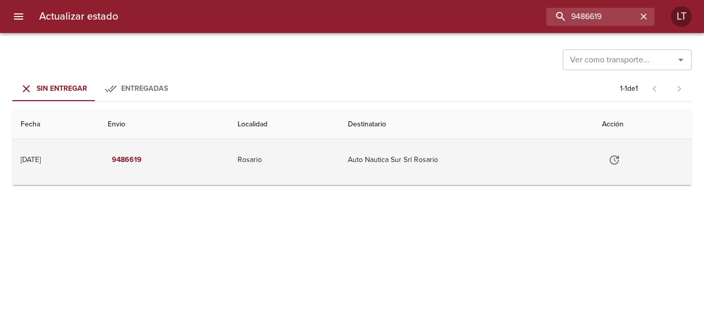
click at [618, 173] on td "Tabla de envíos del cliente" at bounding box center [643, 159] width 98 height 41
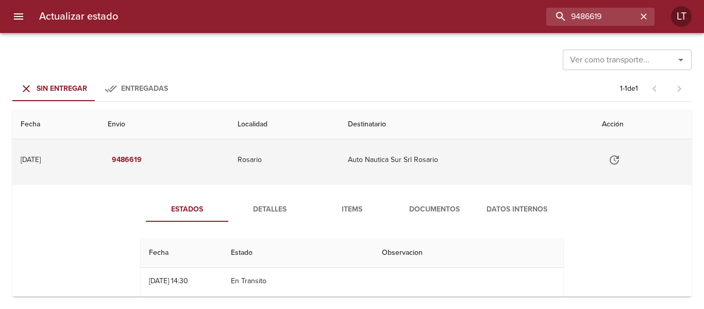
drag, startPoint x: 595, startPoint y: 152, endPoint x: 621, endPoint y: 162, distance: 28.0
click at [601, 157] on td "Tabla de envíos del cliente" at bounding box center [643, 159] width 98 height 41
click at [621, 162] on button "Tabla de envíos del cliente" at bounding box center [614, 159] width 25 height 25
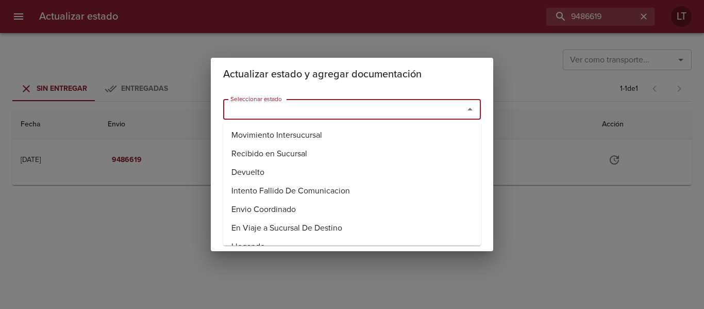
click at [372, 116] on input "Seleccionar estado" at bounding box center [336, 109] width 221 height 14
click at [260, 172] on li "Entregado" at bounding box center [352, 172] width 258 height 19
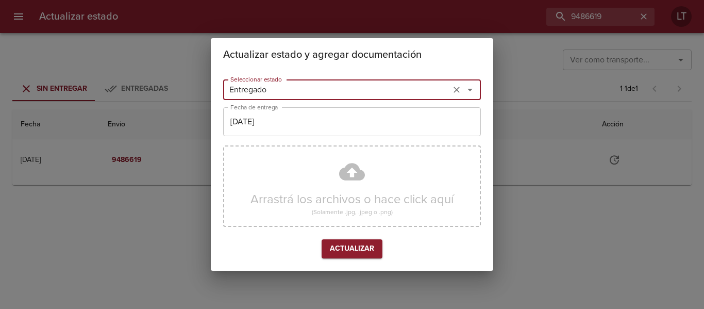
type input "Entregado"
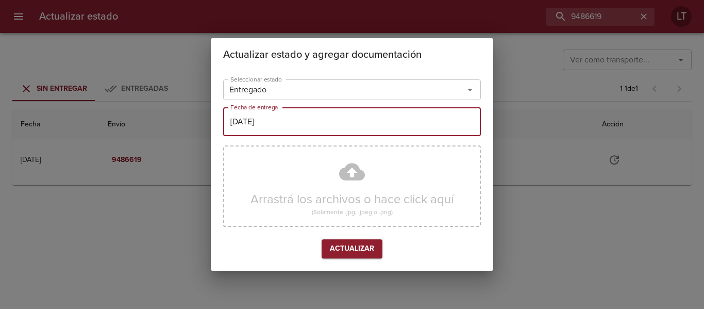
click at [291, 122] on input "[DATE]" at bounding box center [352, 121] width 258 height 29
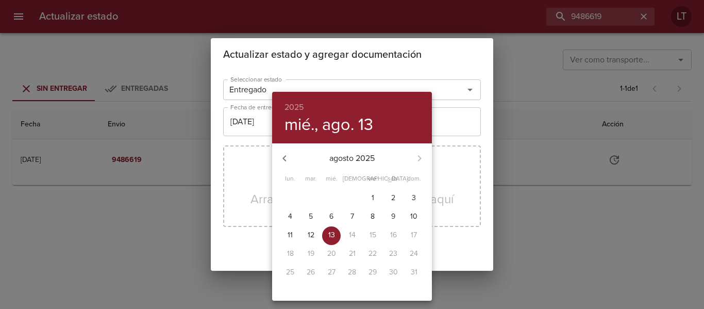
click at [310, 233] on p "12" at bounding box center [311, 235] width 7 height 10
type input "[DATE]"
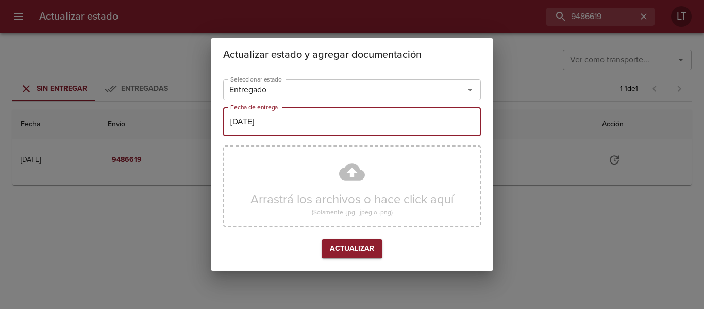
click at [350, 250] on span "Actualizar" at bounding box center [352, 248] width 44 height 13
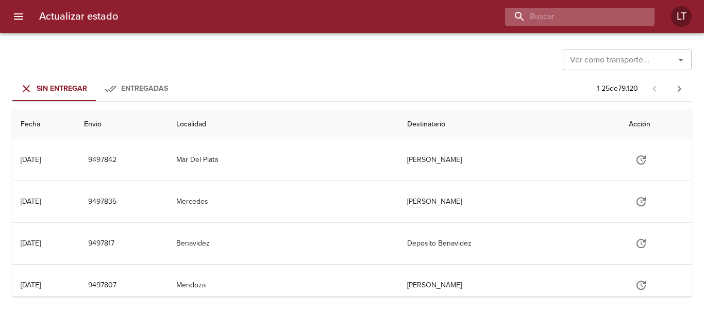
click at [616, 17] on input "buscar" at bounding box center [571, 17] width 132 height 18
paste input "9486624"
type input "9486624"
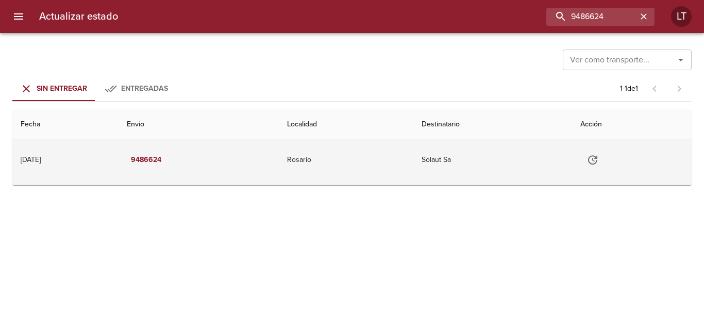
click at [599, 155] on icon "Tabla de envíos del cliente" at bounding box center [592, 160] width 12 height 12
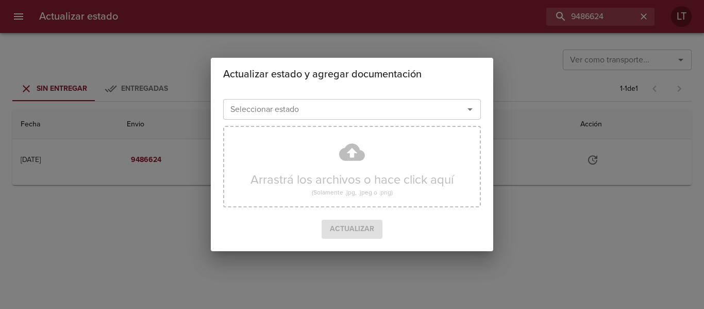
click at [314, 110] on input "Seleccionar estado" at bounding box center [336, 109] width 221 height 14
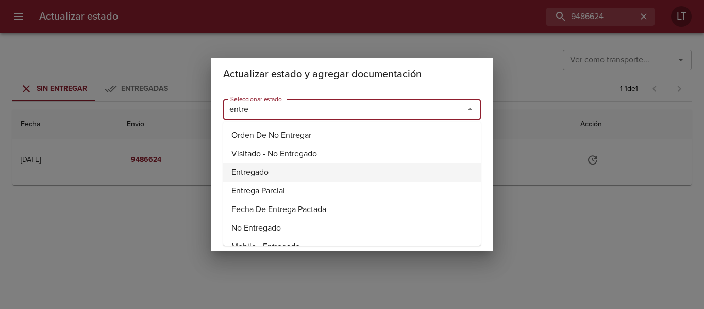
click at [253, 169] on li "Entregado" at bounding box center [352, 172] width 258 height 19
type input "Entregado"
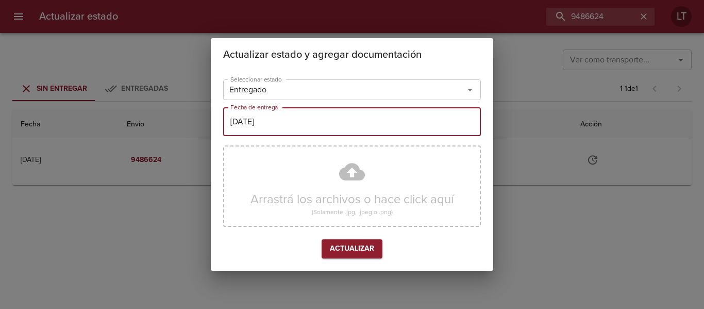
click at [277, 119] on input "[DATE]" at bounding box center [352, 121] width 258 height 29
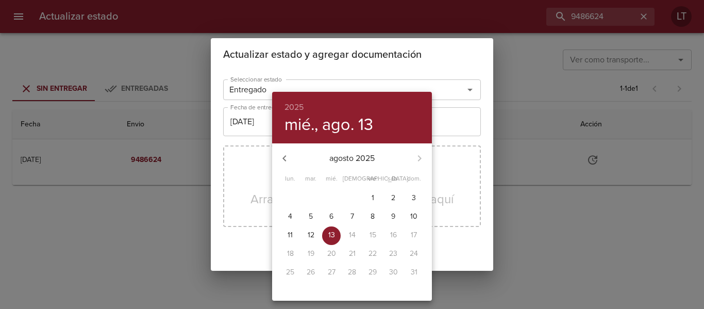
click at [311, 233] on p "12" at bounding box center [311, 235] width 7 height 10
type input "[DATE]"
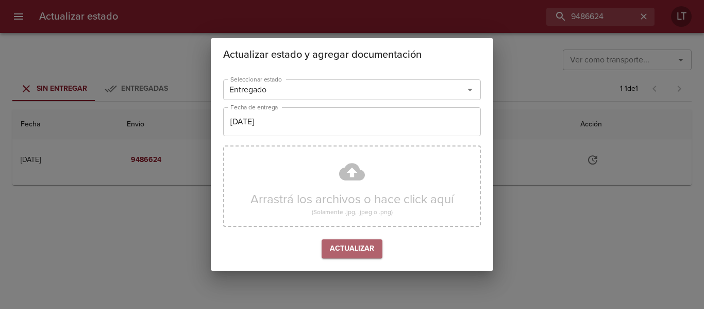
click at [352, 256] on button "Actualizar" at bounding box center [352, 248] width 61 height 19
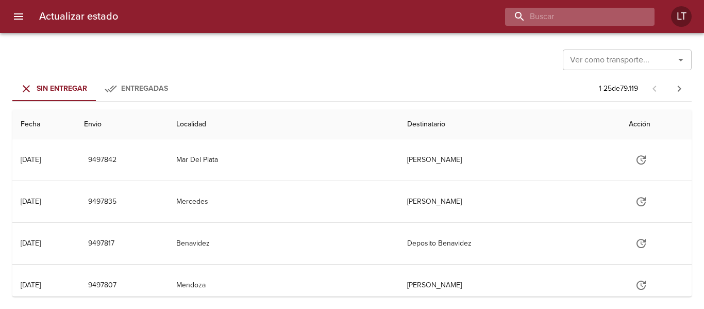
click at [620, 19] on input "buscar" at bounding box center [571, 17] width 132 height 18
paste input "9486636"
type input "9486636"
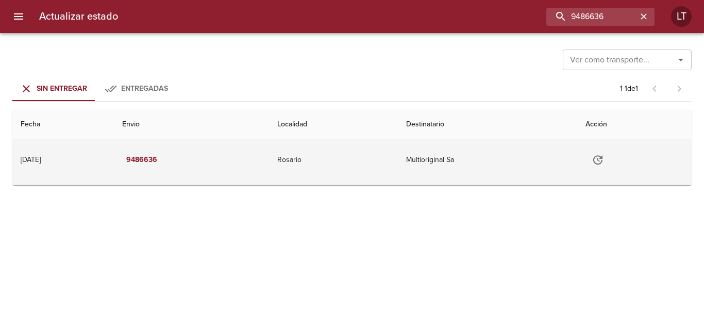
click at [604, 162] on icon "Tabla de envíos del cliente" at bounding box center [598, 160] width 12 height 12
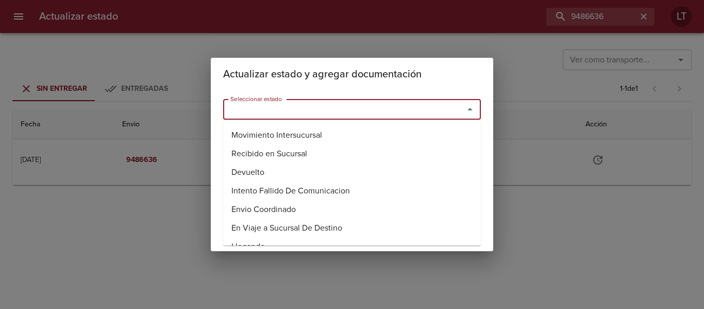
click at [339, 116] on input "Seleccionar estado" at bounding box center [336, 109] width 221 height 14
click at [255, 161] on li "Visitado - No Entregado" at bounding box center [352, 153] width 258 height 19
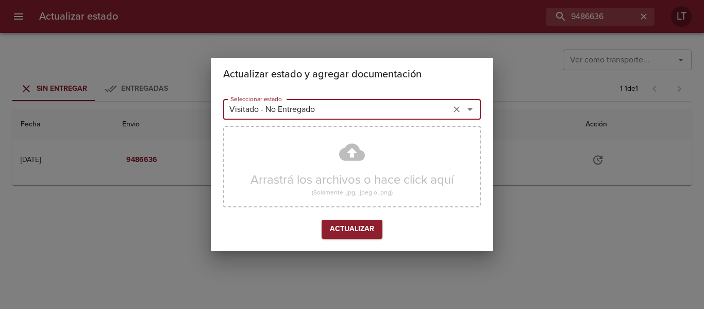
click at [241, 113] on input "Visitado - No Entregado" at bounding box center [336, 109] width 221 height 14
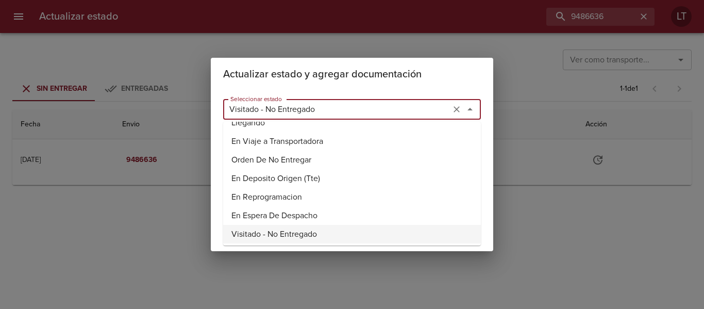
click at [241, 113] on input "Visitado - No Entregado" at bounding box center [336, 109] width 221 height 14
click at [241, 113] on input "e" at bounding box center [336, 109] width 221 height 14
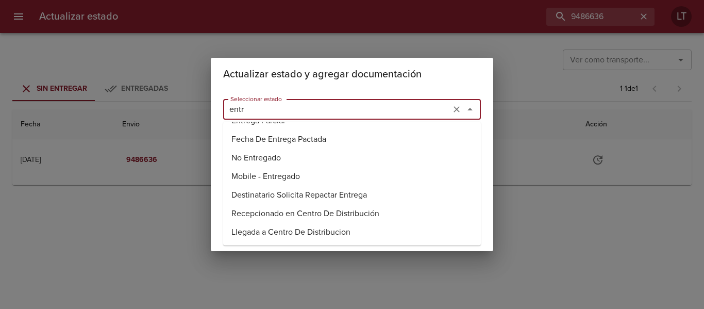
scroll to position [25, 0]
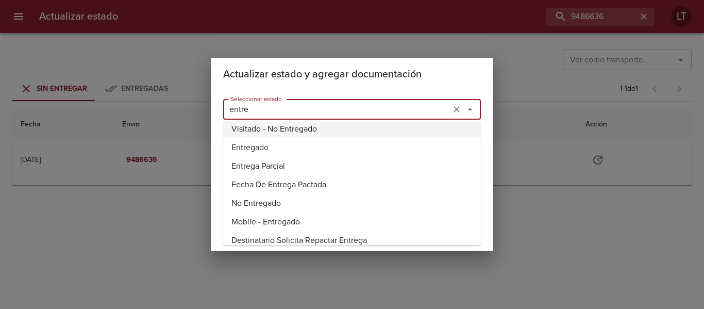
click at [248, 149] on li "Entregado" at bounding box center [352, 147] width 258 height 19
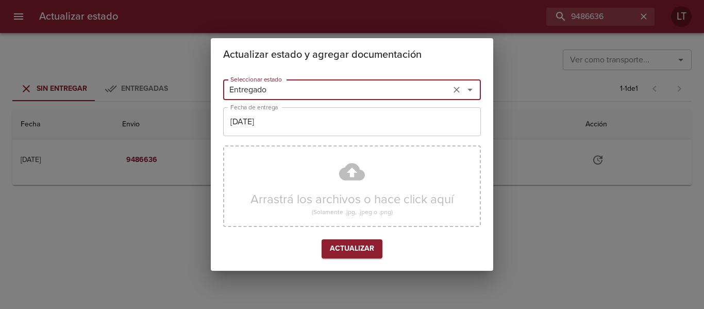
type input "Entregado"
click at [280, 127] on input "[DATE]" at bounding box center [352, 121] width 258 height 29
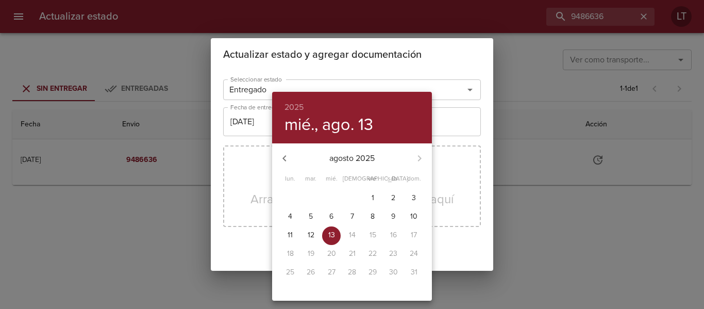
click at [308, 235] on p "12" at bounding box center [311, 235] width 7 height 10
type input "[DATE]"
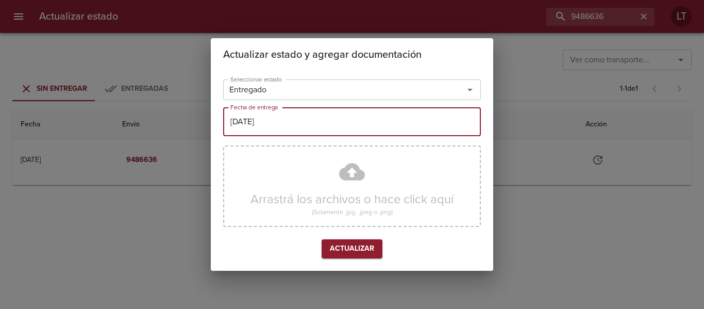
click at [329, 262] on div "Seleccionar estado Entregado Seleccionar estado Fecha de entrega 12/08/2025 Fec…" at bounding box center [352, 170] width 258 height 191
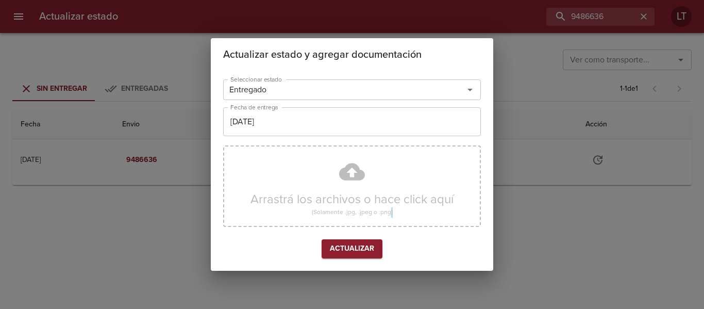
click at [329, 261] on div "Seleccionar estado Entregado Seleccionar estado Fecha de entrega 12/08/2025 Fec…" at bounding box center [352, 170] width 258 height 191
click at [330, 258] on div "Seleccionar estado Entregado Seleccionar estado Fecha de entrega 12/08/2025 Fec…" at bounding box center [352, 170] width 258 height 191
click at [329, 256] on button "Actualizar" at bounding box center [352, 248] width 61 height 19
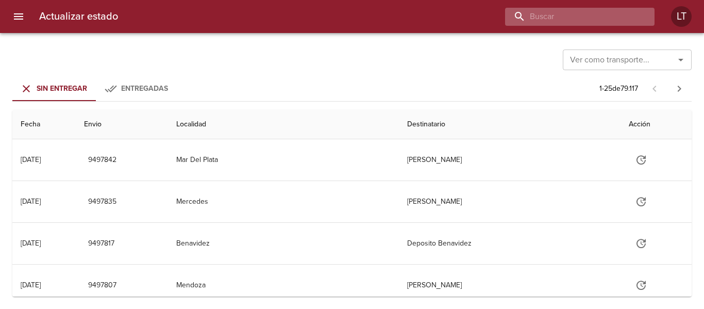
click at [605, 15] on input "buscar" at bounding box center [571, 17] width 132 height 18
paste input "9486641"
type input "9486641"
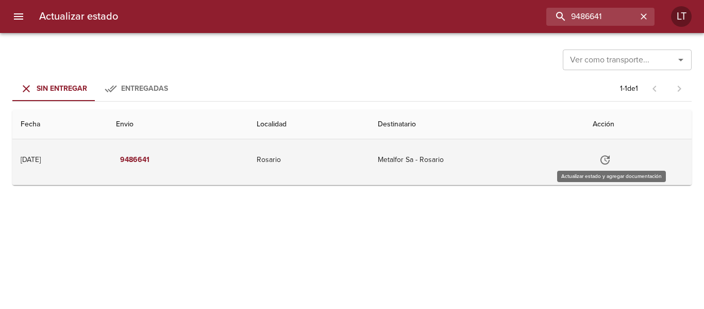
click at [613, 166] on button "Tabla de envíos del cliente" at bounding box center [605, 159] width 25 height 25
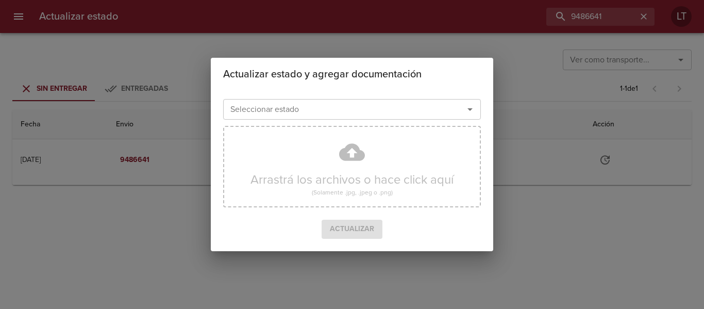
click at [290, 115] on input "Seleccionar estado" at bounding box center [336, 109] width 221 height 14
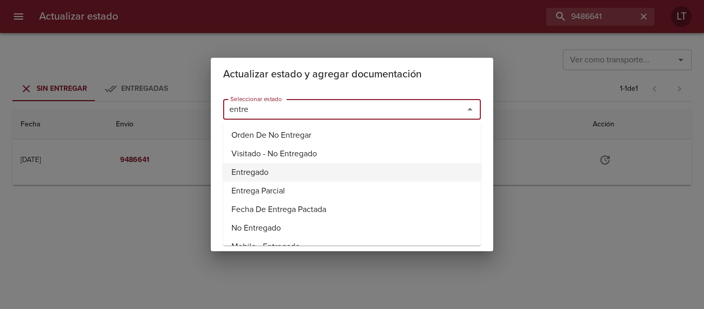
click at [264, 171] on li "Entregado" at bounding box center [352, 172] width 258 height 19
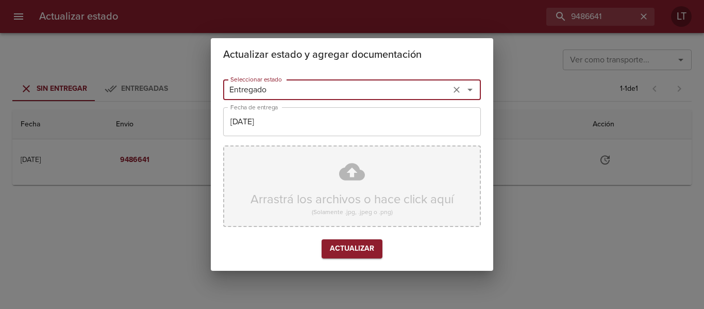
type input "Entregado"
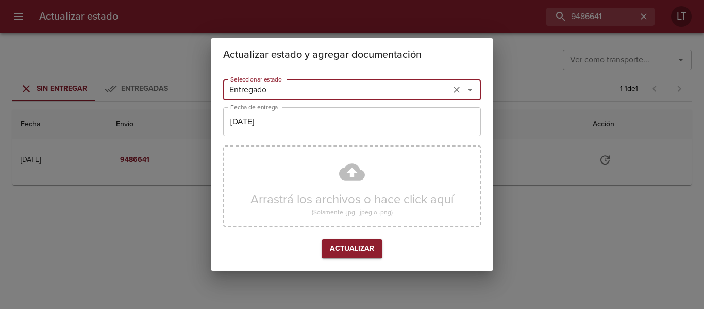
click at [357, 241] on button "Actualizar" at bounding box center [352, 248] width 61 height 19
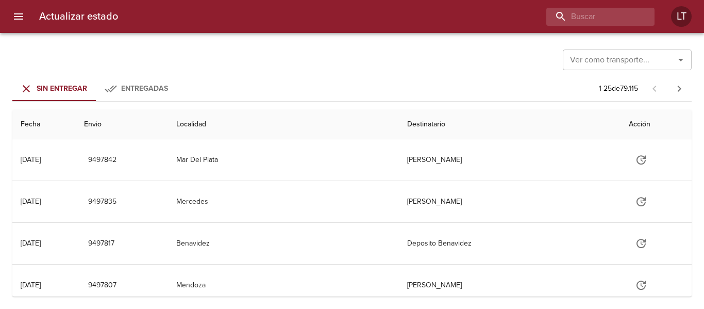
click at [602, 27] on div "Actualizar estado LT" at bounding box center [352, 16] width 704 height 33
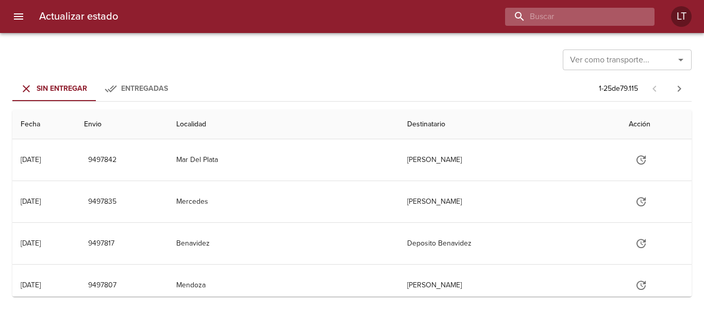
click at [602, 24] on input "buscar" at bounding box center [571, 17] width 132 height 18
paste input "9486655"
type input "9486655"
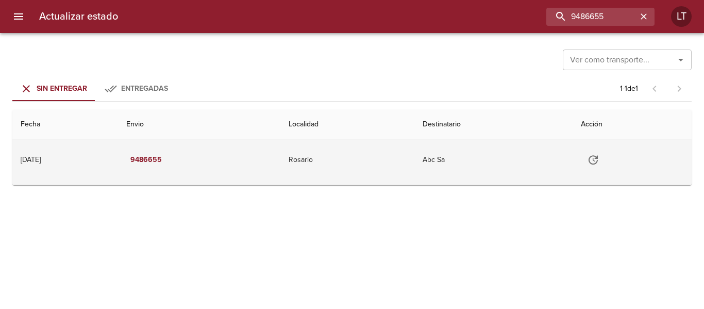
click at [599, 161] on icon "Tabla de envíos del cliente" at bounding box center [593, 160] width 12 height 12
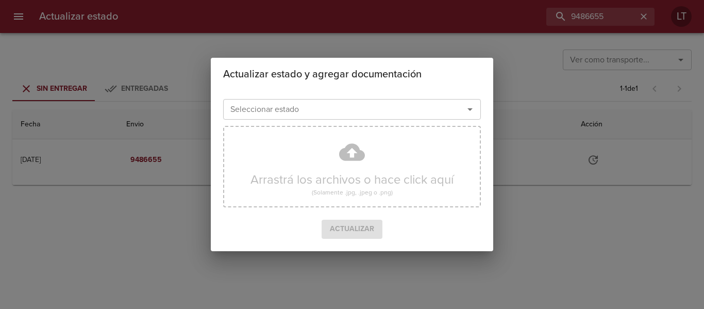
click at [401, 120] on div "Seleccionar estado" at bounding box center [352, 109] width 258 height 21
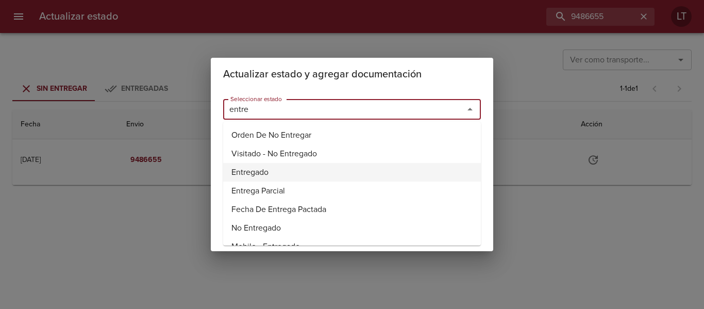
click at [270, 166] on li "Entregado" at bounding box center [352, 172] width 258 height 19
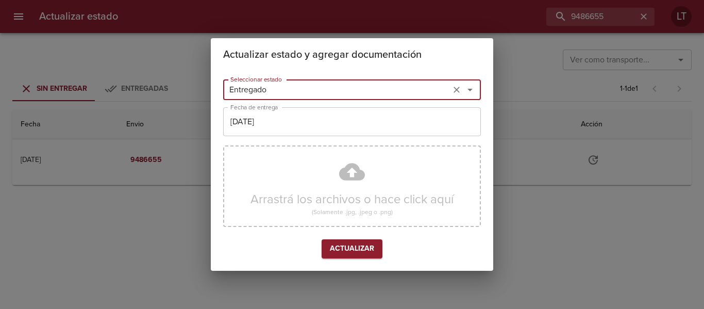
type input "Entregado"
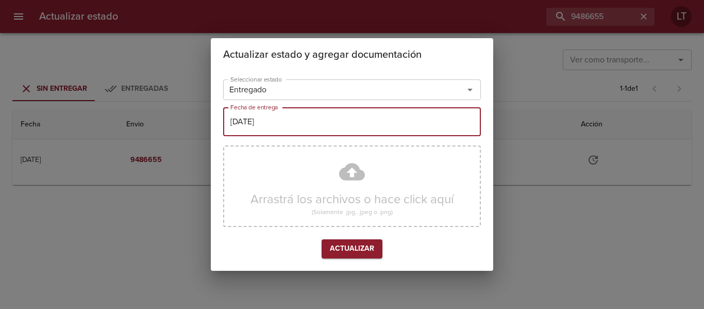
click at [272, 132] on input "[DATE]" at bounding box center [352, 121] width 258 height 29
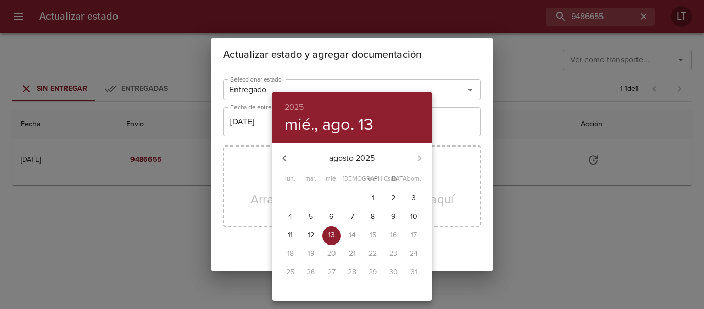
click at [313, 232] on p "12" at bounding box center [311, 235] width 7 height 10
type input "[DATE]"
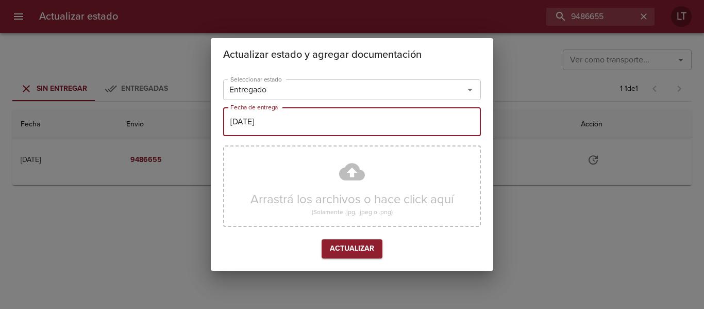
click at [360, 249] on span "Actualizar" at bounding box center [352, 248] width 44 height 13
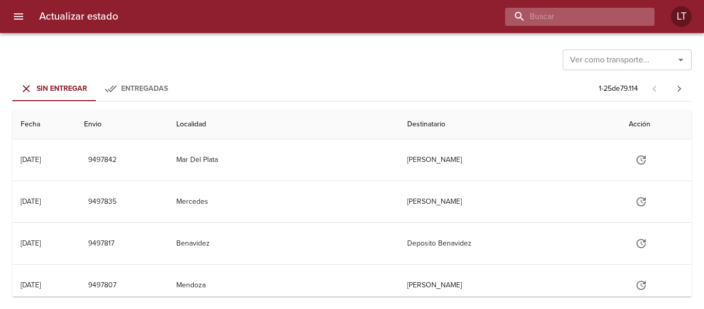
click at [605, 17] on input "buscar" at bounding box center [571, 17] width 132 height 18
paste input "9486664"
type input "9486664"
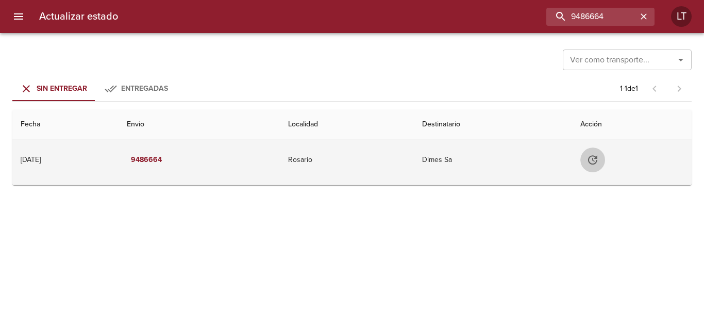
click at [599, 158] on icon "Tabla de envíos del cliente" at bounding box center [592, 160] width 12 height 12
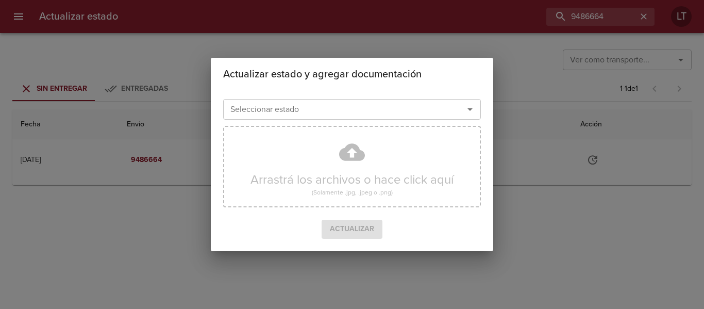
click at [395, 122] on div "Arrastrá los archivos o hace click aquí (Solamente .jpg, .jpeg o .png)" at bounding box center [352, 171] width 258 height 98
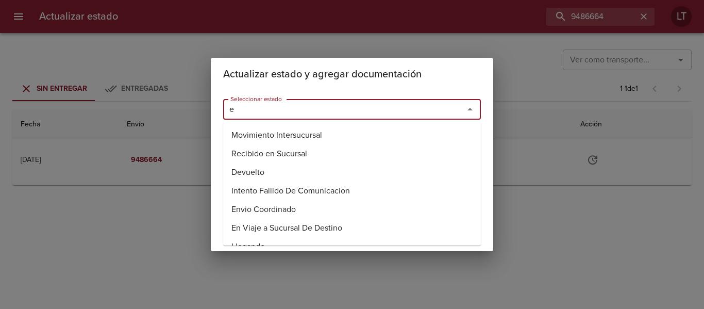
click at [391, 106] on input "e" at bounding box center [336, 109] width 221 height 14
click at [282, 165] on li "Entregado" at bounding box center [352, 172] width 258 height 19
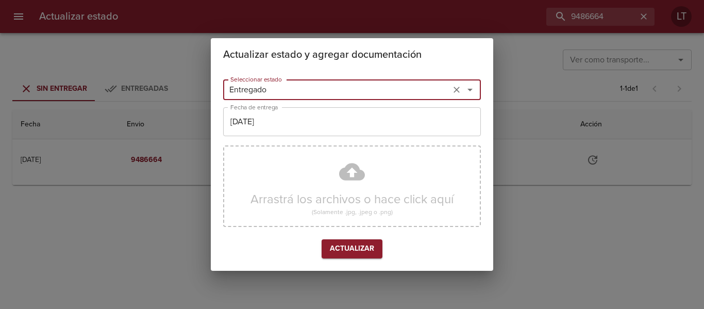
type input "Entregado"
click at [283, 134] on input "[DATE]" at bounding box center [352, 121] width 258 height 29
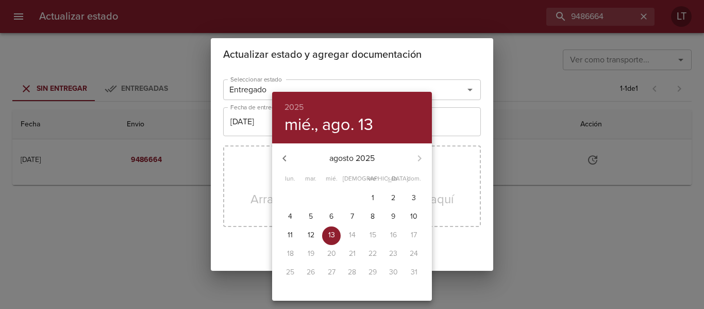
click at [311, 230] on p "12" at bounding box center [311, 235] width 7 height 10
type input "[DATE]"
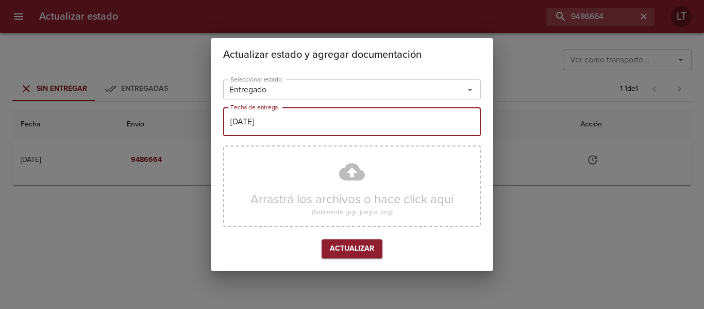
click at [355, 248] on span "Actualizar" at bounding box center [352, 248] width 44 height 13
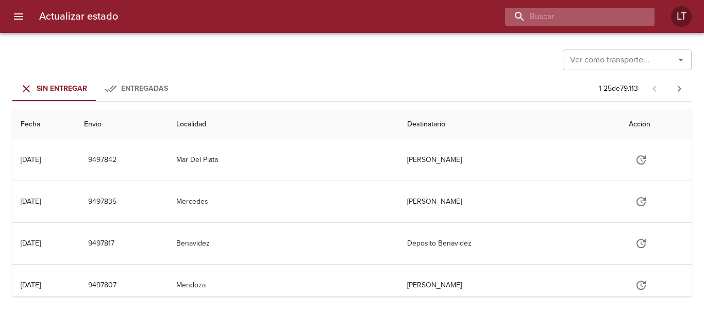
click at [576, 21] on input "buscar" at bounding box center [571, 17] width 132 height 18
paste input "9487185"
type input "9487185"
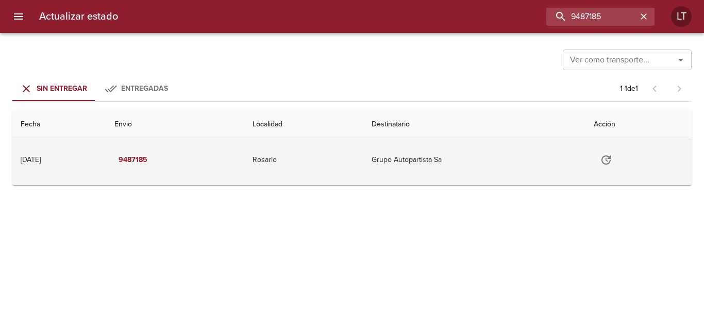
click at [609, 163] on icon "Tabla de envíos del cliente" at bounding box center [605, 159] width 9 height 9
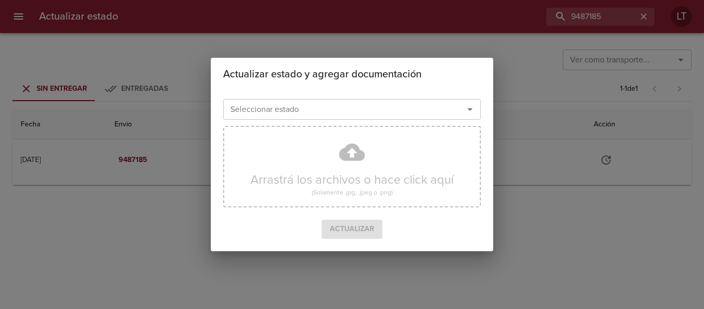
click at [356, 105] on input "Seleccionar estado" at bounding box center [336, 109] width 221 height 14
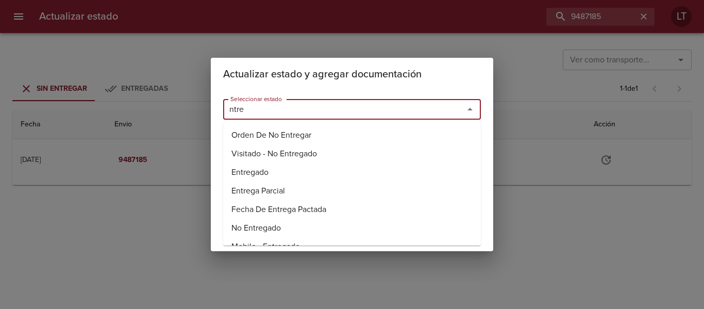
click at [268, 162] on li "Visitado - No Entregado" at bounding box center [352, 153] width 258 height 19
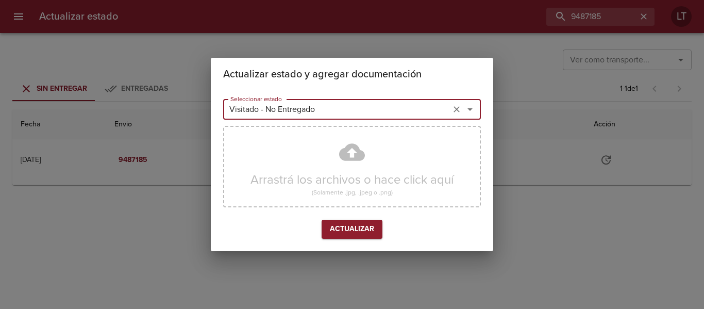
click at [277, 117] on div "Visitado - No Entregado Seleccionar estado" at bounding box center [352, 109] width 258 height 21
click at [277, 117] on div "Visitado - No Entregadoe Seleccionar estado" at bounding box center [352, 109] width 258 height 21
click at [283, 112] on input "Visitado - No Entregadoen" at bounding box center [336, 109] width 221 height 14
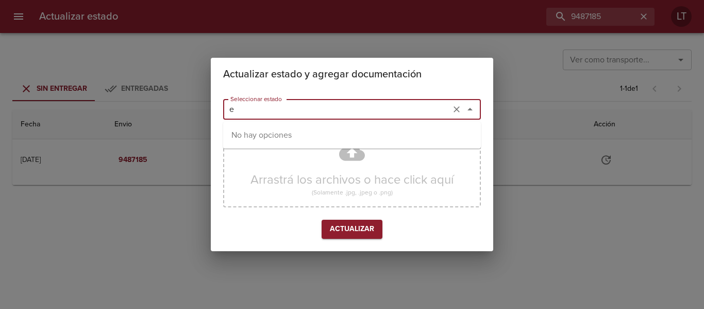
click at [283, 112] on input "e" at bounding box center [336, 109] width 221 height 14
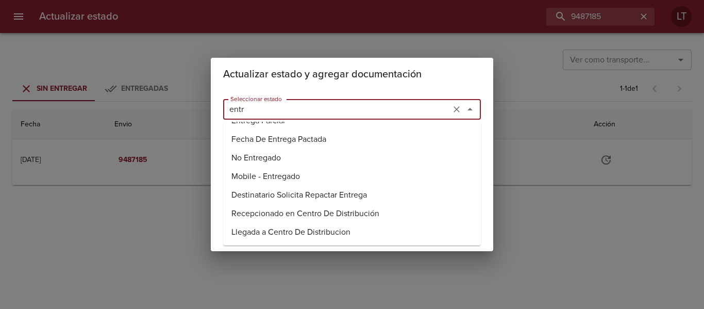
scroll to position [25, 0]
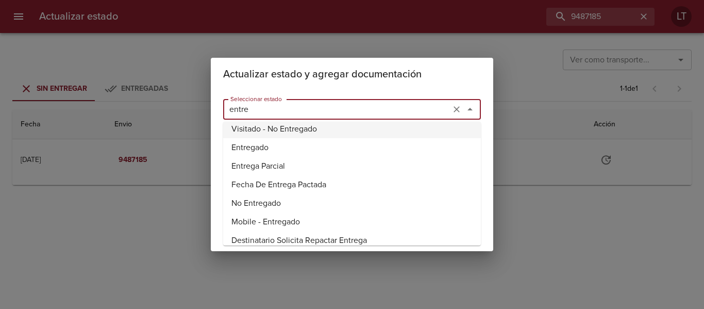
click at [260, 148] on li "Entregado" at bounding box center [352, 147] width 258 height 19
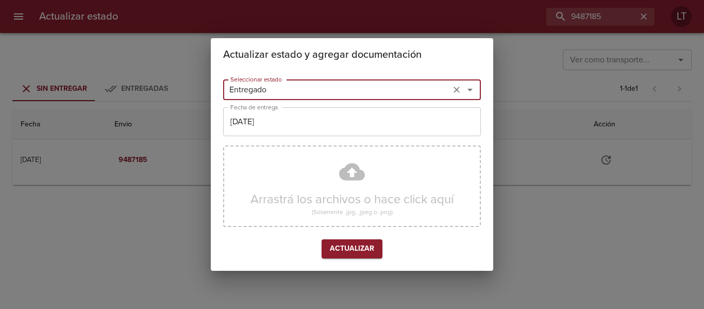
type input "Entregado"
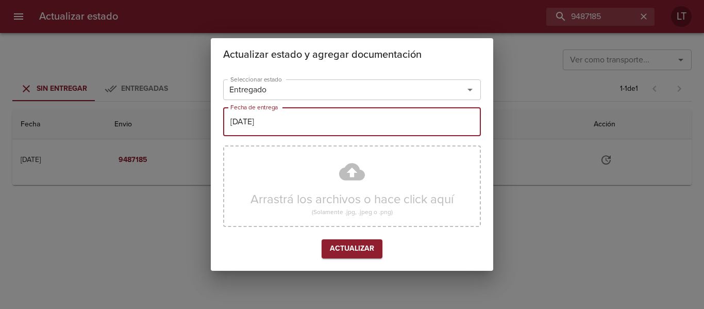
click at [258, 124] on input "[DATE]" at bounding box center [352, 121] width 258 height 29
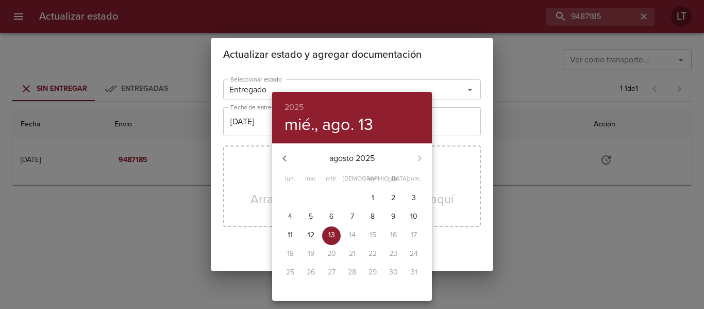
click at [311, 233] on p "12" at bounding box center [311, 235] width 7 height 10
type input "12/08/2025"
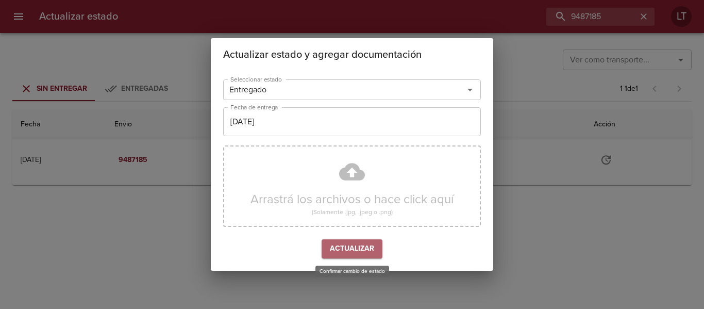
click at [350, 244] on span "Actualizar" at bounding box center [352, 248] width 44 height 13
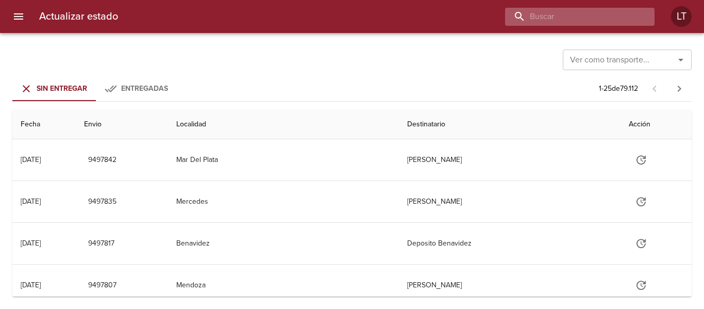
click at [610, 25] on input "buscar" at bounding box center [571, 17] width 132 height 18
paste input "9448168"
type input "9448168"
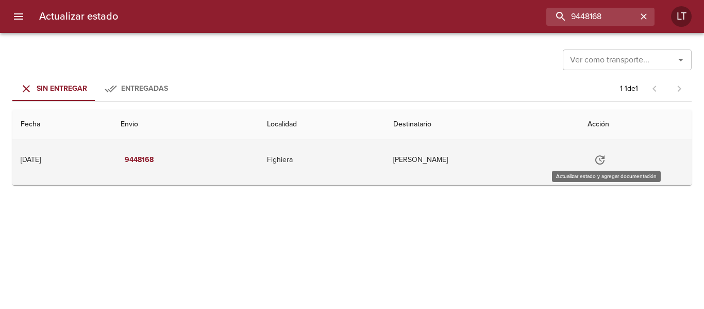
click at [606, 154] on icon "Tabla de envíos del cliente" at bounding box center [600, 160] width 12 height 12
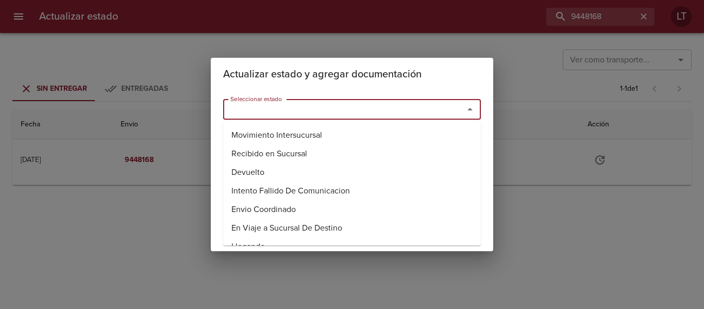
click at [322, 112] on input "Seleccionar estado" at bounding box center [336, 109] width 221 height 14
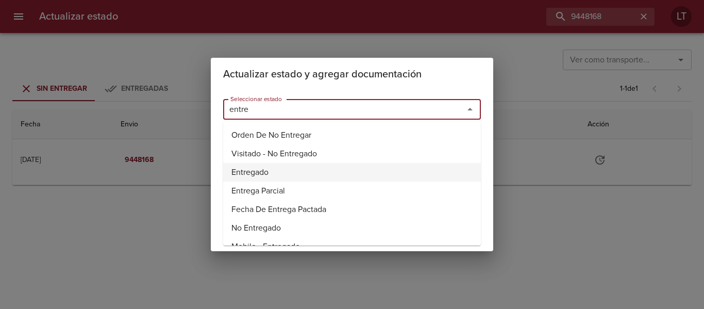
click at [263, 167] on li "Entregado" at bounding box center [352, 172] width 258 height 19
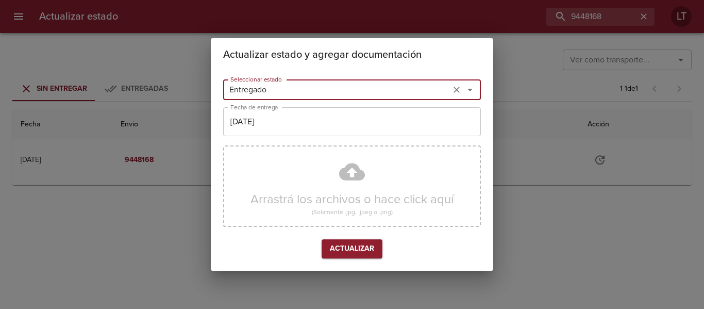
type input "Entregado"
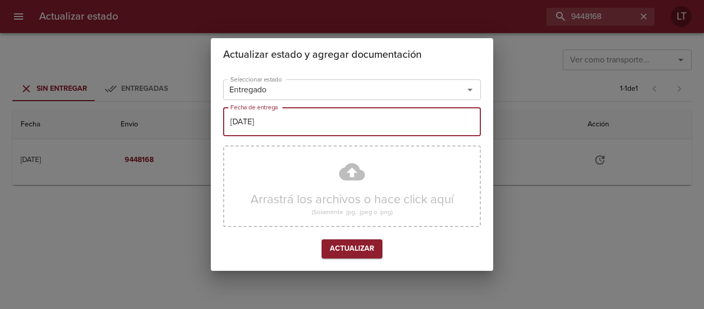
click at [275, 133] on input "[DATE]" at bounding box center [352, 121] width 258 height 29
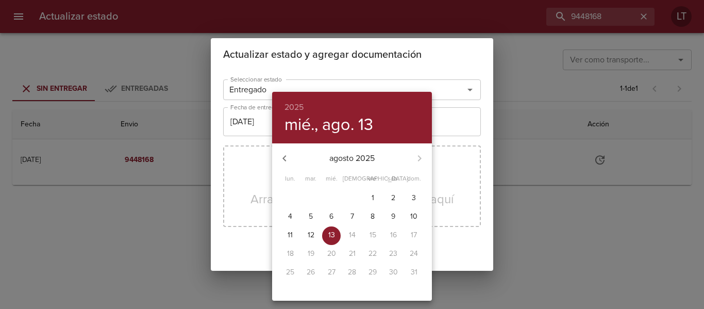
click at [281, 159] on icon "button" at bounding box center [284, 158] width 12 height 12
click at [416, 161] on icon "button" at bounding box center [419, 158] width 12 height 12
click at [330, 215] on p "6" at bounding box center [331, 216] width 4 height 10
type input "06/08/2025"
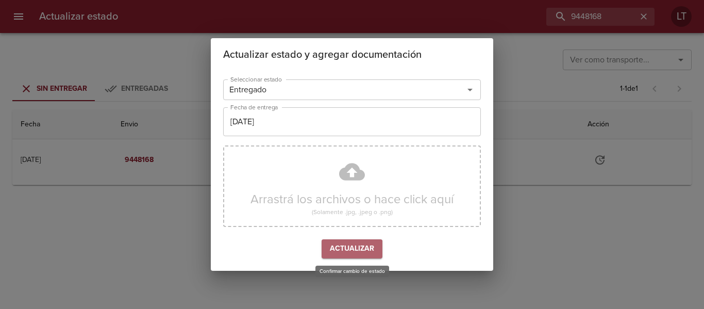
click at [347, 250] on span "Actualizar" at bounding box center [352, 248] width 44 height 13
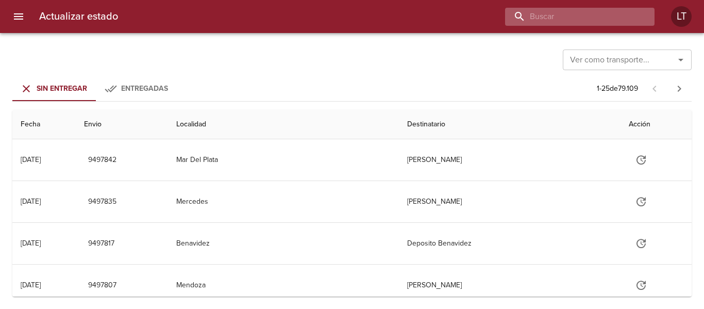
click at [620, 22] on input "buscar" at bounding box center [571, 17] width 132 height 18
paste input "9446669"
type input "9446669"
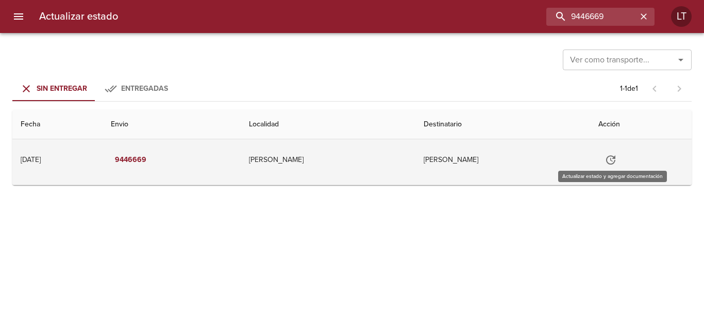
click at [617, 157] on icon "Tabla de envíos del cliente" at bounding box center [610, 160] width 12 height 12
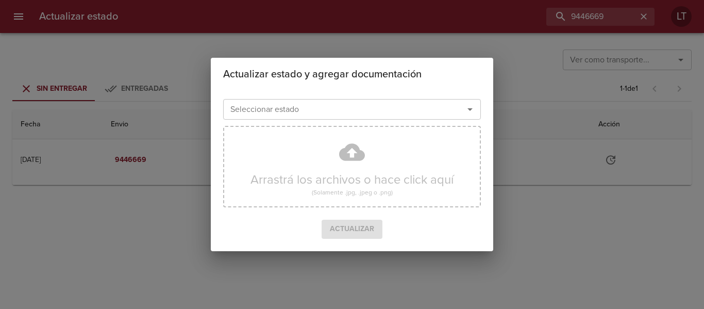
click at [302, 107] on input "Seleccionar estado" at bounding box center [336, 109] width 221 height 14
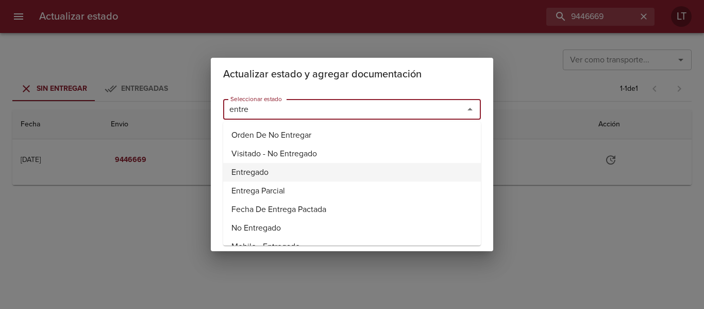
click at [237, 166] on li "Entregado" at bounding box center [352, 172] width 258 height 19
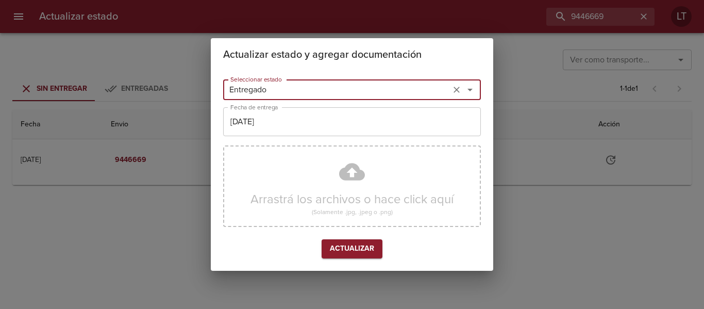
type input "Entregado"
click at [263, 126] on input "[DATE]" at bounding box center [352, 121] width 258 height 29
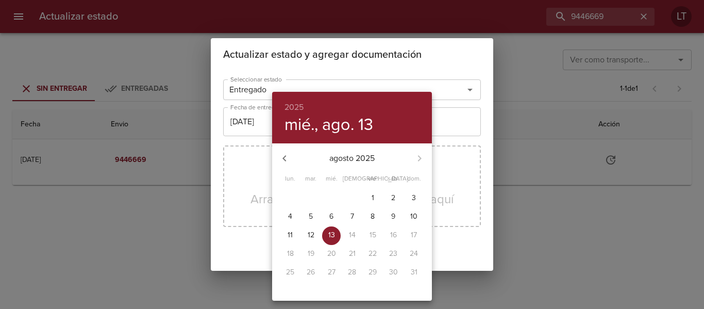
click at [332, 211] on p "6" at bounding box center [331, 216] width 4 height 10
type input "[DATE]"
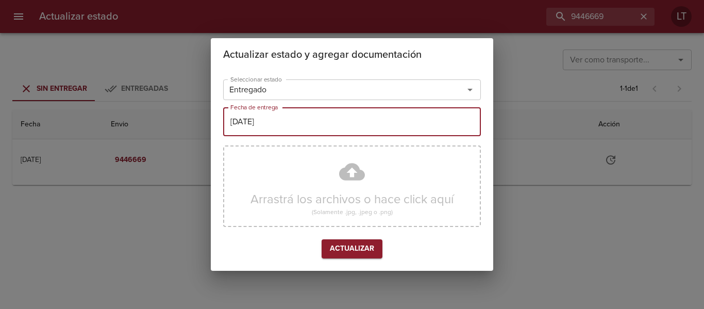
click at [350, 240] on button "Actualizar" at bounding box center [352, 248] width 61 height 19
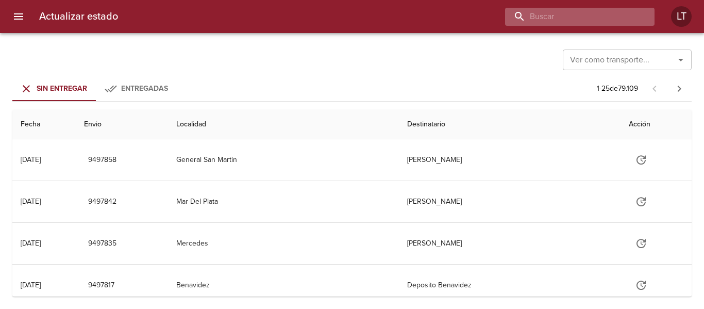
click at [589, 8] on input "buscar" at bounding box center [571, 17] width 132 height 18
paste input "9446852"
type input "9446852"
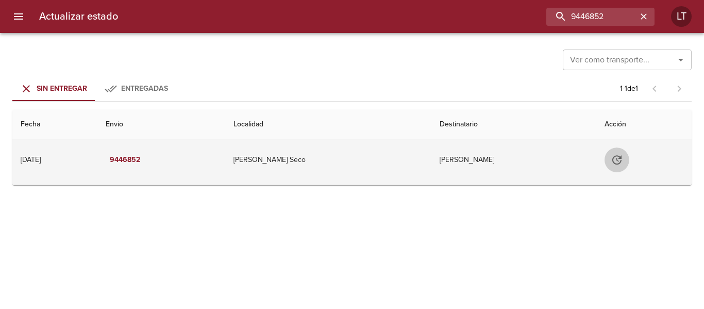
click at [625, 159] on button "Tabla de envíos del cliente" at bounding box center [616, 159] width 25 height 25
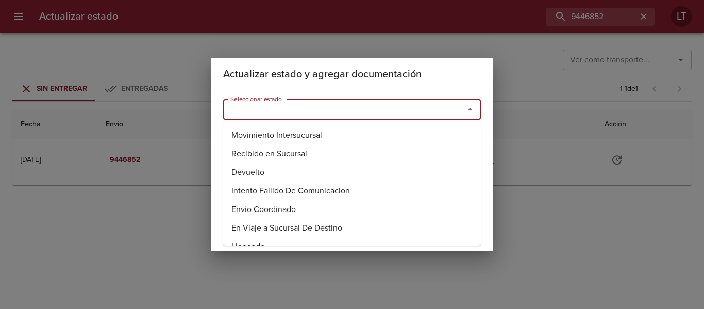
click at [385, 114] on input "Seleccionar estado" at bounding box center [336, 109] width 221 height 14
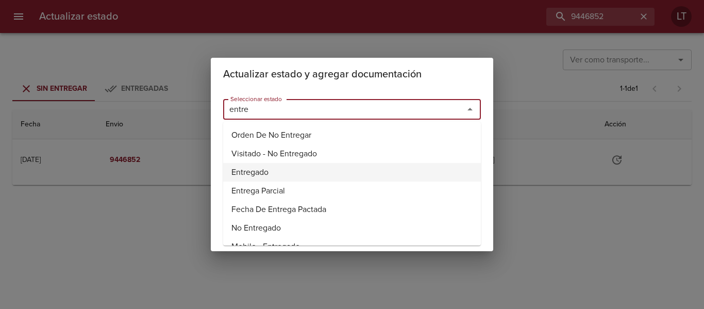
click at [288, 172] on li "Entregado" at bounding box center [352, 172] width 258 height 19
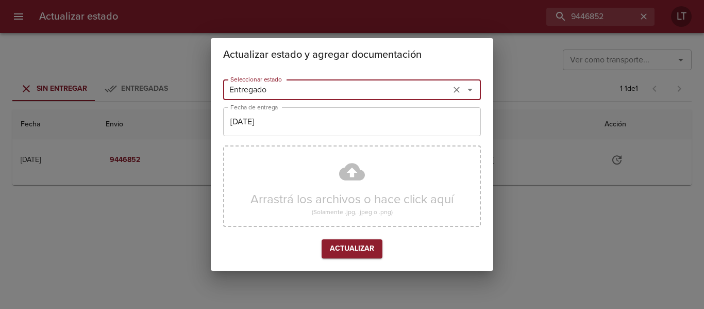
type input "Entregado"
drag, startPoint x: 293, startPoint y: 133, endPoint x: 299, endPoint y: 135, distance: 6.4
click at [299, 135] on input "[DATE]" at bounding box center [352, 121] width 258 height 29
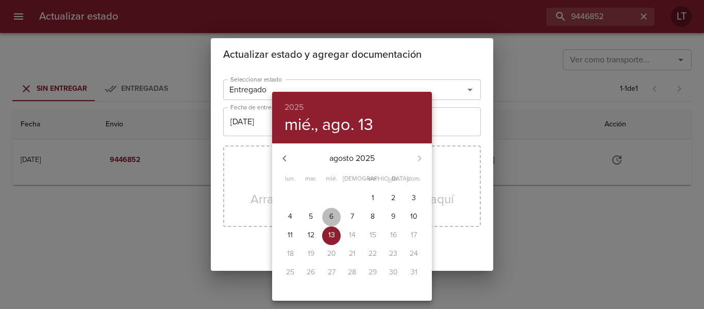
click at [326, 212] on span "6" at bounding box center [331, 216] width 19 height 10
type input "[DATE]"
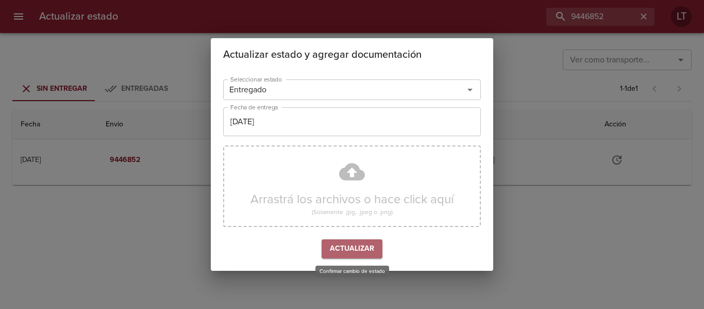
click at [341, 245] on span "Actualizar" at bounding box center [352, 248] width 44 height 13
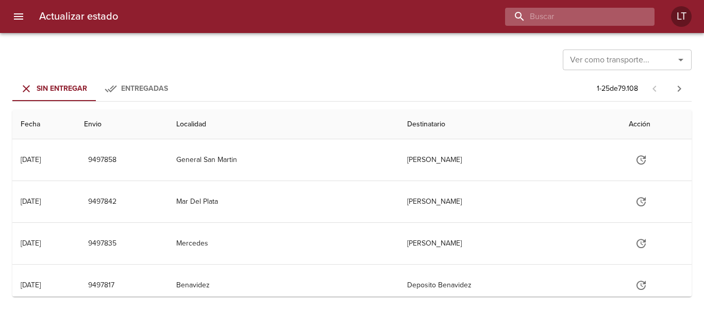
click at [603, 11] on input "buscar" at bounding box center [571, 17] width 132 height 18
paste input "9440891"
type input "9440891"
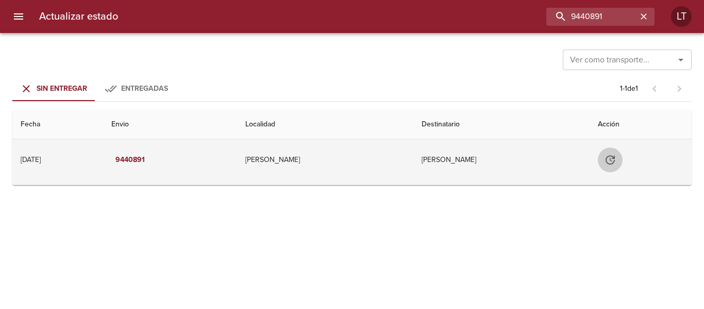
click at [604, 154] on icon "Tabla de envíos del cliente" at bounding box center [610, 160] width 12 height 12
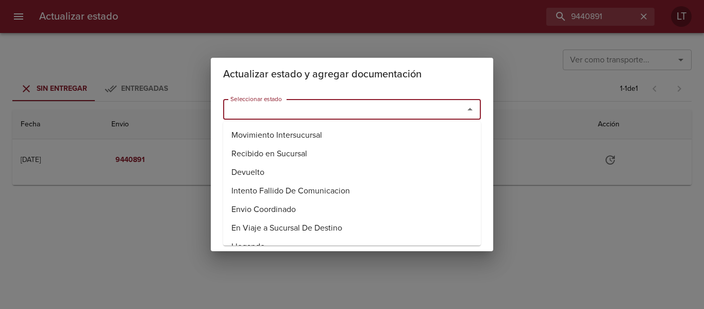
click at [386, 111] on input "Seleccionar estado" at bounding box center [336, 109] width 221 height 14
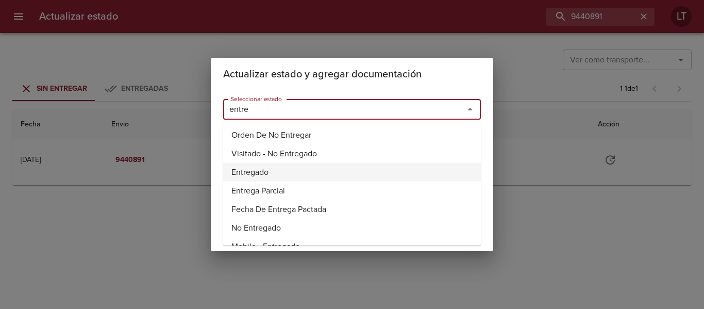
click at [265, 172] on li "Entregado" at bounding box center [352, 172] width 258 height 19
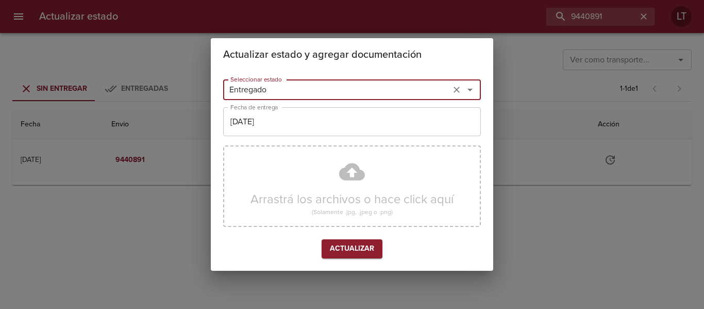
type input "Entregado"
click at [283, 137] on div "Seleccionar estado Entregado Seleccionar estado Fecha de entrega 13/08/2025 Fec…" at bounding box center [352, 170] width 258 height 191
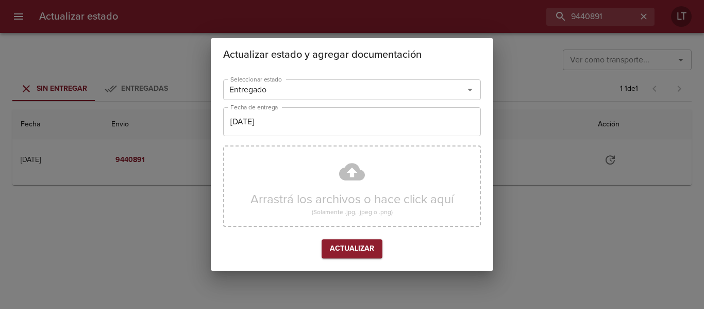
click at [283, 129] on input "[DATE]" at bounding box center [352, 121] width 258 height 29
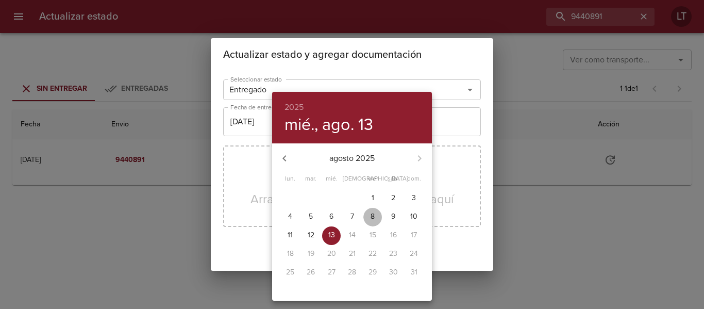
click at [369, 212] on span "8" at bounding box center [372, 216] width 19 height 10
type input "08/08/2025"
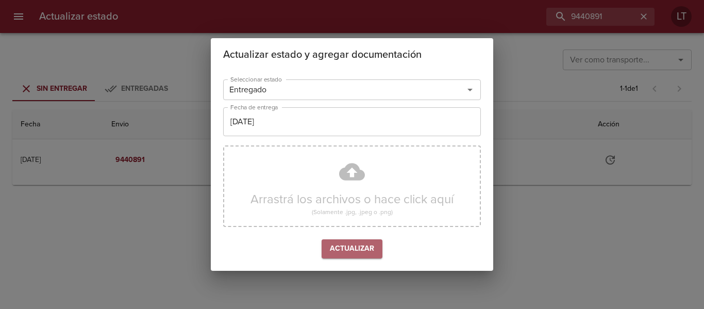
click at [350, 242] on button "Actualizar" at bounding box center [352, 248] width 61 height 19
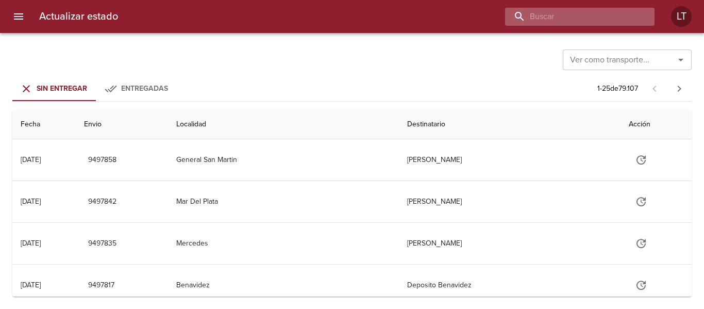
click at [629, 16] on input "buscar" at bounding box center [571, 17] width 132 height 18
paste input "9442532"
type input "9442532"
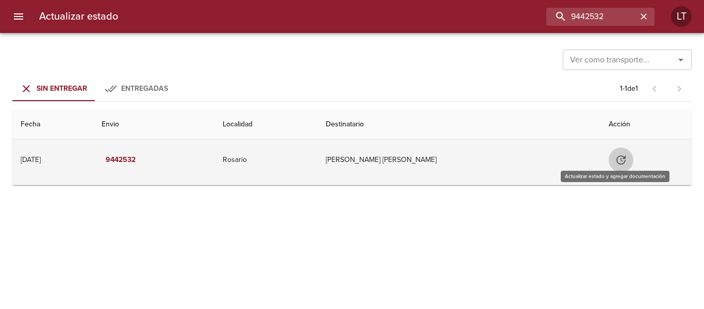
click at [617, 160] on icon "Tabla de envíos del cliente" at bounding box center [621, 160] width 12 height 12
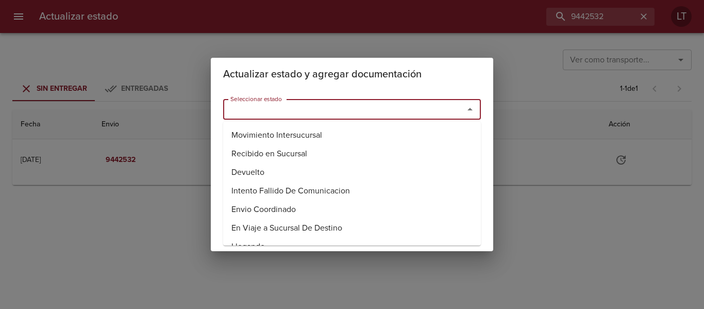
click at [387, 111] on input "Seleccionar estado" at bounding box center [336, 109] width 221 height 14
click at [284, 173] on li "Entregado" at bounding box center [352, 172] width 258 height 19
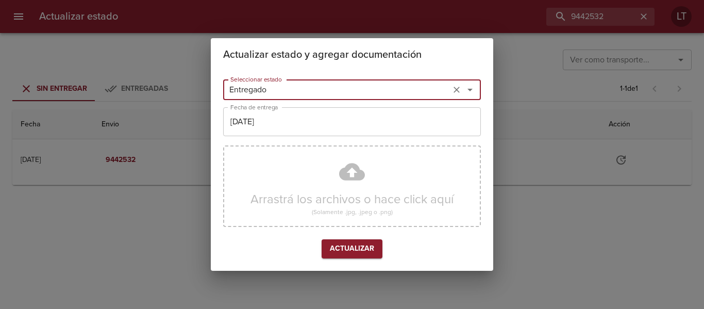
type input "Entregado"
click at [282, 127] on input "[DATE]" at bounding box center [352, 121] width 258 height 29
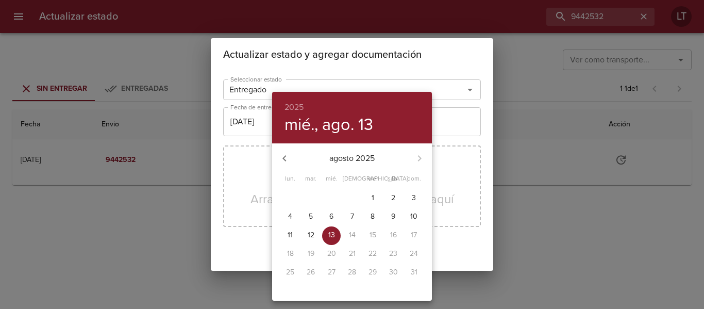
click at [295, 211] on button "4" at bounding box center [290, 217] width 19 height 19
type input "[DATE]"
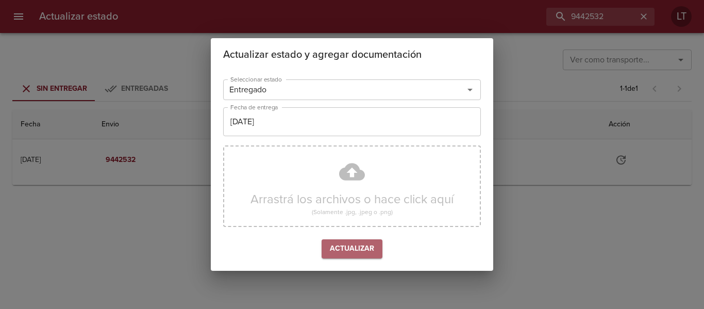
click at [354, 246] on span "Actualizar" at bounding box center [352, 248] width 44 height 13
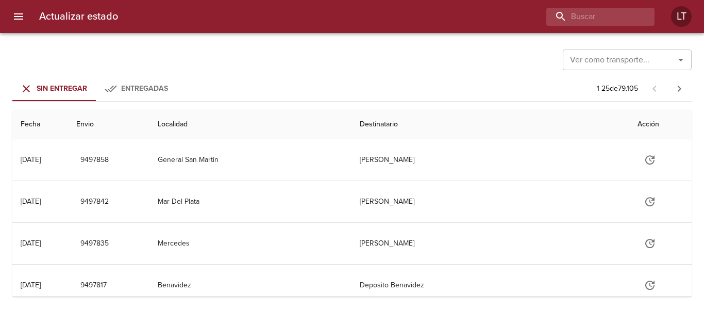
click at [588, 28] on div "Actualizar estado LT" at bounding box center [352, 16] width 704 height 33
click at [588, 24] on div "Actualizar estado LT" at bounding box center [352, 16] width 704 height 33
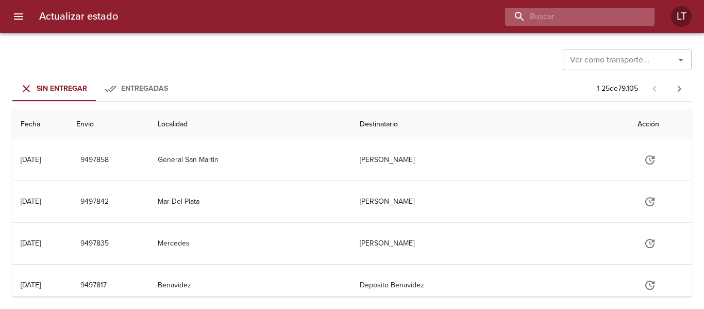
click at [588, 24] on input "buscar" at bounding box center [571, 17] width 132 height 18
paste input "9432394"
type input "9432394"
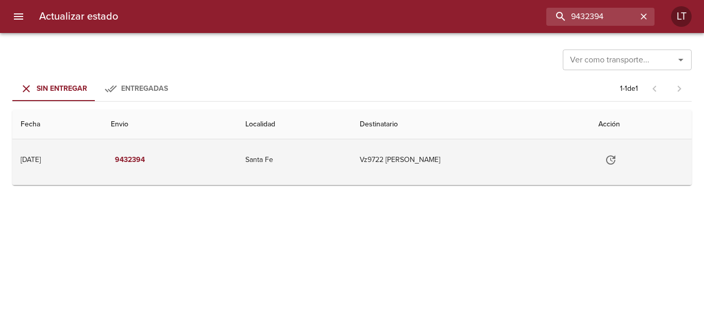
click at [601, 174] on td "Tabla de envíos del cliente" at bounding box center [641, 159] width 102 height 41
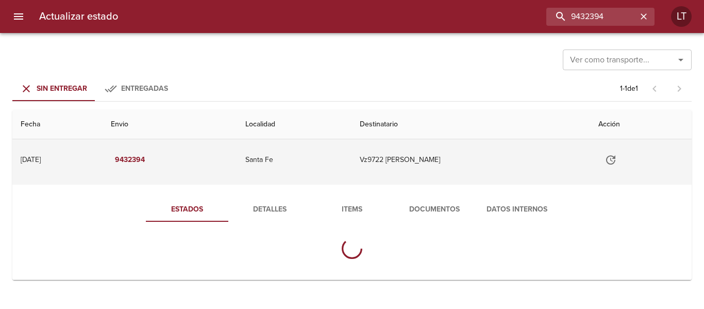
click at [617, 158] on icon "Tabla de envíos del cliente" at bounding box center [610, 160] width 12 height 12
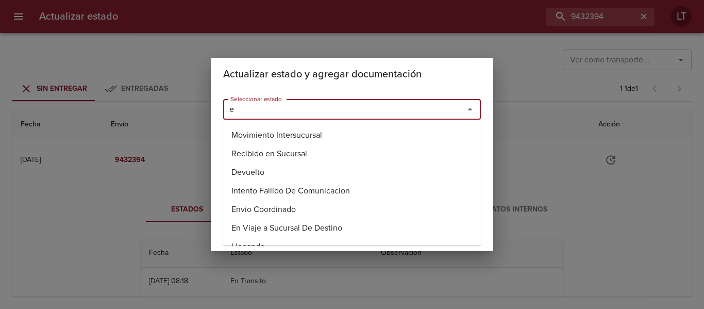
click at [352, 108] on input "e" at bounding box center [336, 109] width 221 height 14
click at [260, 169] on li "Entregado" at bounding box center [352, 172] width 258 height 19
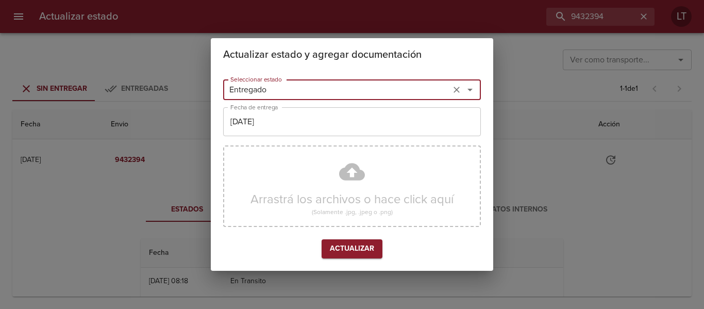
type input "Entregado"
click at [273, 125] on input "[DATE]" at bounding box center [352, 121] width 258 height 29
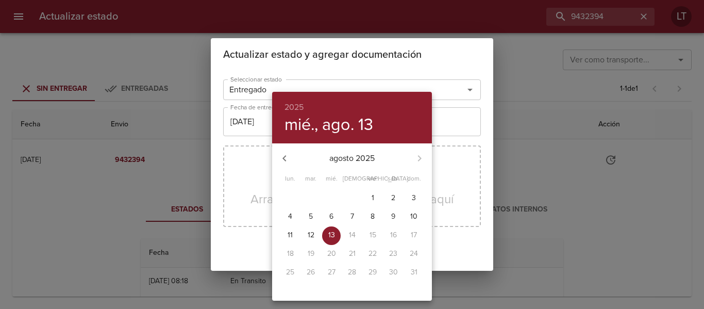
click at [283, 156] on icon "button" at bounding box center [284, 158] width 12 height 12
click at [330, 269] on p "30" at bounding box center [331, 272] width 9 height 10
type input "[DATE]"
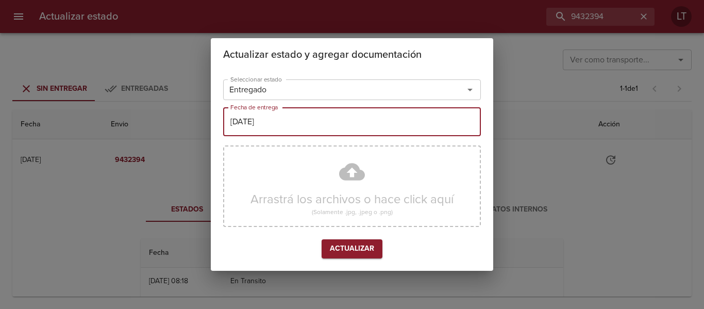
click at [349, 254] on span "Actualizar" at bounding box center [352, 248] width 44 height 13
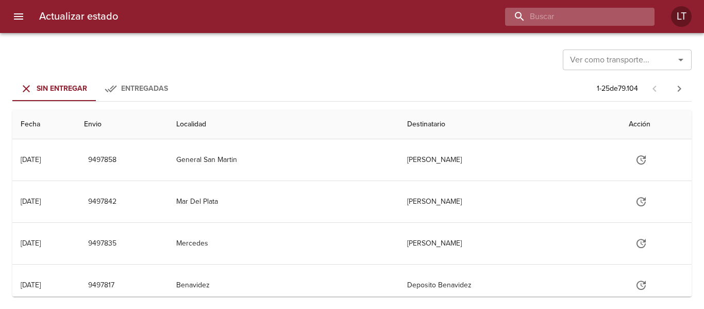
click at [598, 18] on input "buscar" at bounding box center [571, 17] width 132 height 18
paste input "9432464"
type input "9432464"
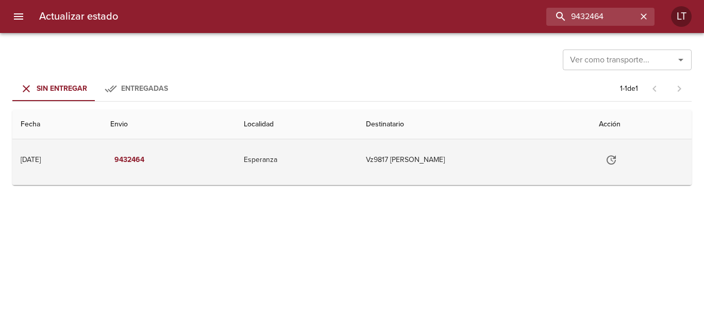
click at [616, 161] on icon "Tabla de envíos del cliente" at bounding box center [611, 159] width 9 height 9
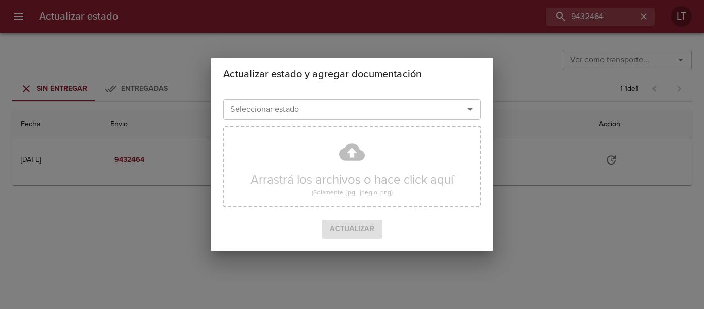
click at [379, 106] on input "Seleccionar estado" at bounding box center [336, 109] width 221 height 14
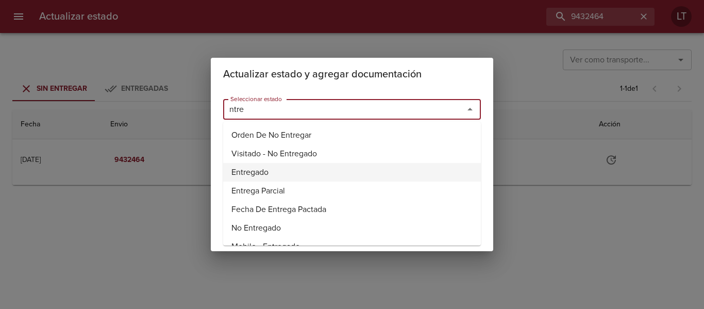
click at [274, 171] on li "Entregado" at bounding box center [352, 172] width 258 height 19
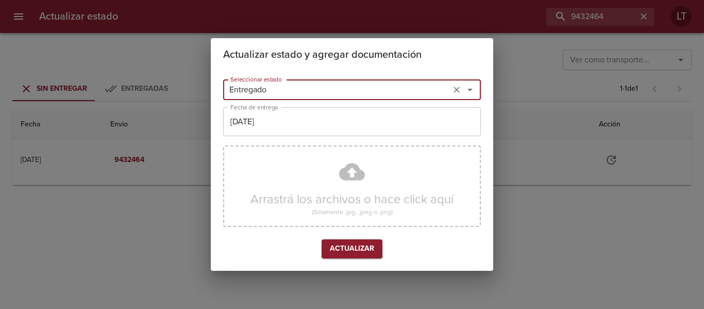
type input "Entregado"
click at [278, 128] on input "[DATE]" at bounding box center [352, 121] width 258 height 29
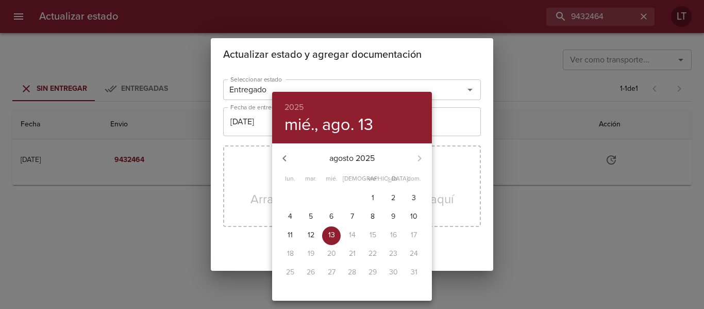
click at [281, 161] on icon "button" at bounding box center [284, 158] width 12 height 12
click at [333, 271] on p "30" at bounding box center [331, 272] width 9 height 10
type input "30/07/2025"
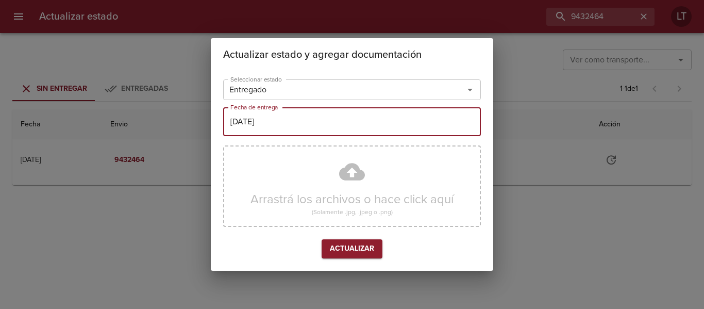
click at [361, 240] on button "Actualizar" at bounding box center [352, 248] width 61 height 19
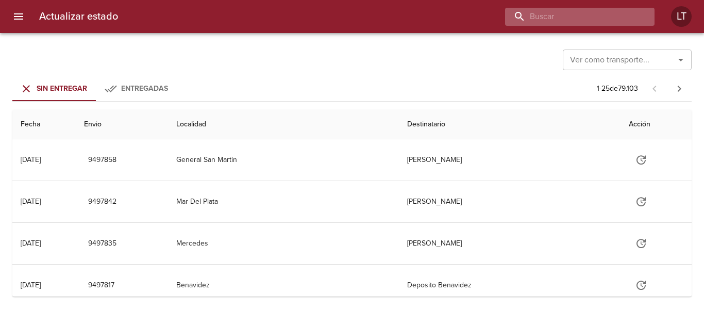
click at [618, 18] on input "buscar" at bounding box center [571, 17] width 132 height 18
paste input "9481357"
type input "9481357"
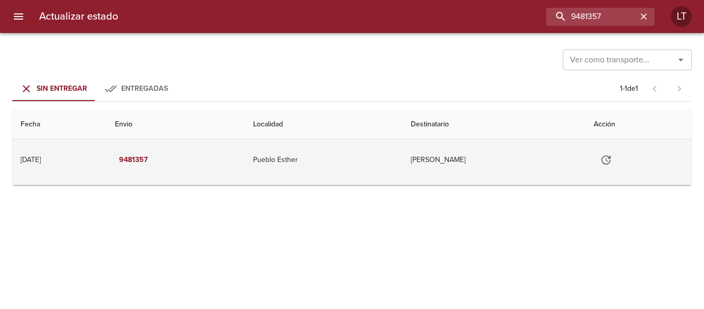
click at [609, 159] on icon "Tabla de envíos del cliente" at bounding box center [606, 160] width 12 height 12
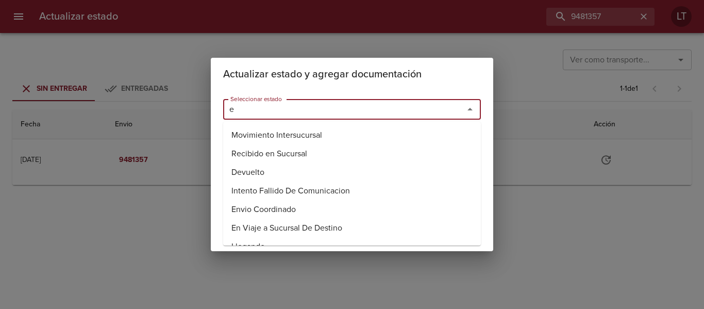
click at [327, 106] on input "e" at bounding box center [336, 109] width 221 height 14
click at [247, 176] on li "Entregado" at bounding box center [352, 172] width 258 height 19
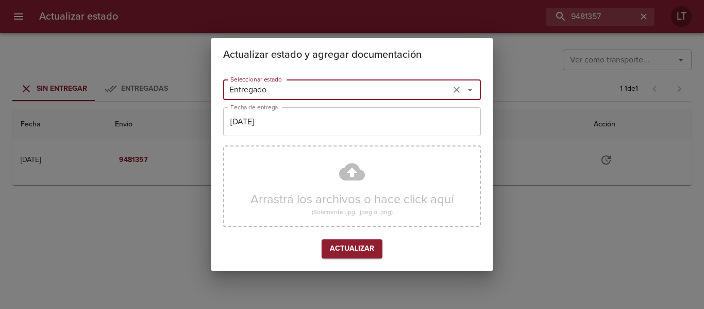
type input "Entregado"
click at [275, 124] on input "[DATE]" at bounding box center [352, 121] width 258 height 29
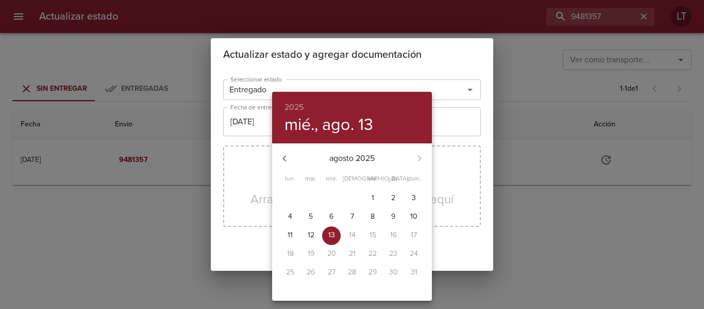
click at [287, 235] on span "11" at bounding box center [290, 235] width 19 height 10
type input "11/08/2025"
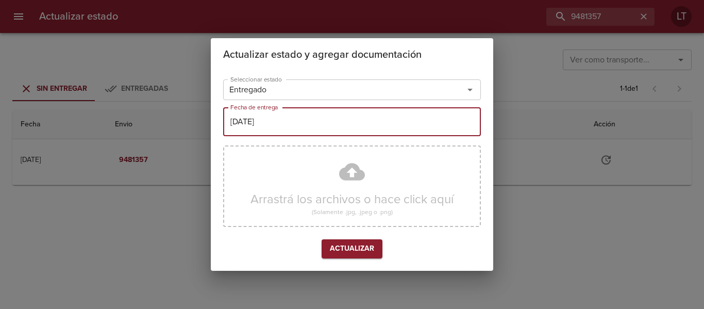
click at [346, 244] on span "Actualizar" at bounding box center [352, 248] width 44 height 13
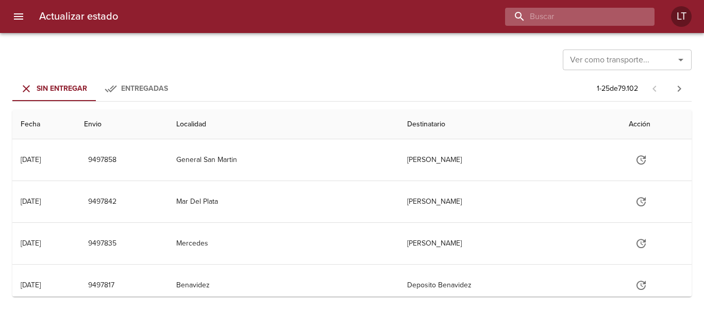
click at [580, 16] on input "buscar" at bounding box center [571, 17] width 132 height 18
paste input "9453405"
type input "9453405"
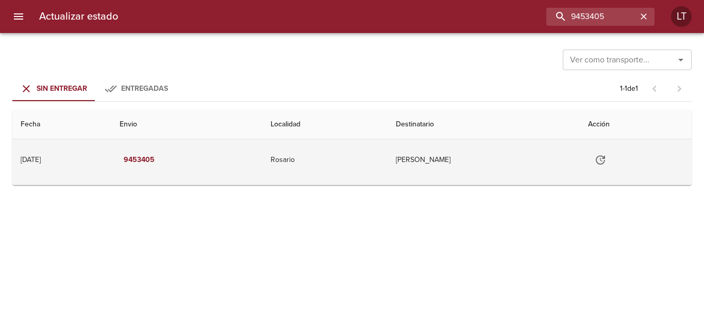
click at [607, 158] on icon "Tabla de envíos del cliente" at bounding box center [600, 160] width 12 height 12
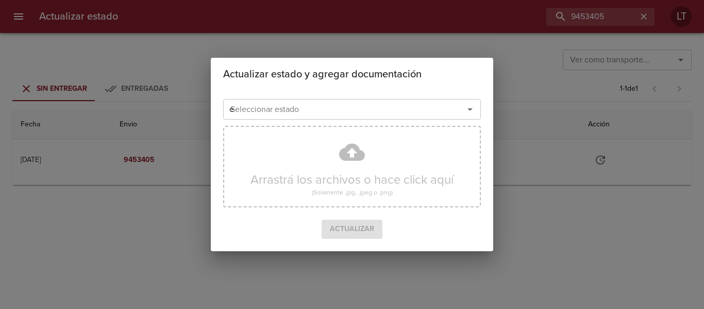
click at [310, 103] on input "e" at bounding box center [336, 109] width 221 height 14
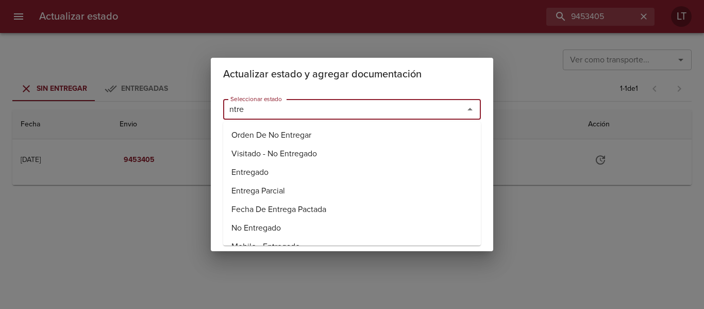
click at [249, 171] on li "Entregado" at bounding box center [352, 172] width 258 height 19
type input "Entregado"
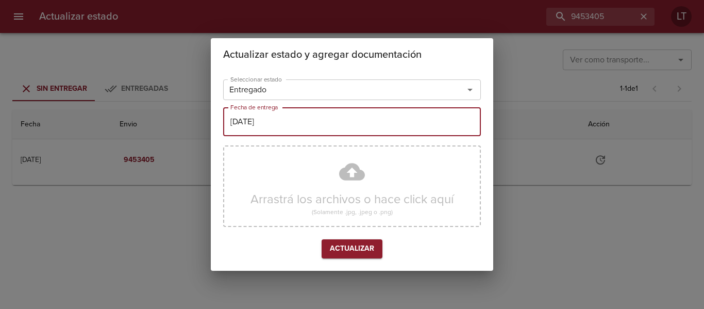
click at [271, 128] on input "[DATE]" at bounding box center [352, 121] width 258 height 29
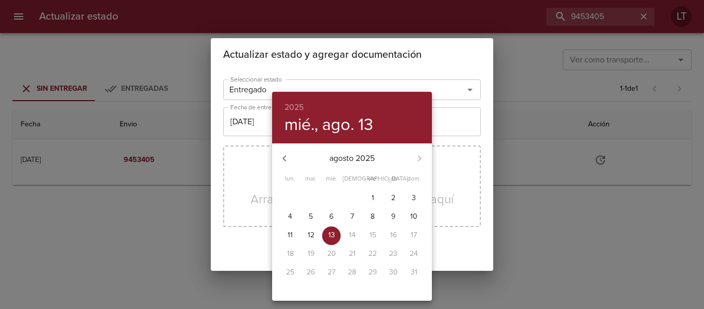
click at [295, 216] on span "4" at bounding box center [290, 216] width 19 height 10
type input "04/08/2025"
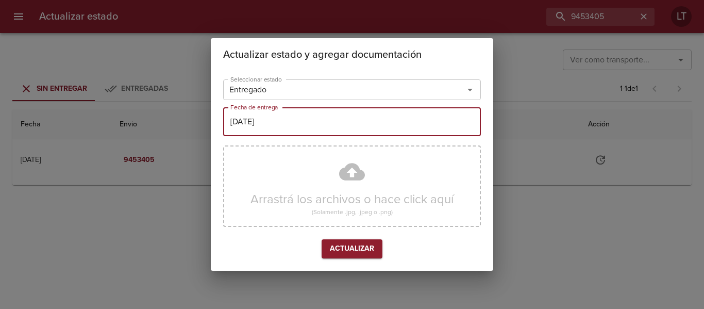
click at [347, 246] on span "Actualizar" at bounding box center [352, 248] width 44 height 13
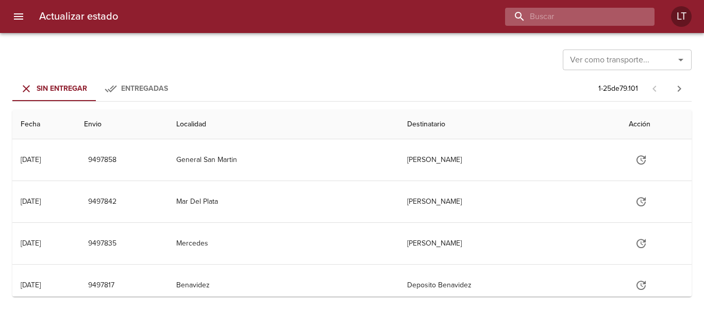
click at [591, 21] on input "buscar" at bounding box center [571, 17] width 132 height 18
paste input "9478964"
type input "9478964"
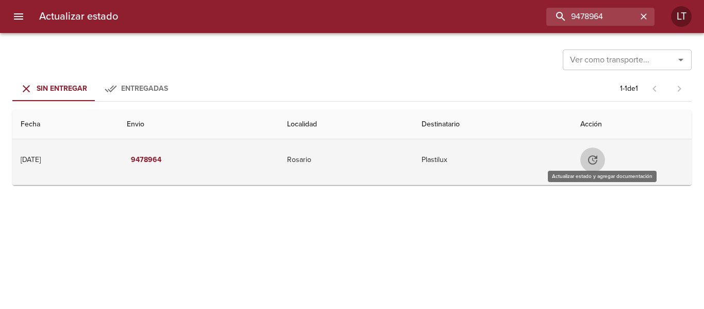
click at [605, 162] on button "Tabla de envíos del cliente" at bounding box center [592, 159] width 25 height 25
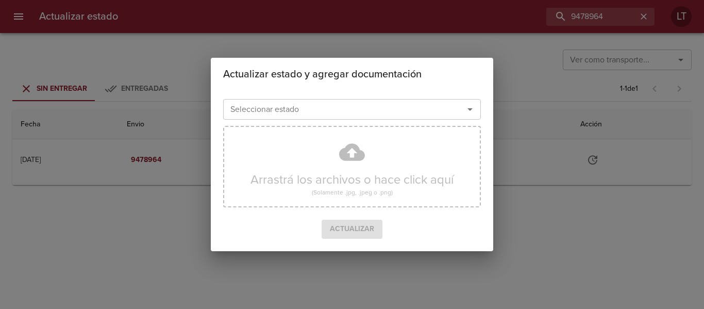
click at [428, 114] on input "Seleccionar estado" at bounding box center [336, 109] width 221 height 14
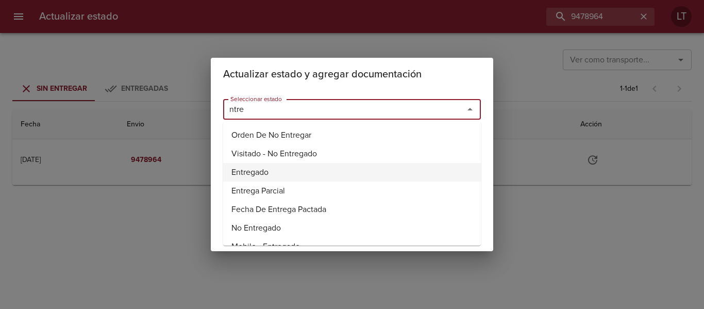
click at [287, 173] on li "Entregado" at bounding box center [352, 172] width 258 height 19
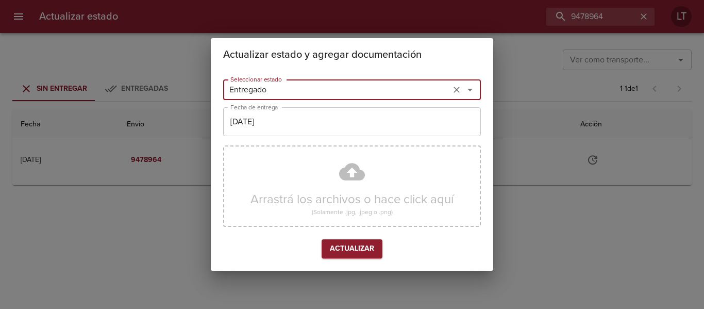
type input "Entregado"
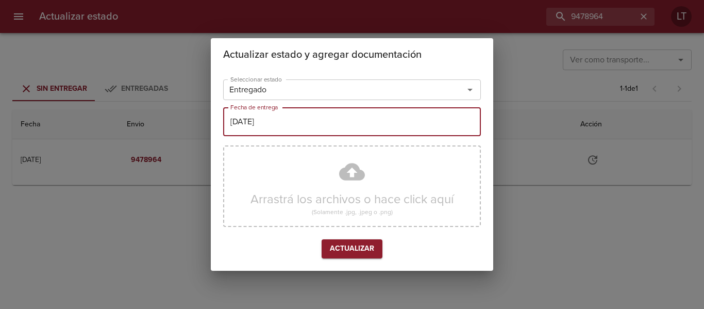
click at [293, 127] on input "[DATE]" at bounding box center [352, 121] width 258 height 29
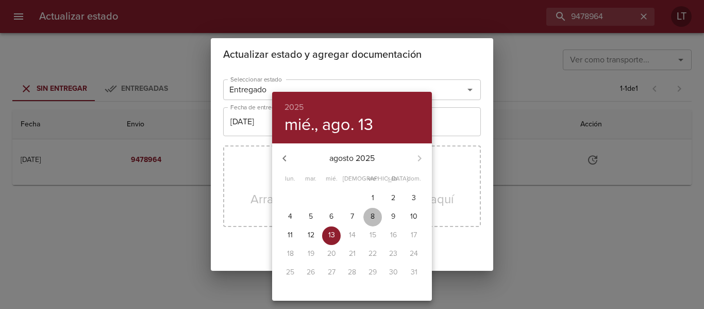
click at [372, 214] on p "8" at bounding box center [373, 216] width 4 height 10
type input "[DATE]"
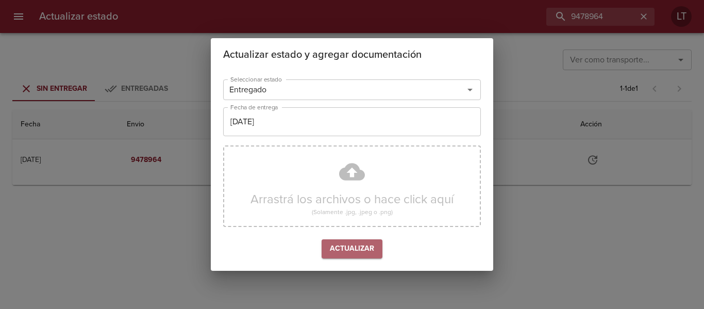
click at [359, 252] on span "Actualizar" at bounding box center [352, 248] width 44 height 13
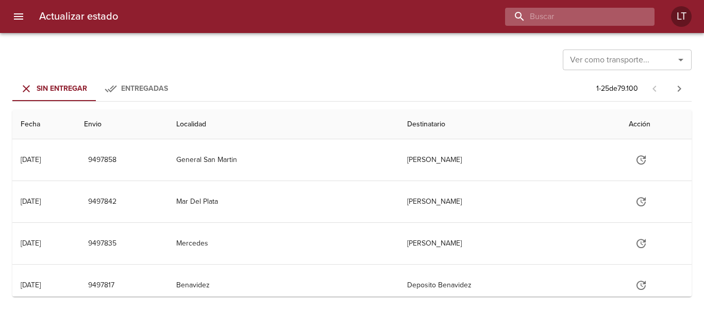
click at [593, 13] on input "buscar" at bounding box center [571, 17] width 132 height 18
paste input "9473351"
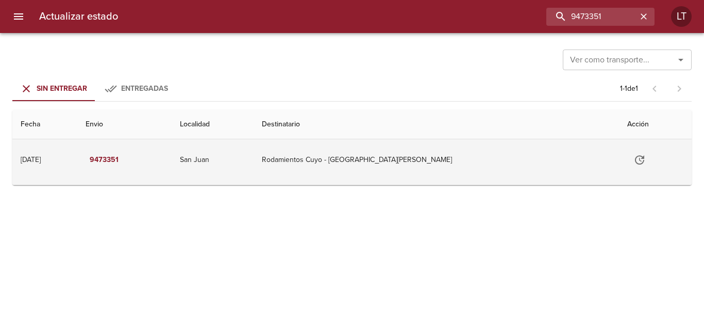
click at [356, 162] on td "Rodamientos Cuyo - [GEOGRAPHIC_DATA][PERSON_NAME]" at bounding box center [436, 159] width 365 height 41
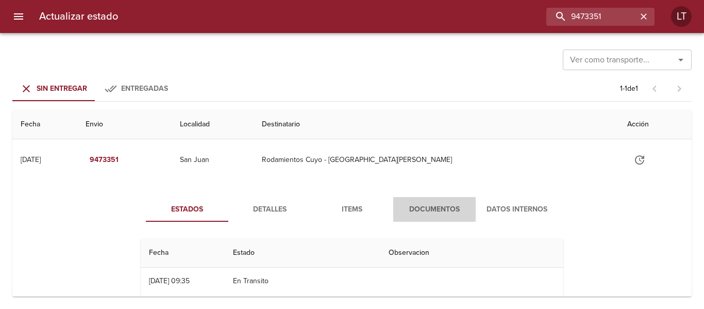
click at [401, 208] on span "Documentos" at bounding box center [434, 209] width 70 height 13
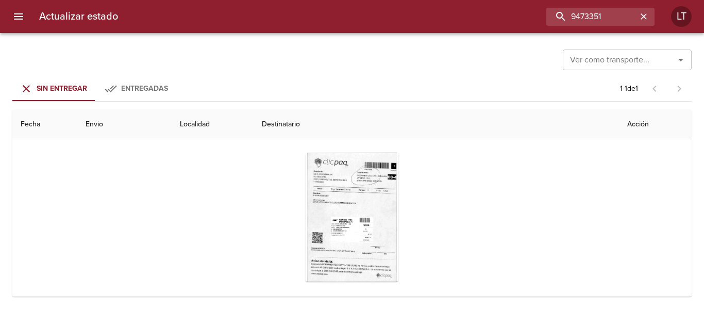
scroll to position [103, 0]
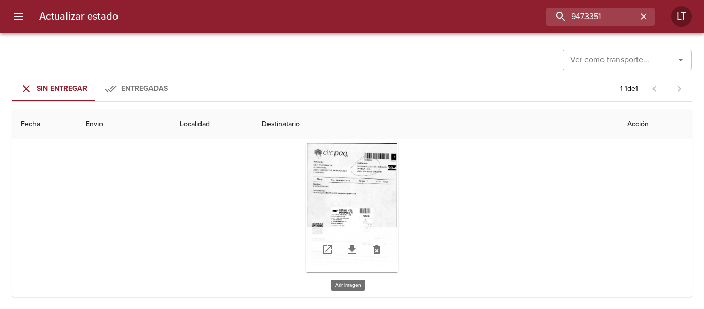
click at [373, 205] on div "Tabla de envíos del cliente" at bounding box center [352, 207] width 93 height 129
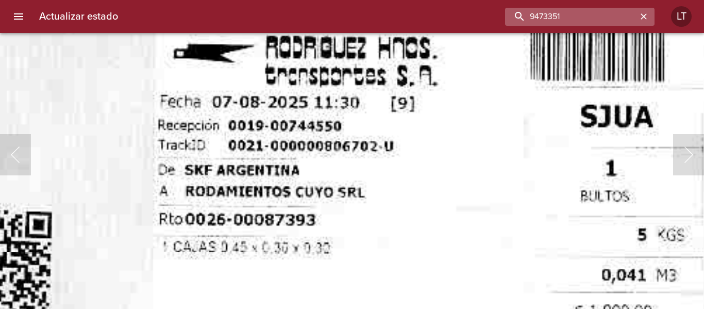
click at [597, 16] on input "9473351" at bounding box center [571, 17] width 132 height 18
paste input "92020"
type input "9492020"
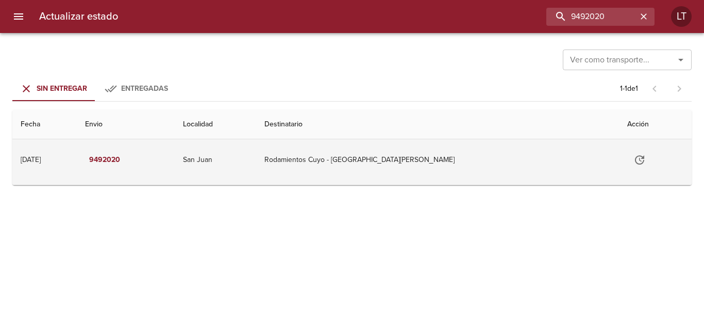
click at [422, 172] on td "Rodamientos Cuyo - [GEOGRAPHIC_DATA][PERSON_NAME]" at bounding box center [437, 159] width 363 height 41
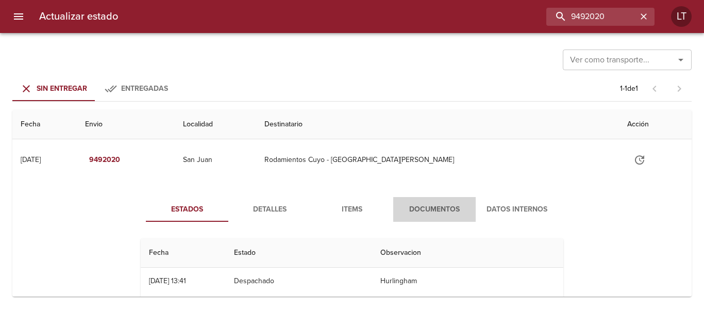
click at [443, 207] on span "Documentos" at bounding box center [434, 209] width 70 height 13
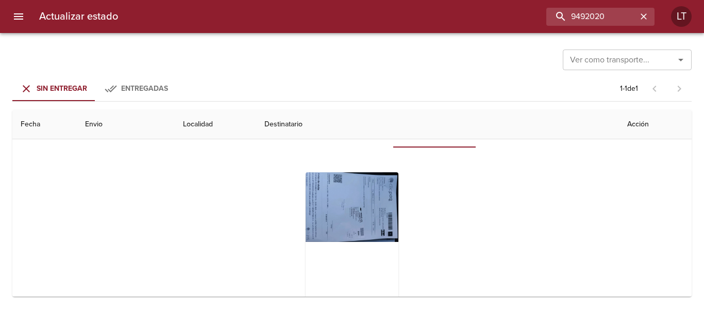
scroll to position [103, 0]
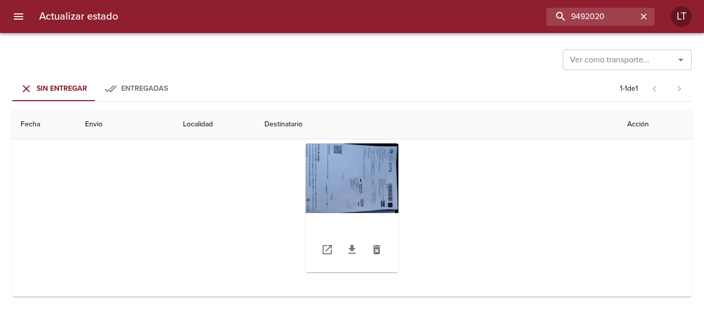
click at [321, 169] on div "Tabla de envíos del cliente" at bounding box center [352, 207] width 93 height 129
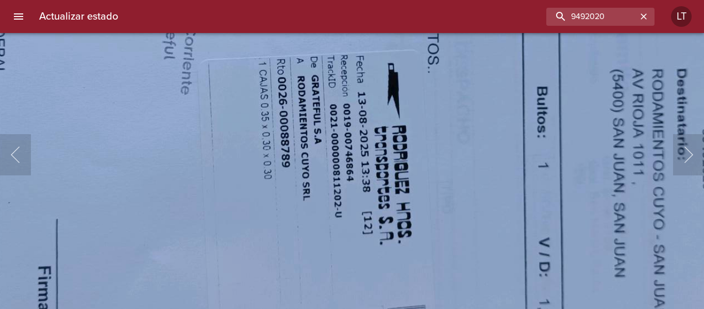
click at [119, 90] on img "Lightbox" at bounding box center [289, 60] width 1106 height 830
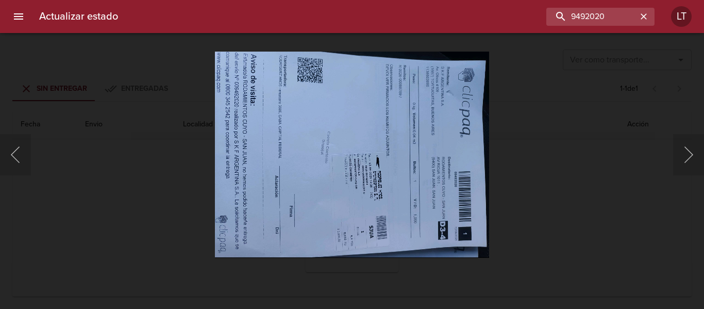
click at [548, 166] on div "Lightbox" at bounding box center [352, 154] width 704 height 309
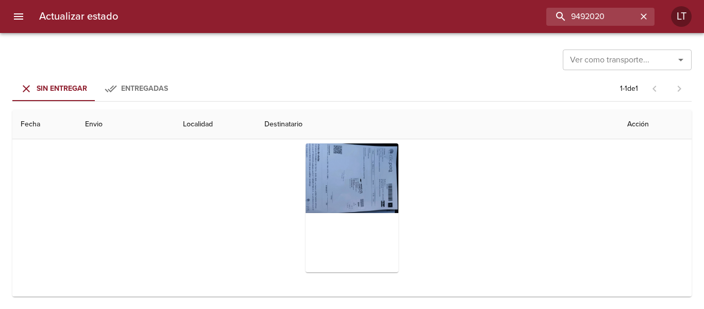
click at [459, 308] on div "Ver como transporte... Ver como transporte... Sin Entregar Entregadas 1 - 1 de …" at bounding box center [352, 171] width 704 height 276
